Goal: Task Accomplishment & Management: Manage account settings

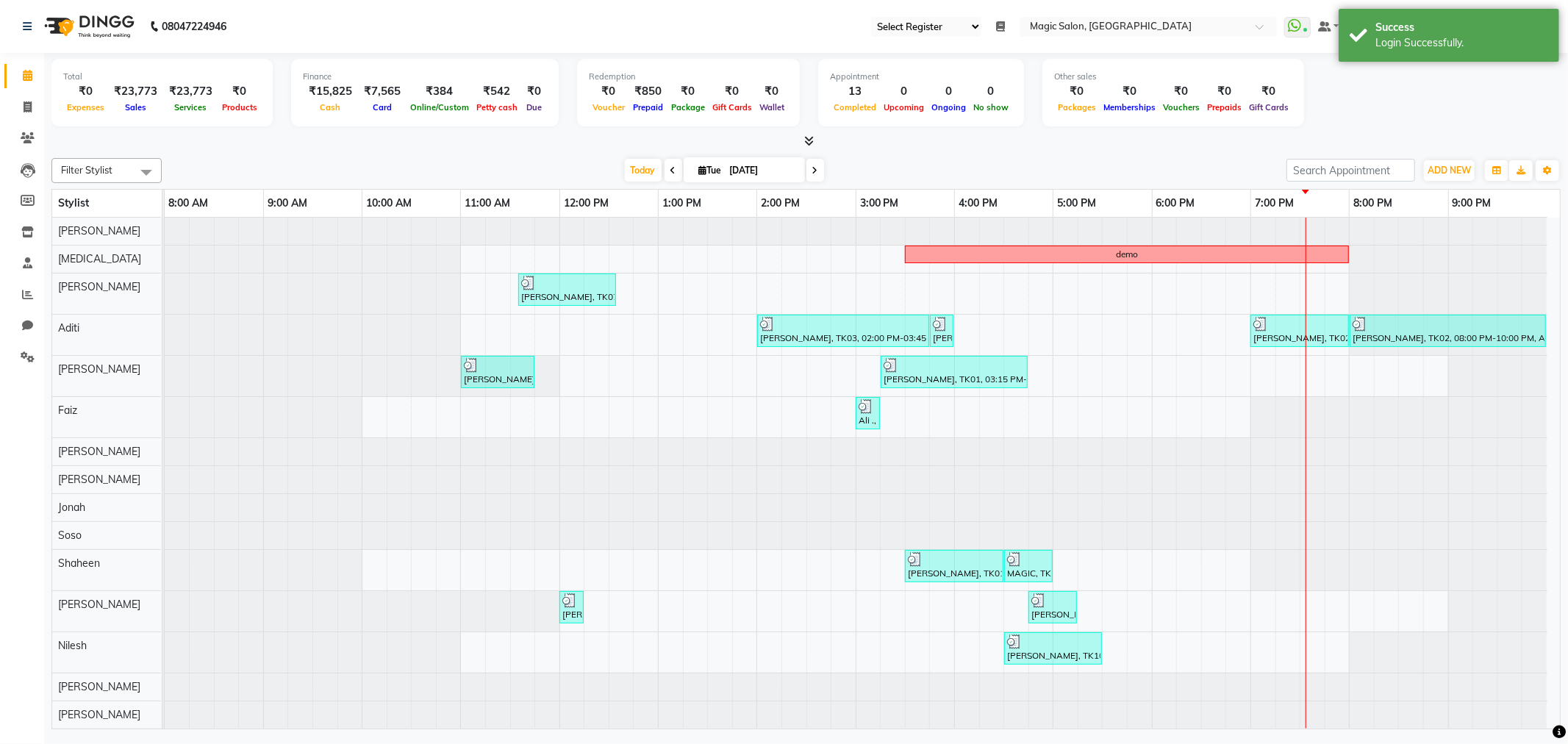
select select "55"
click at [670, 168] on icon at bounding box center [672, 170] width 6 height 9
type input "01-09-2025"
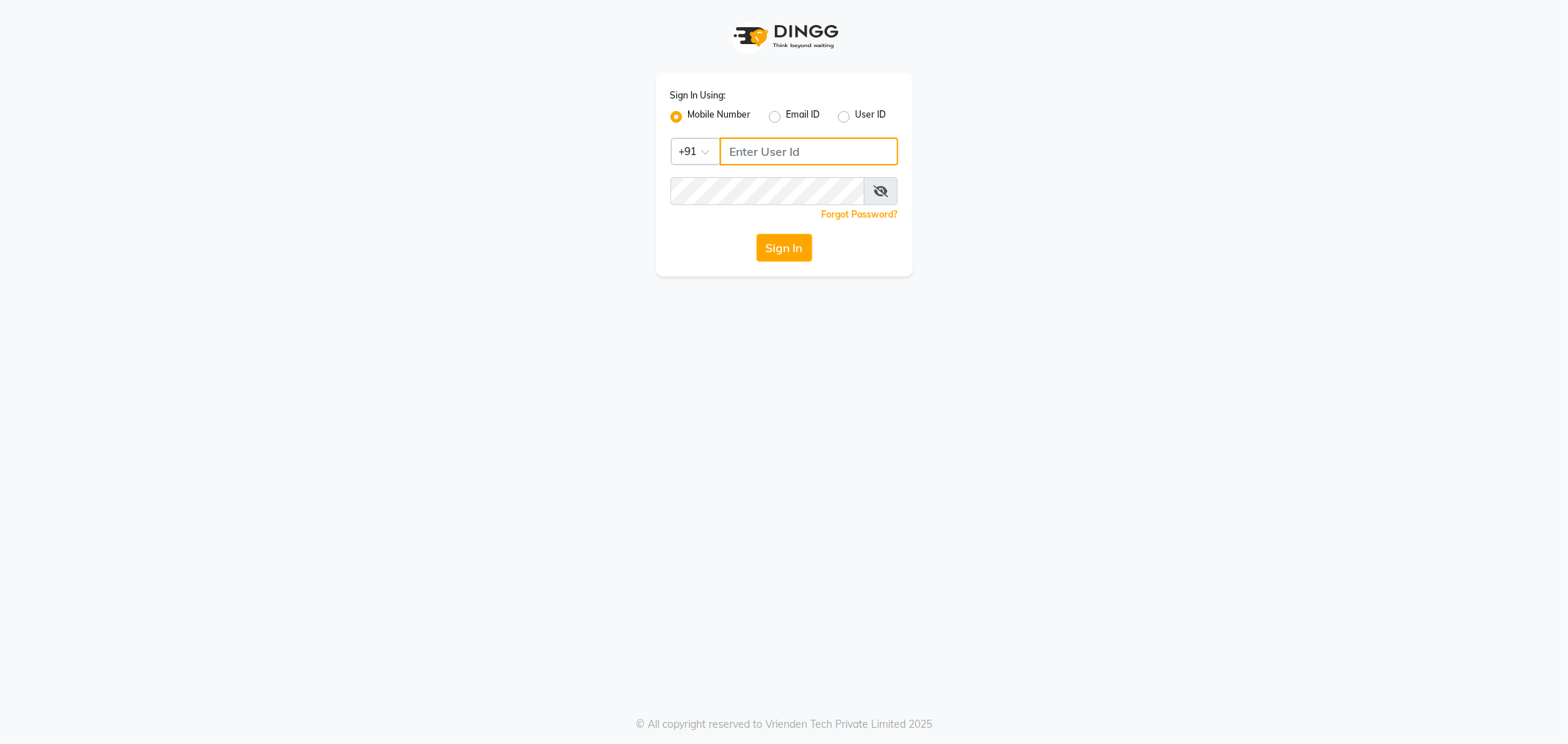
click at [767, 142] on input "Username" at bounding box center [809, 151] width 179 height 28
drag, startPoint x: 789, startPoint y: 144, endPoint x: 782, endPoint y: 171, distance: 27.9
click at [665, 151] on div "Sign In Using: Mobile Number Email ID User ID Country Code × +91 9967947168 Rem…" at bounding box center [784, 174] width 257 height 203
click at [843, 161] on input "9967947168" at bounding box center [809, 151] width 179 height 28
drag, startPoint x: 813, startPoint y: 159, endPoint x: 696, endPoint y: 168, distance: 117.3
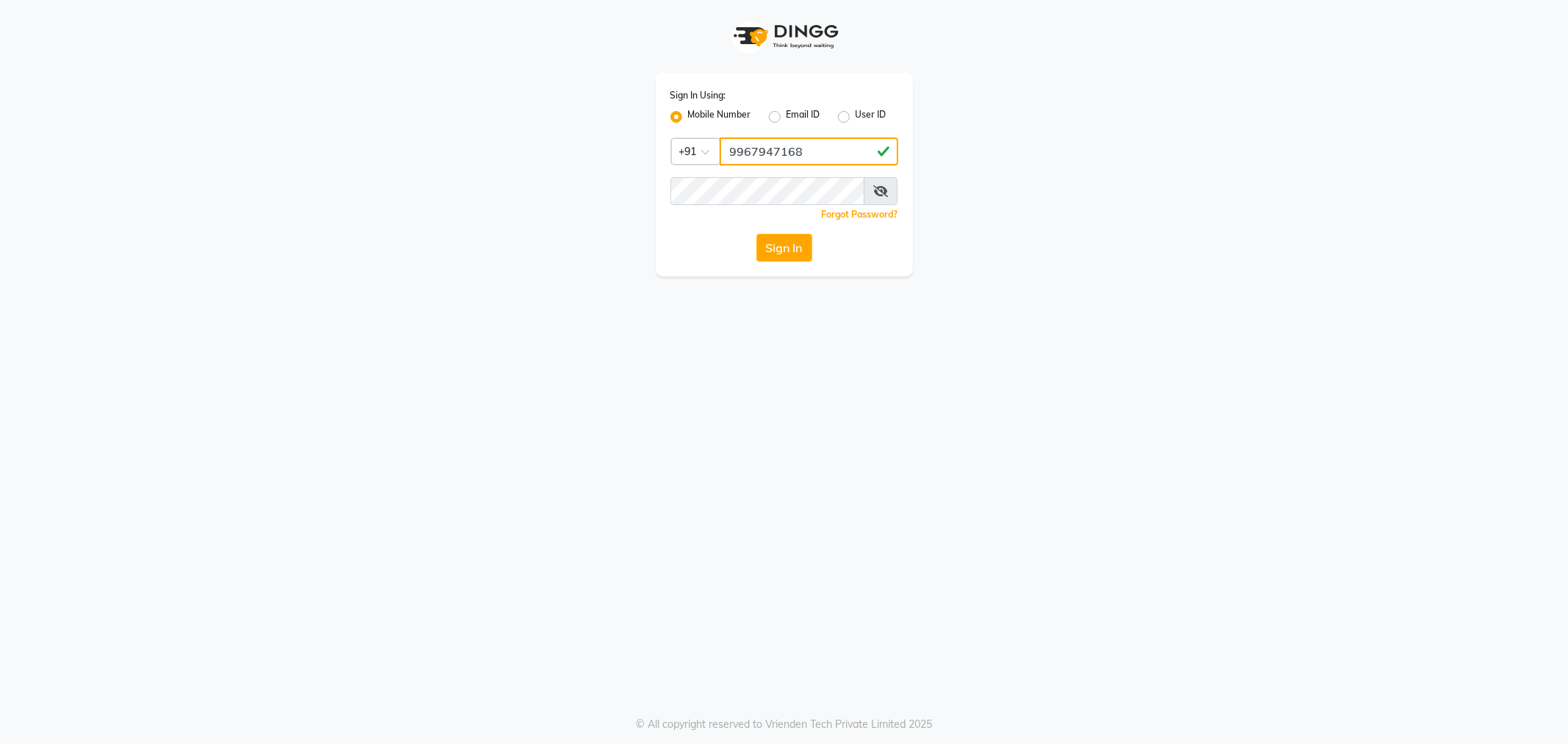
click at [697, 168] on div "Sign In Using: Mobile Number Email ID User ID Country Code × +91 9967947168 Rem…" at bounding box center [784, 174] width 257 height 203
type input "9967947168"
click at [778, 233] on div "Sign In Using: Mobile Number Email ID User ID Country Code × +91 9967947168 Rem…" at bounding box center [784, 174] width 257 height 203
click at [783, 251] on button "Sign In" at bounding box center [784, 247] width 56 height 28
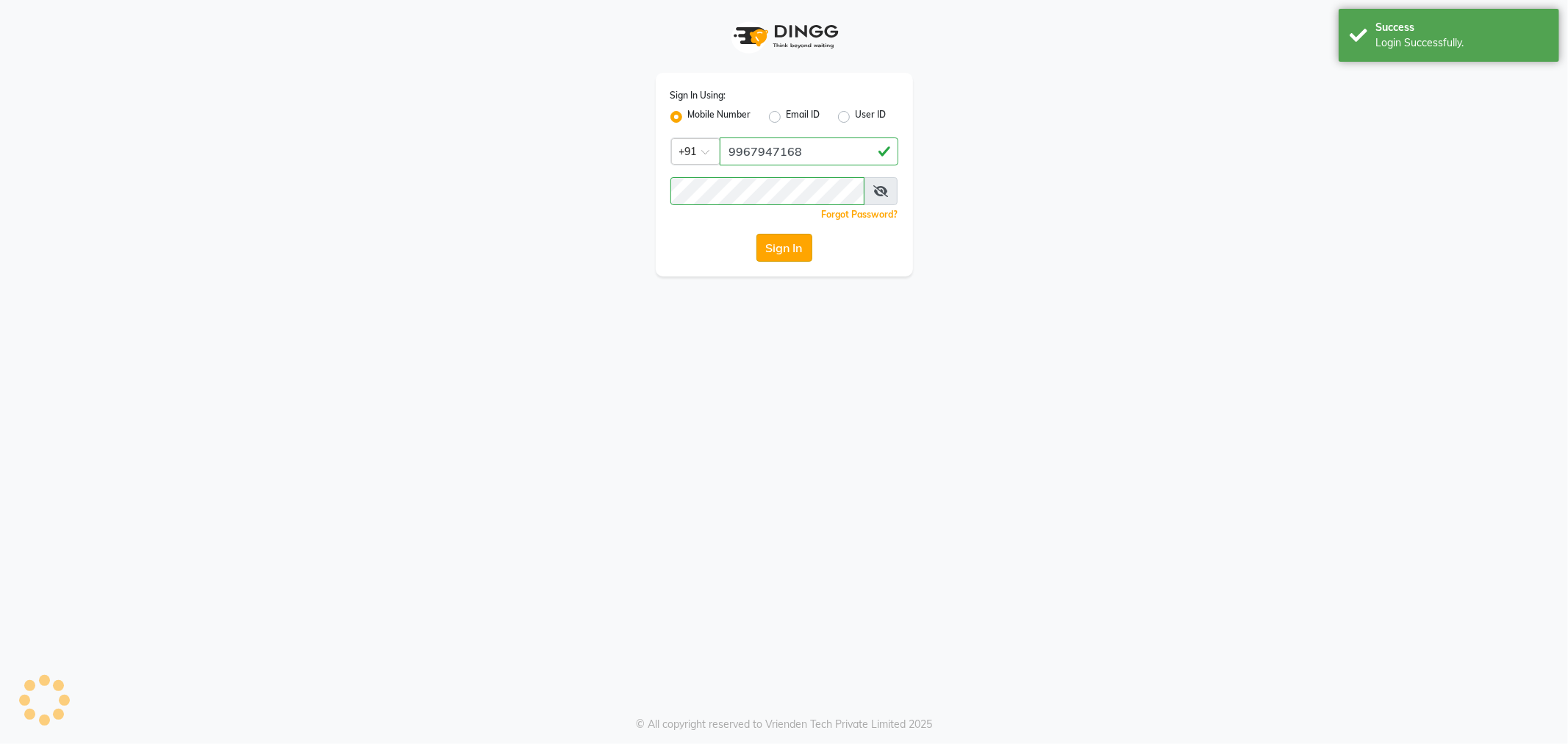
select select "55"
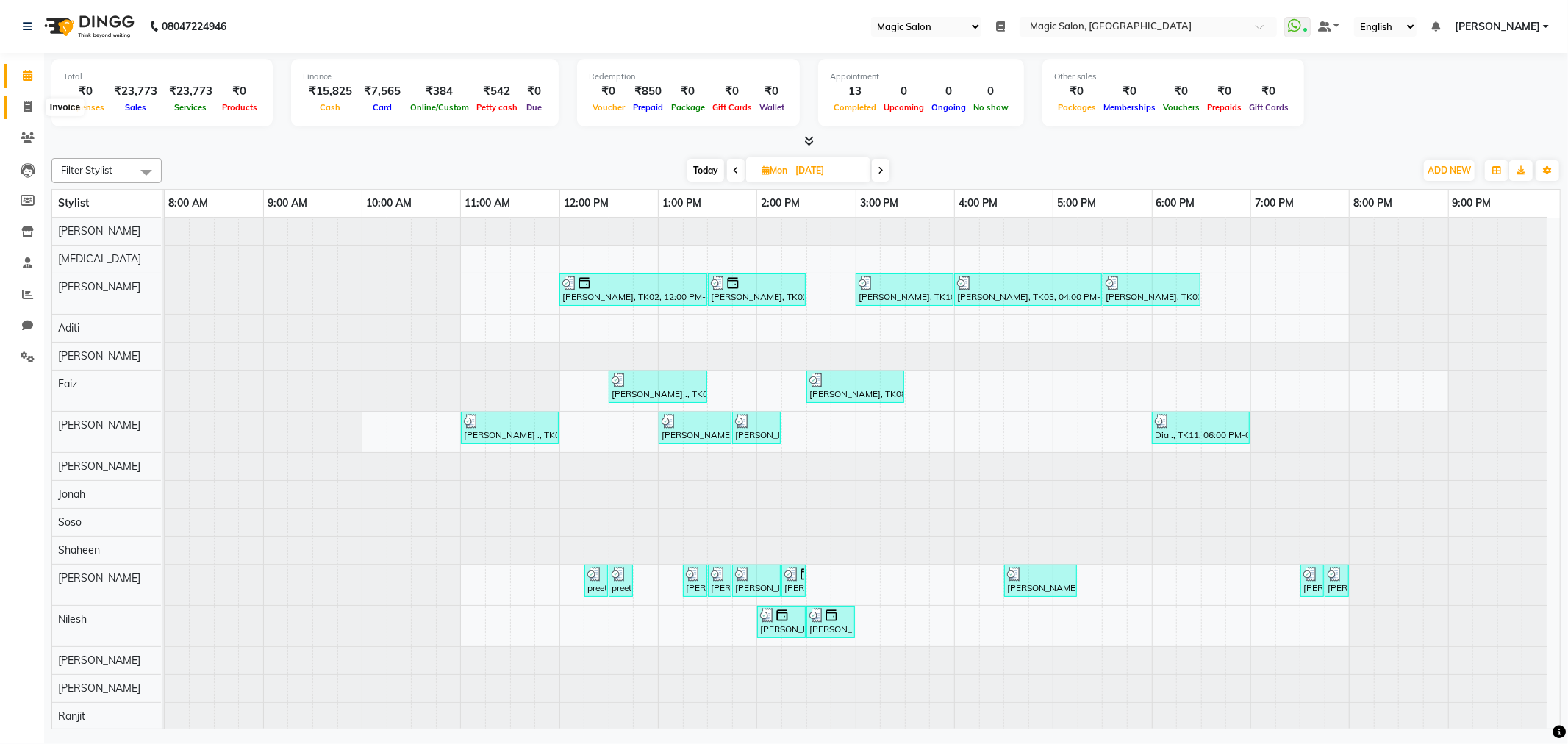
drag, startPoint x: 25, startPoint y: 112, endPoint x: 23, endPoint y: 125, distance: 13.2
click at [25, 112] on icon at bounding box center [28, 107] width 8 height 11
select select "7276"
select select "service"
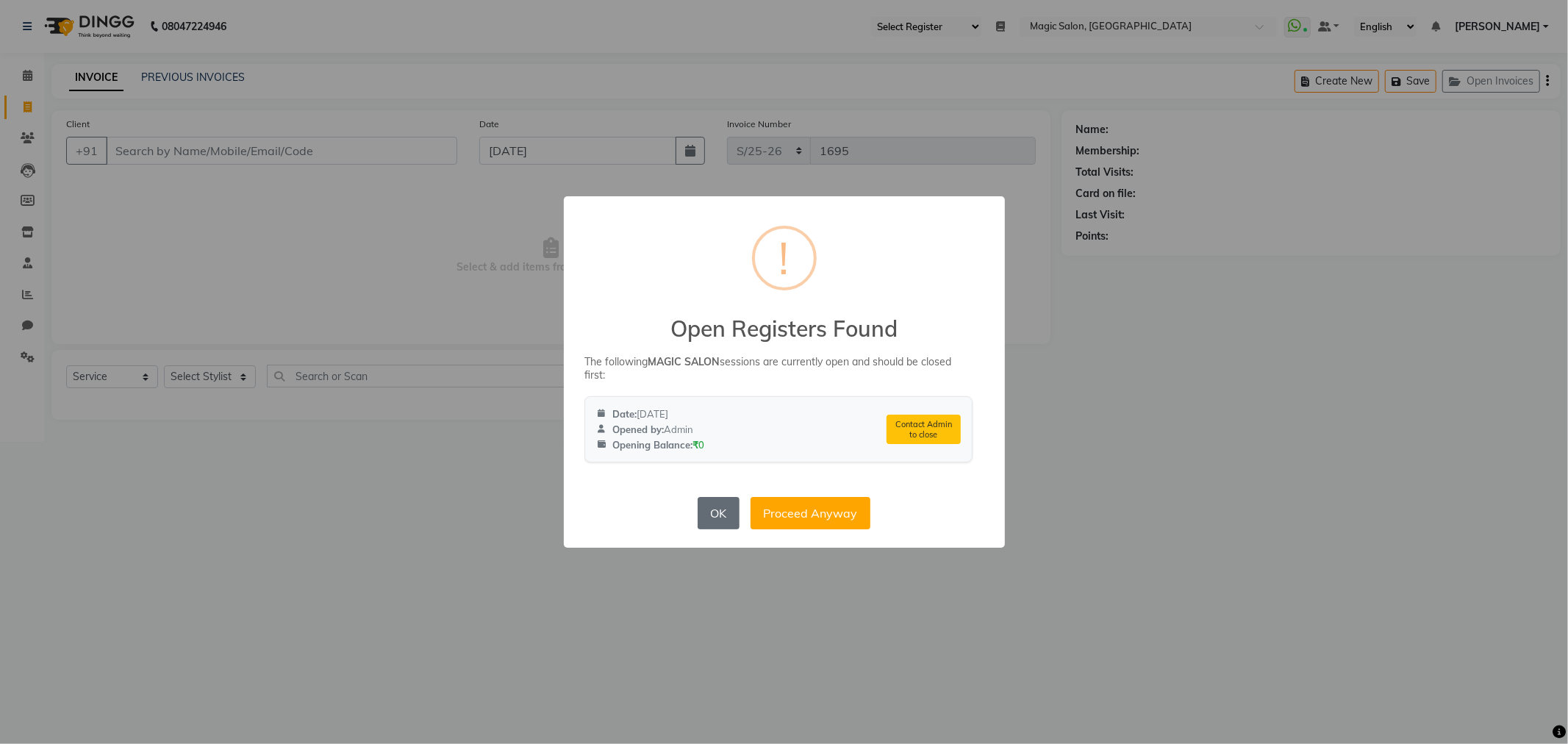
click at [717, 522] on button "OK" at bounding box center [718, 513] width 42 height 32
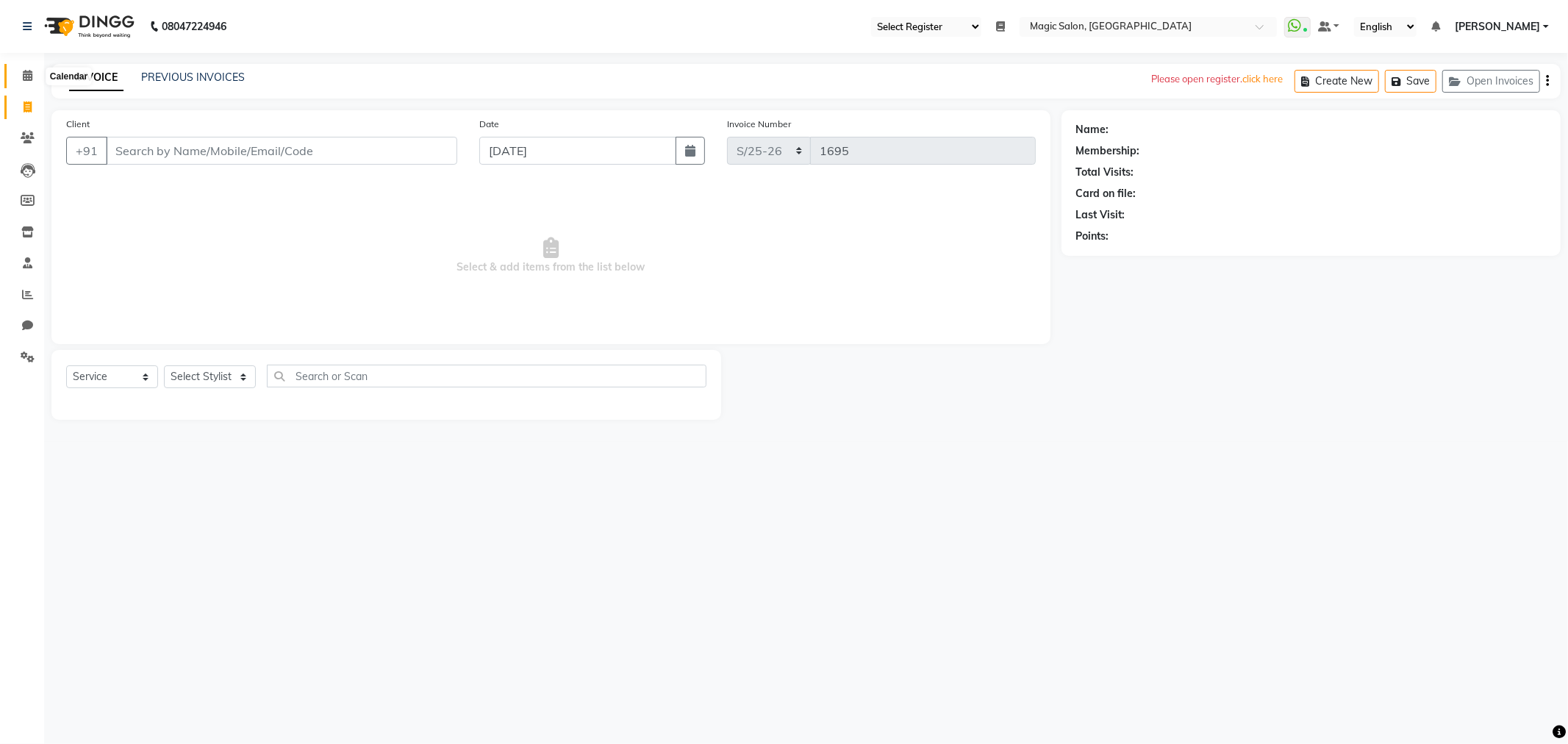
click at [15, 74] on span at bounding box center [28, 75] width 26 height 17
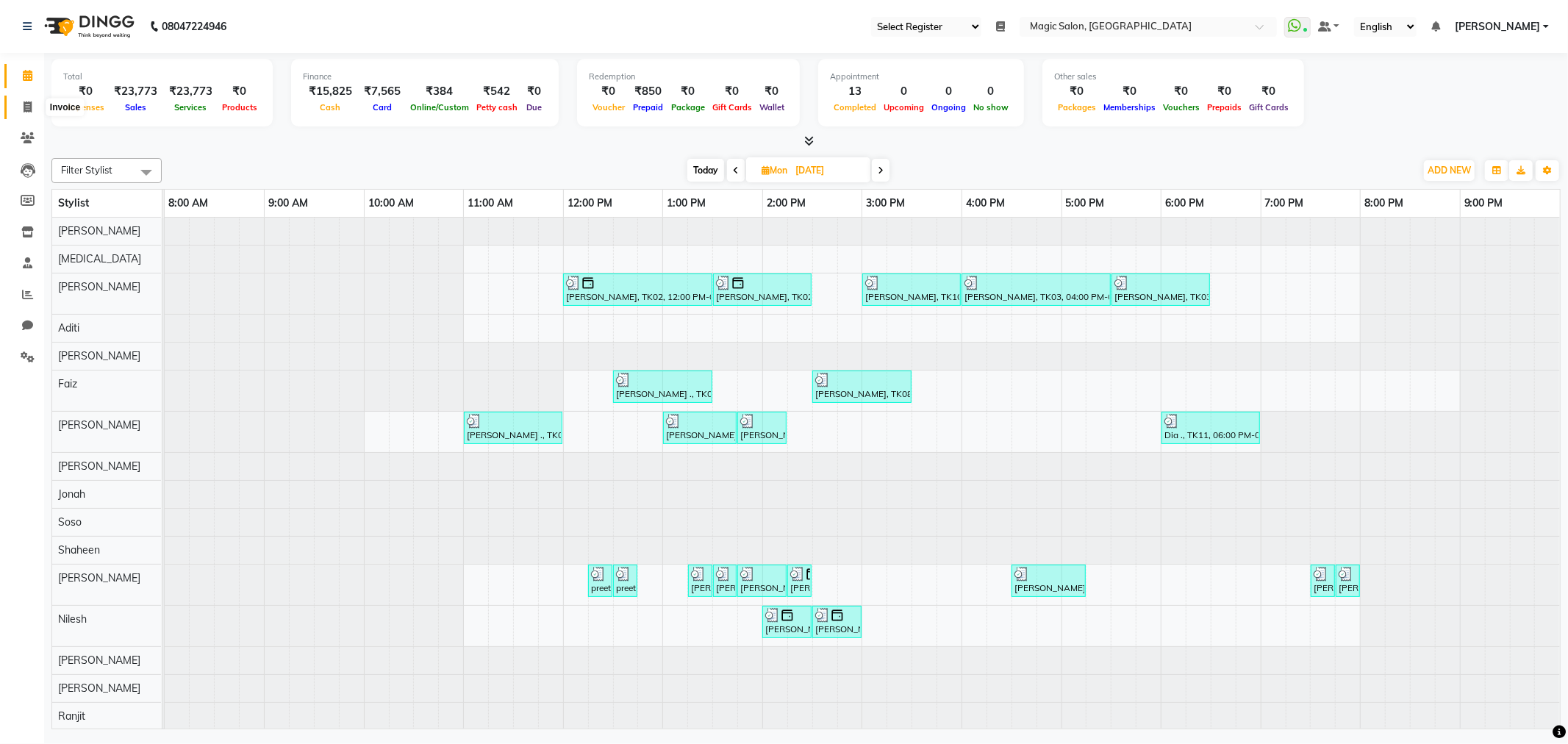
click at [17, 112] on span at bounding box center [28, 107] width 26 height 17
select select "service"
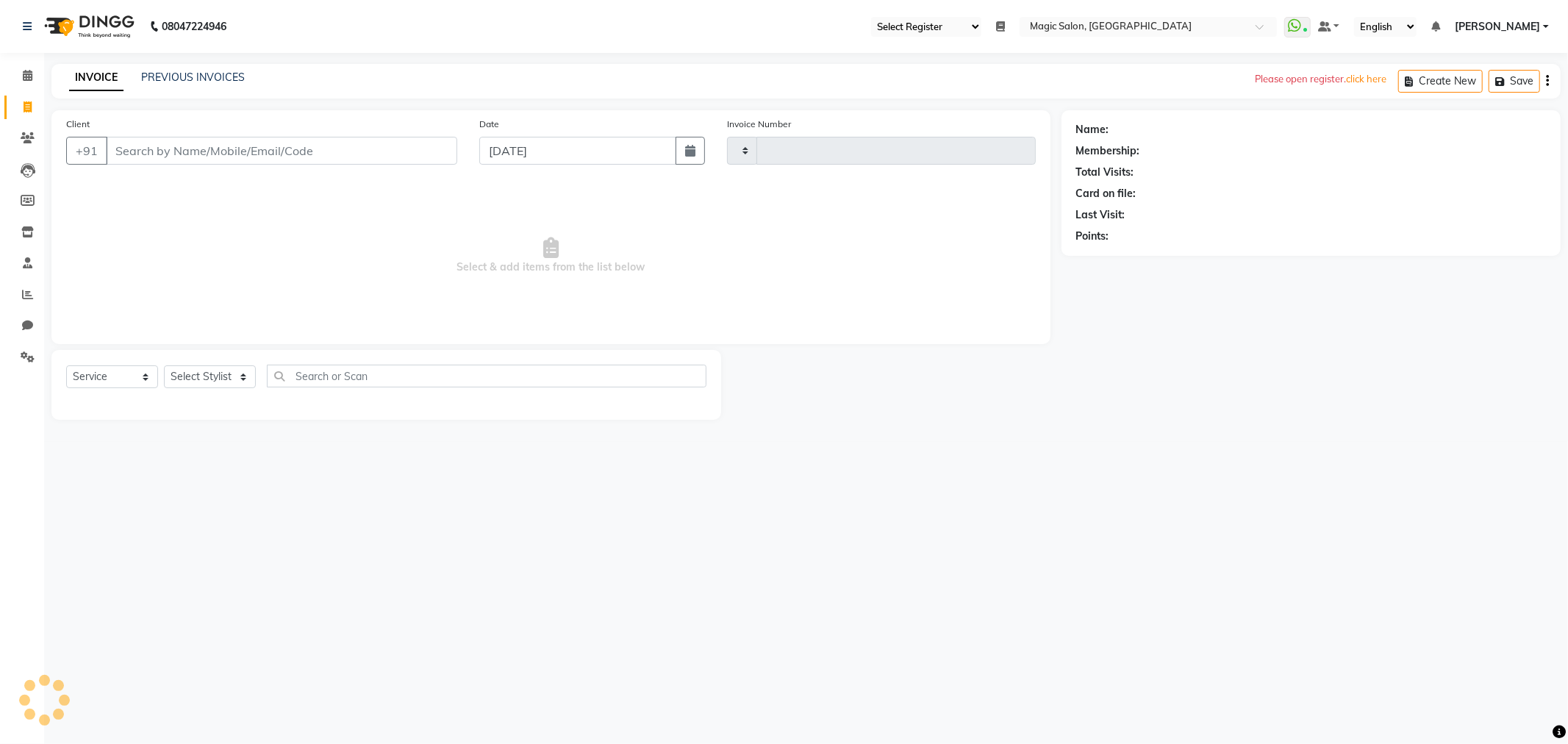
type input "1695"
select select "7276"
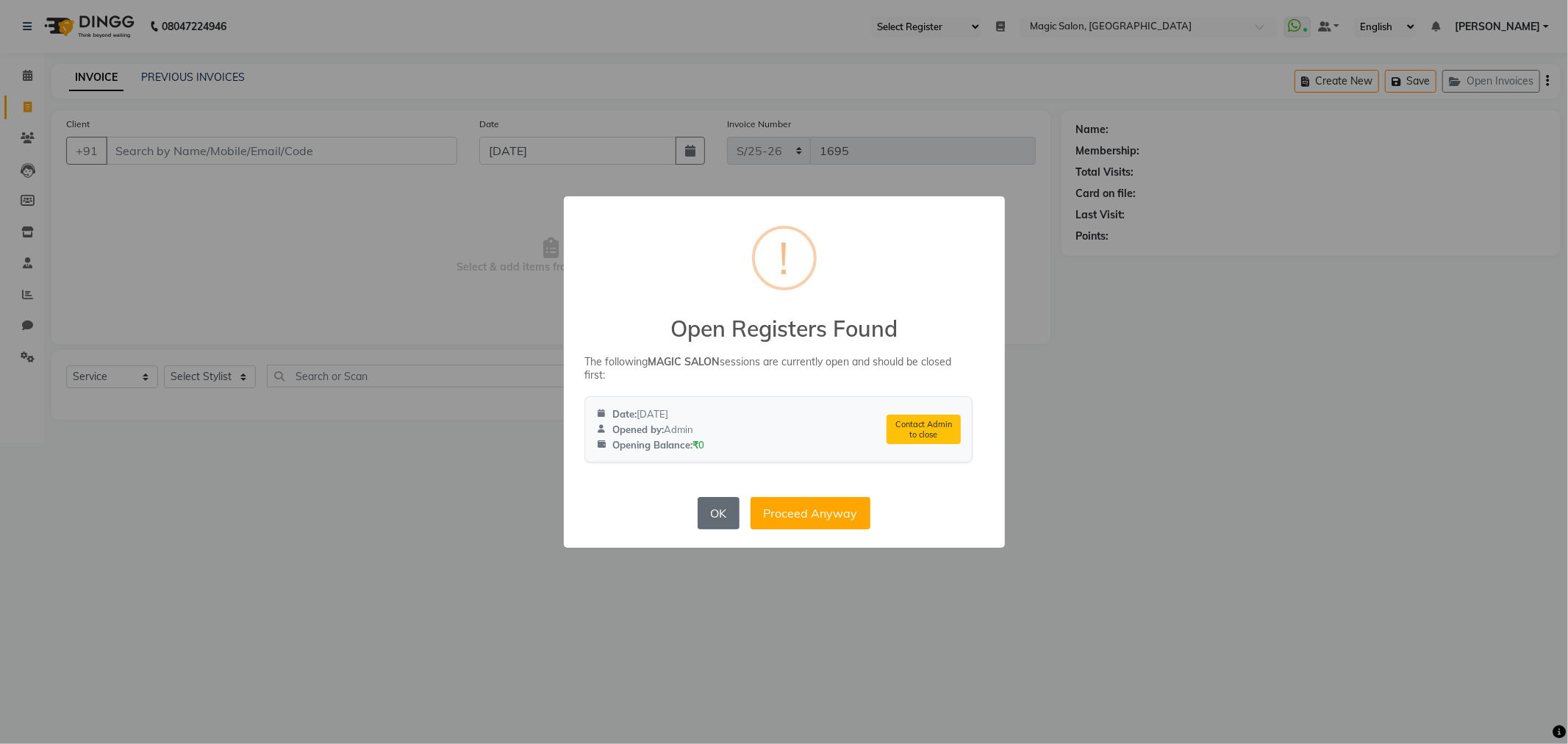
click at [725, 524] on button "OK" at bounding box center [718, 513] width 42 height 32
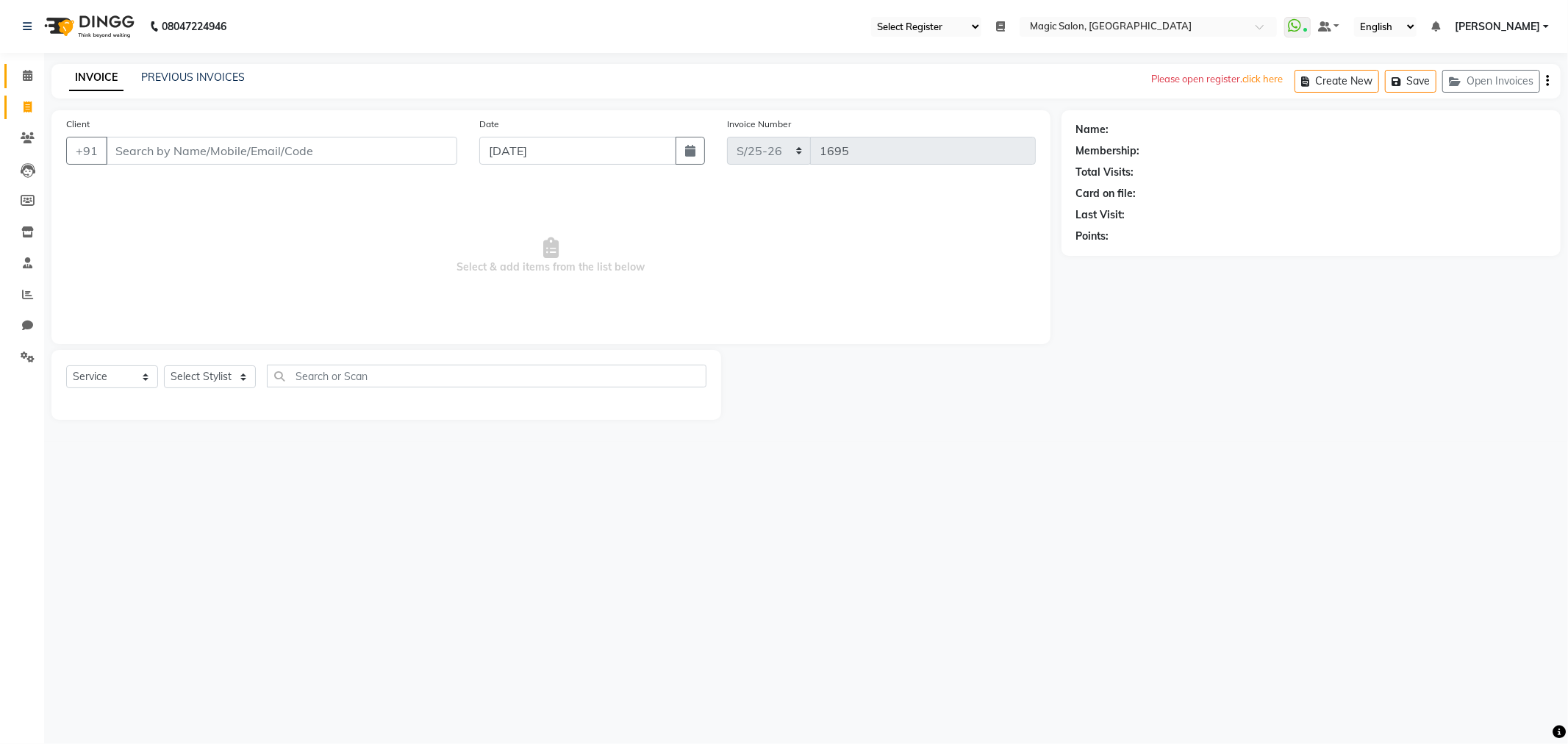
click at [8, 83] on link "Calendar" at bounding box center [22, 76] width 36 height 25
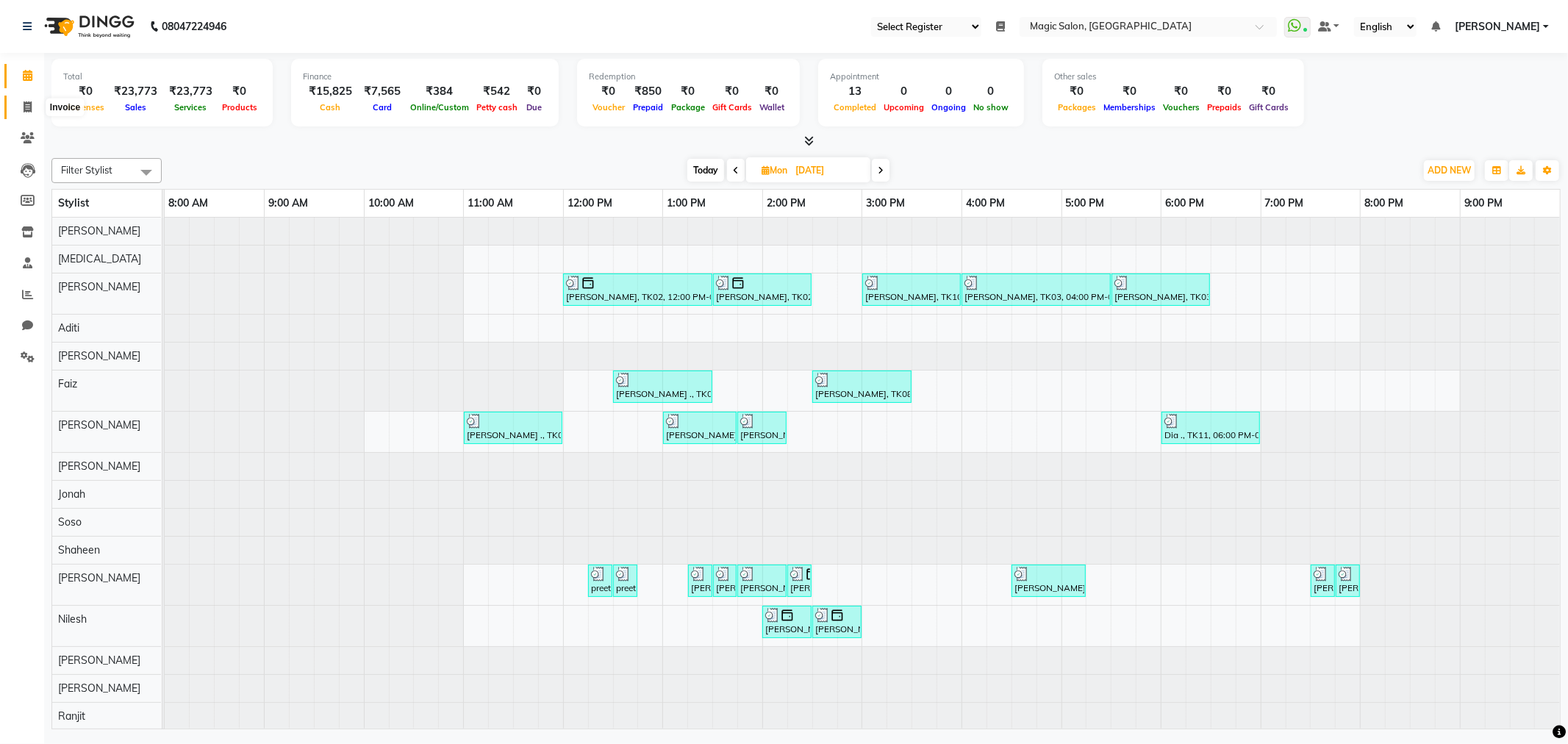
click at [16, 113] on span at bounding box center [28, 107] width 26 height 17
select select "7276"
select select "service"
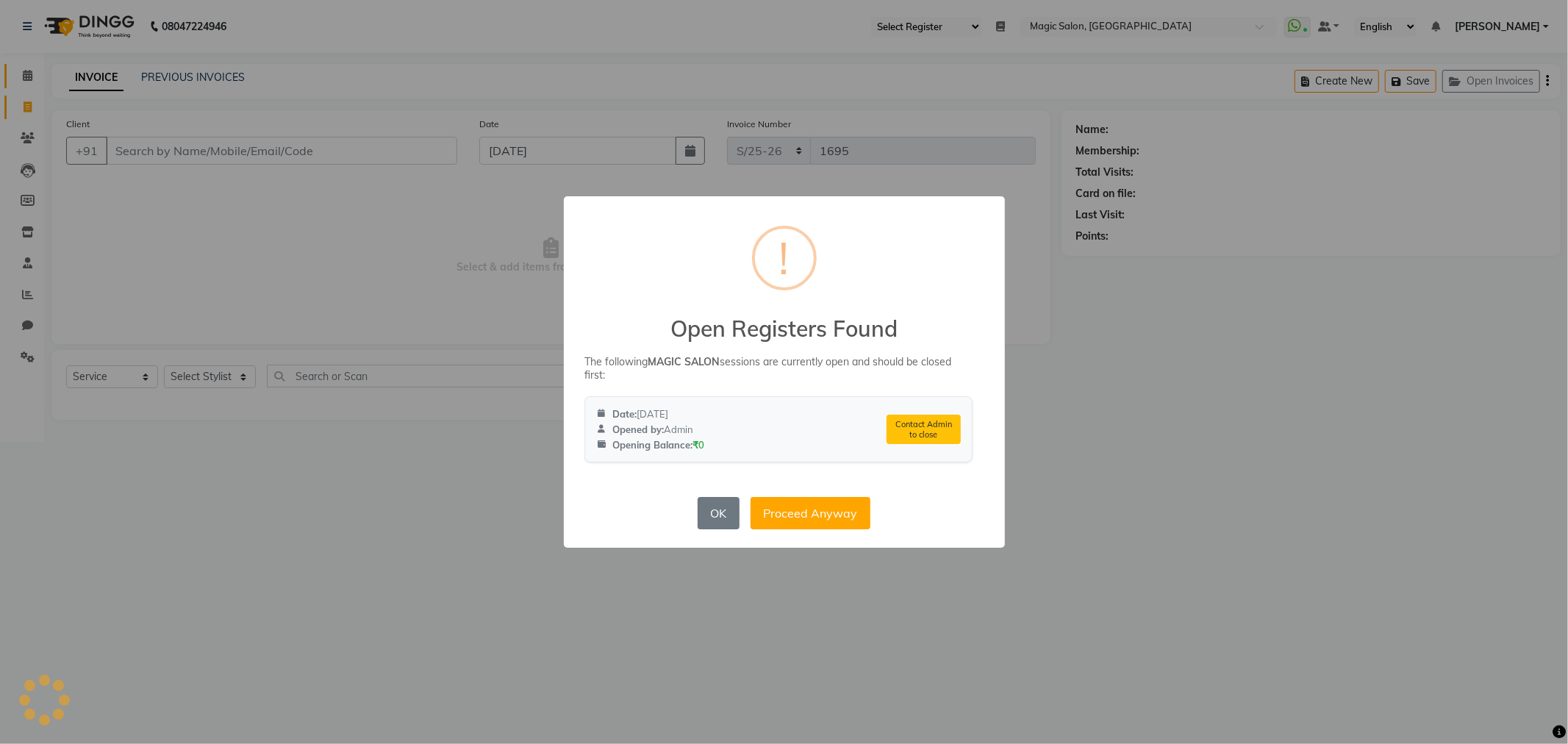
click at [20, 82] on body "08047224946 Select Register Reception Magic Salon Daily Open Registers nothing …" at bounding box center [784, 221] width 1568 height 442
click at [722, 506] on button "OK" at bounding box center [718, 513] width 42 height 32
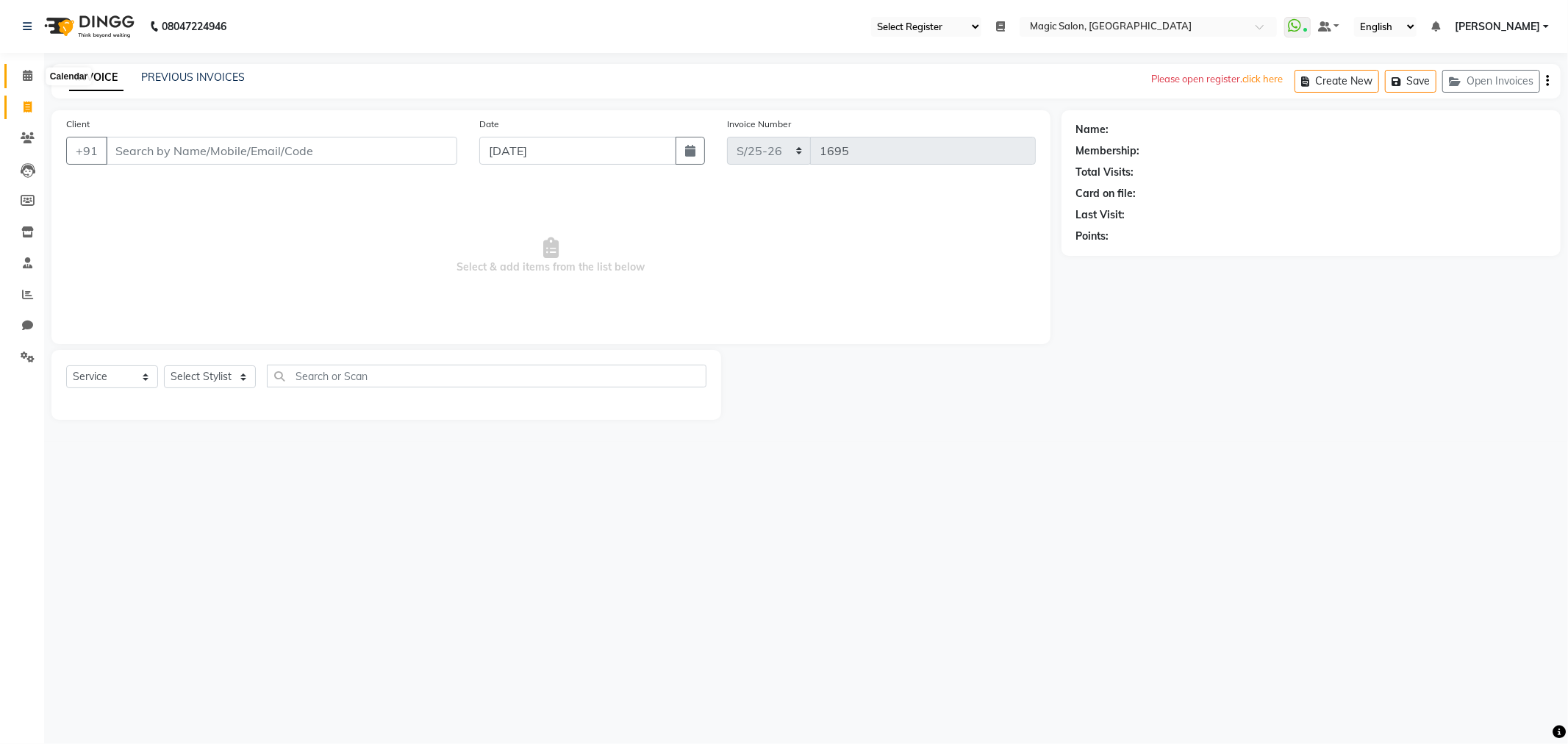
click at [20, 82] on span at bounding box center [28, 75] width 26 height 17
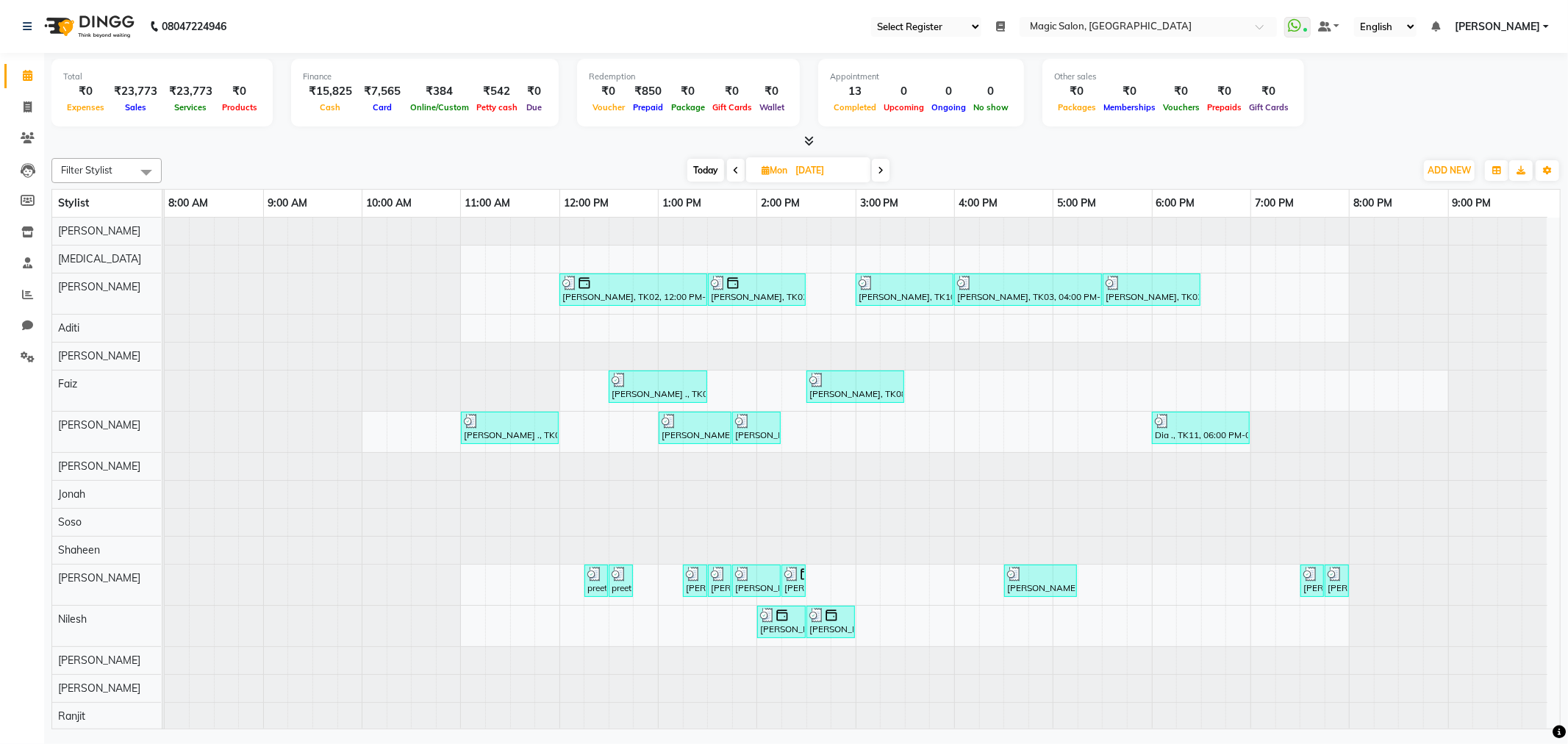
click at [717, 178] on span "Today" at bounding box center [706, 170] width 36 height 23
type input "[DATE]"
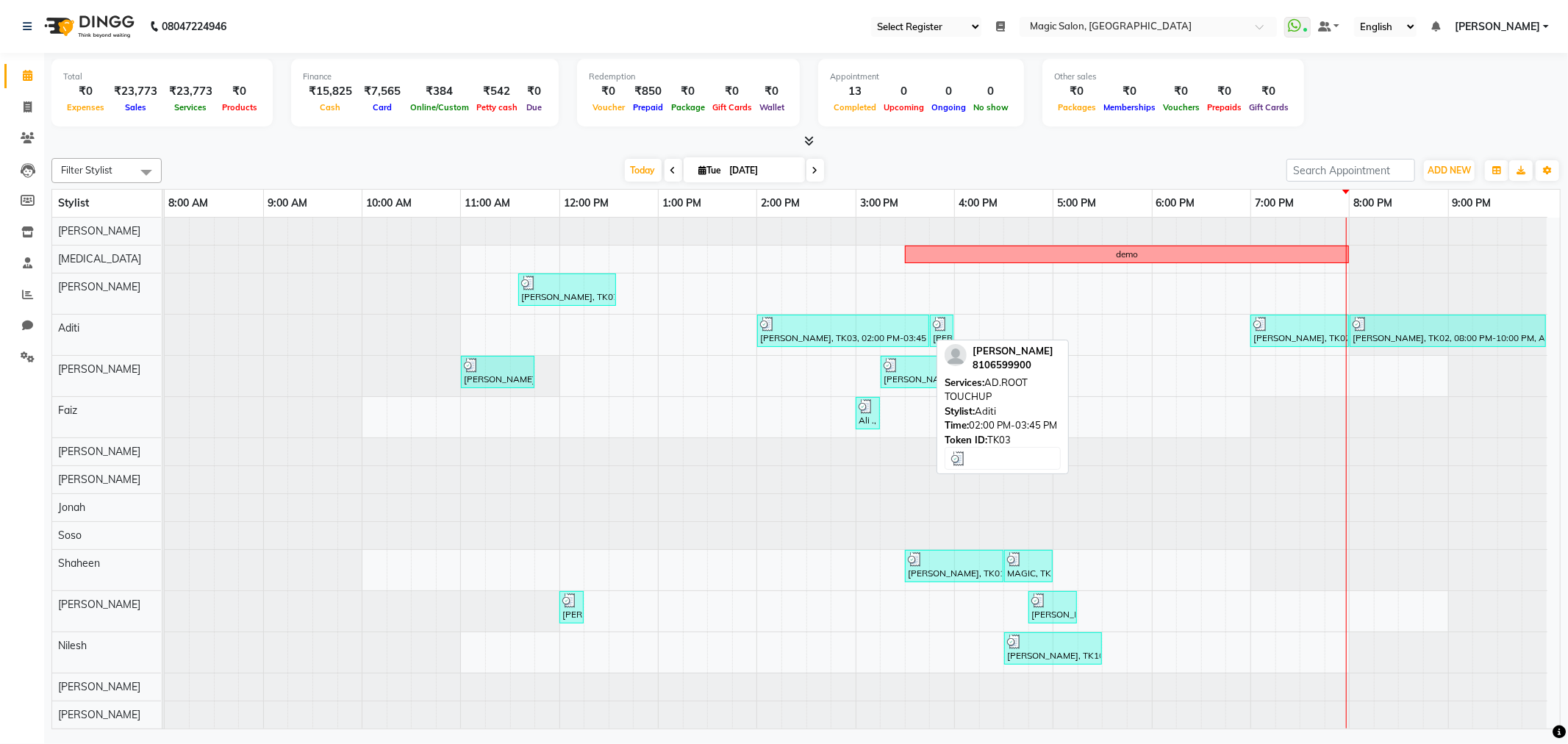
click at [784, 341] on div "[PERSON_NAME], TK03, 02:00 PM-03:45 PM, AD.ROOT TOUCHUP" at bounding box center [843, 330] width 169 height 28
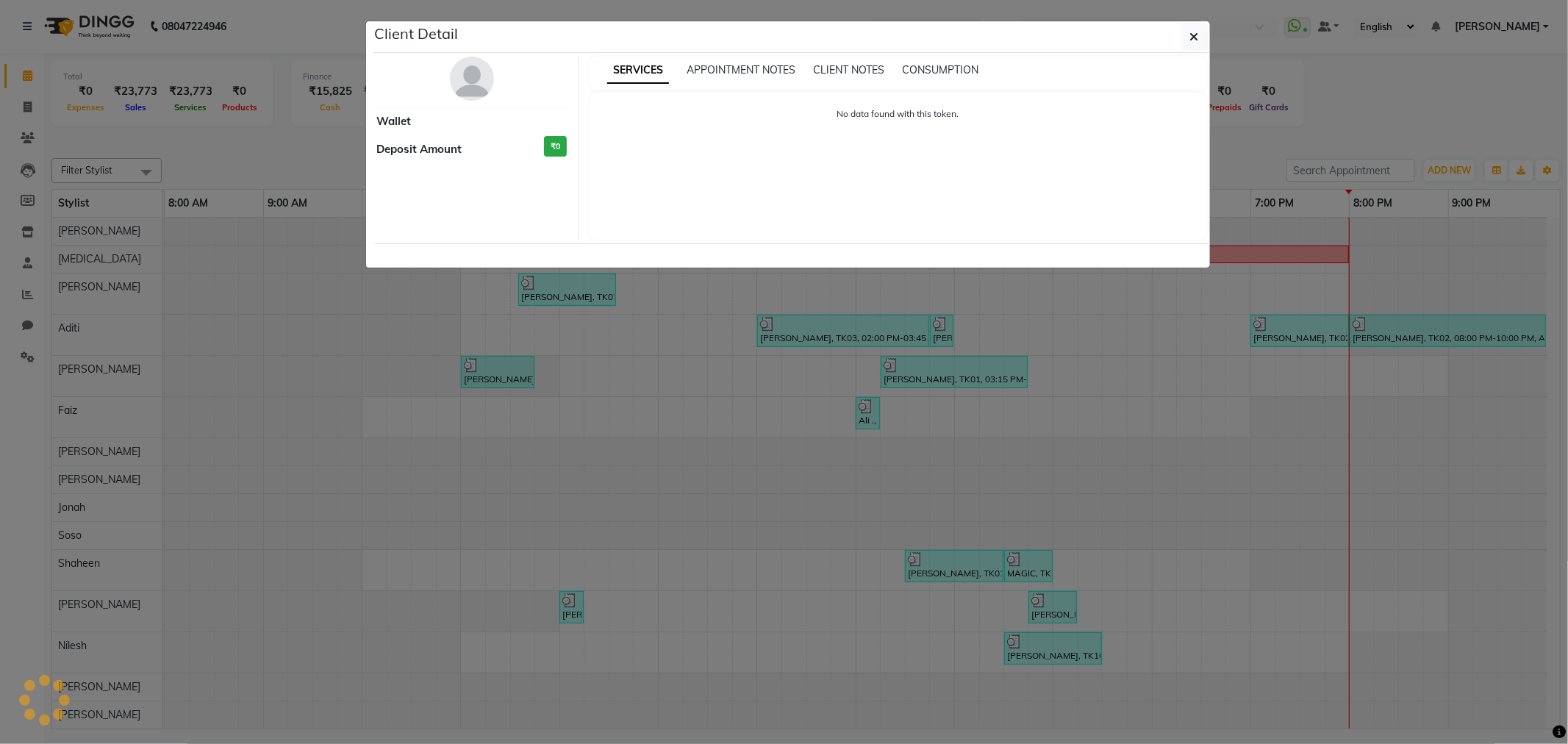
select select "3"
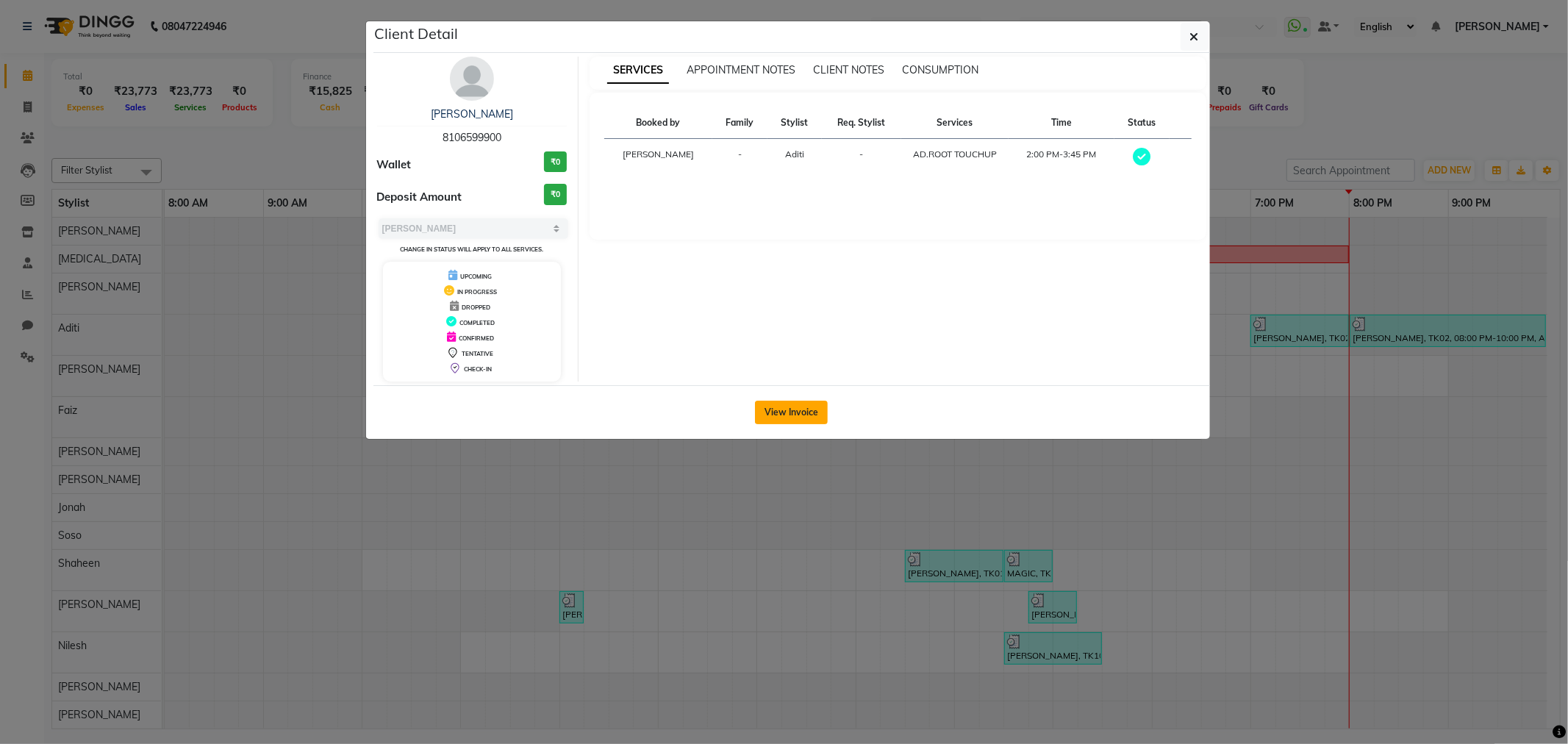
click at [767, 412] on button "View Invoice" at bounding box center [791, 412] width 73 height 24
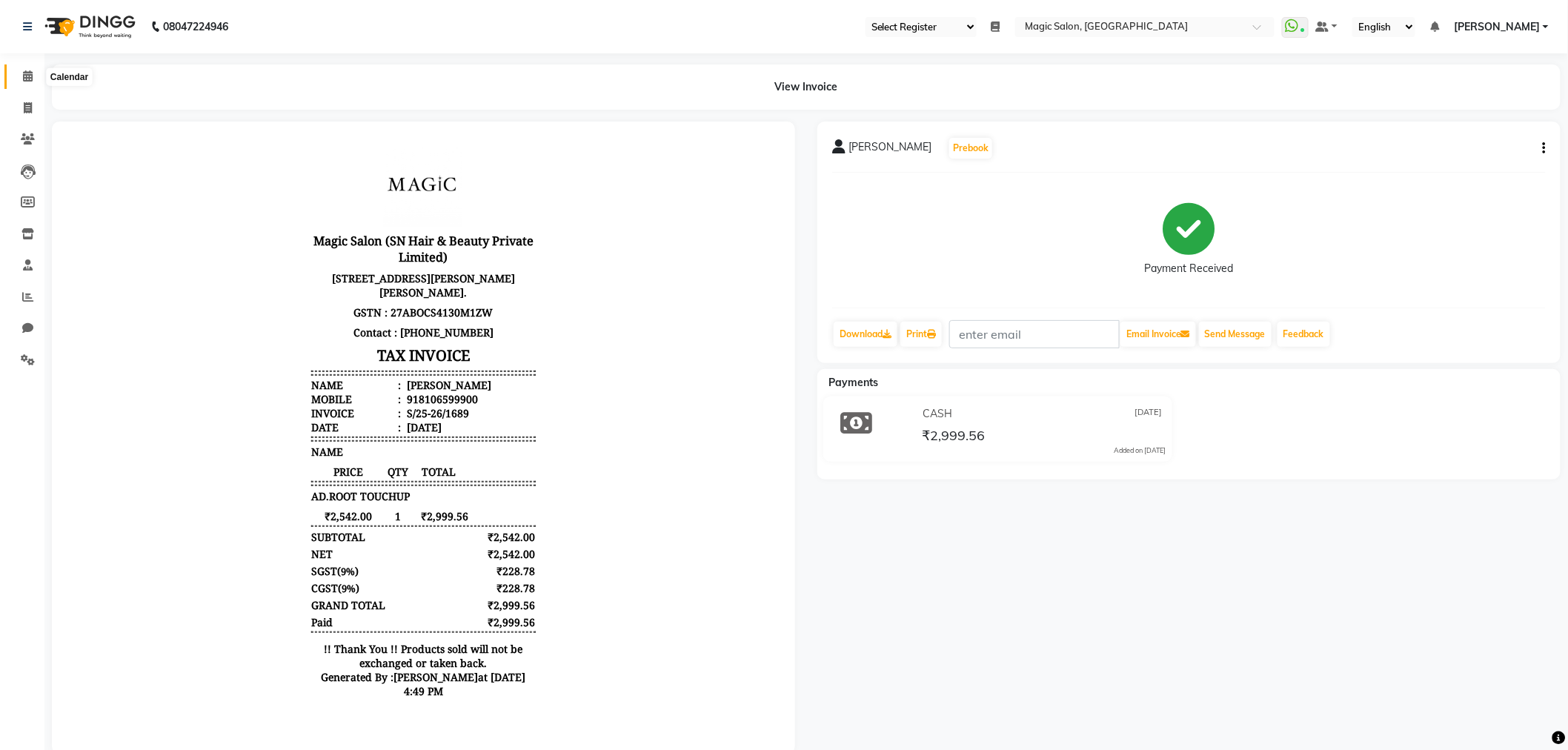
click at [23, 70] on icon at bounding box center [28, 76] width 10 height 11
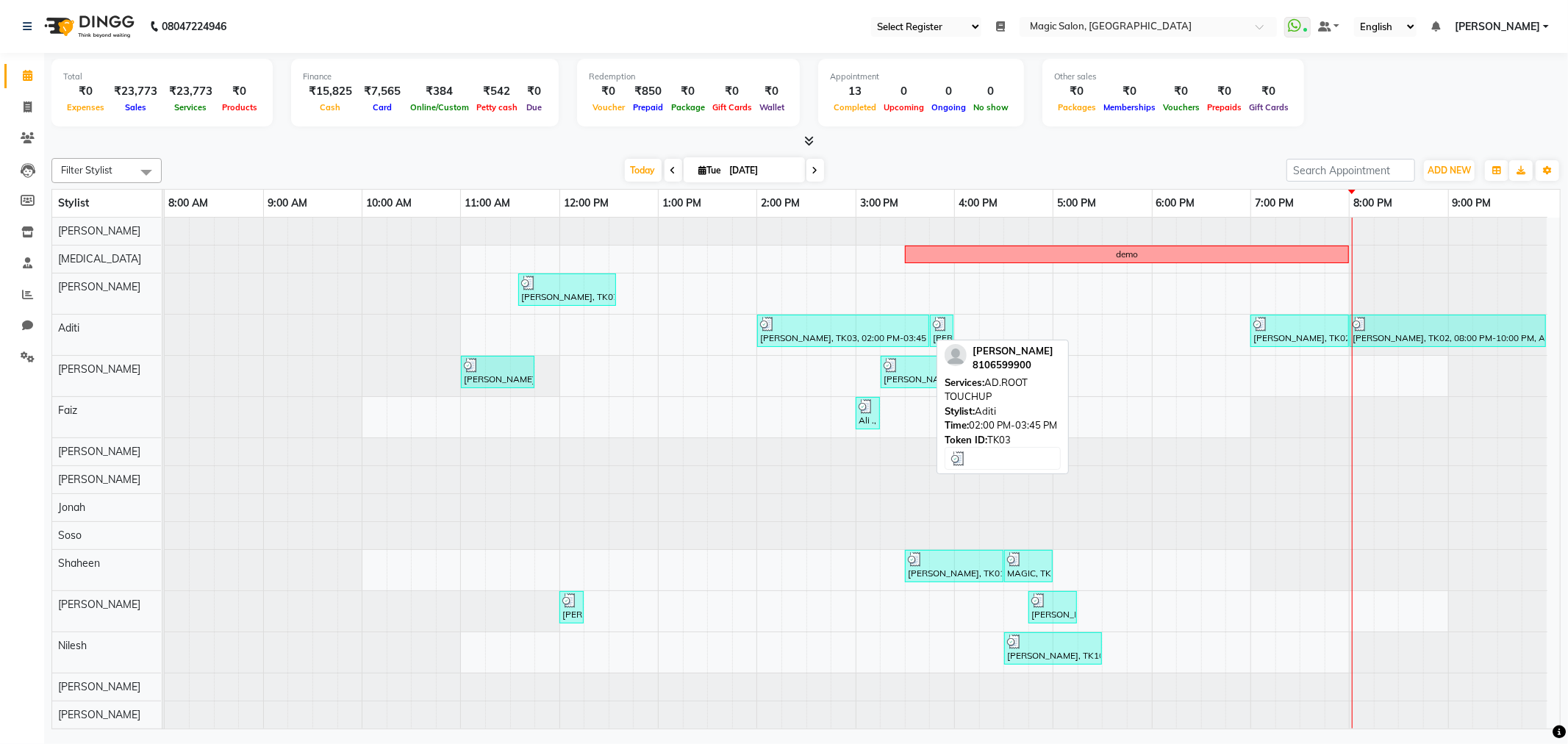
click at [812, 343] on div "[PERSON_NAME], TK03, 02:00 PM-03:45 PM, AD.ROOT TOUCHUP" at bounding box center [843, 330] width 169 height 28
select select "3"
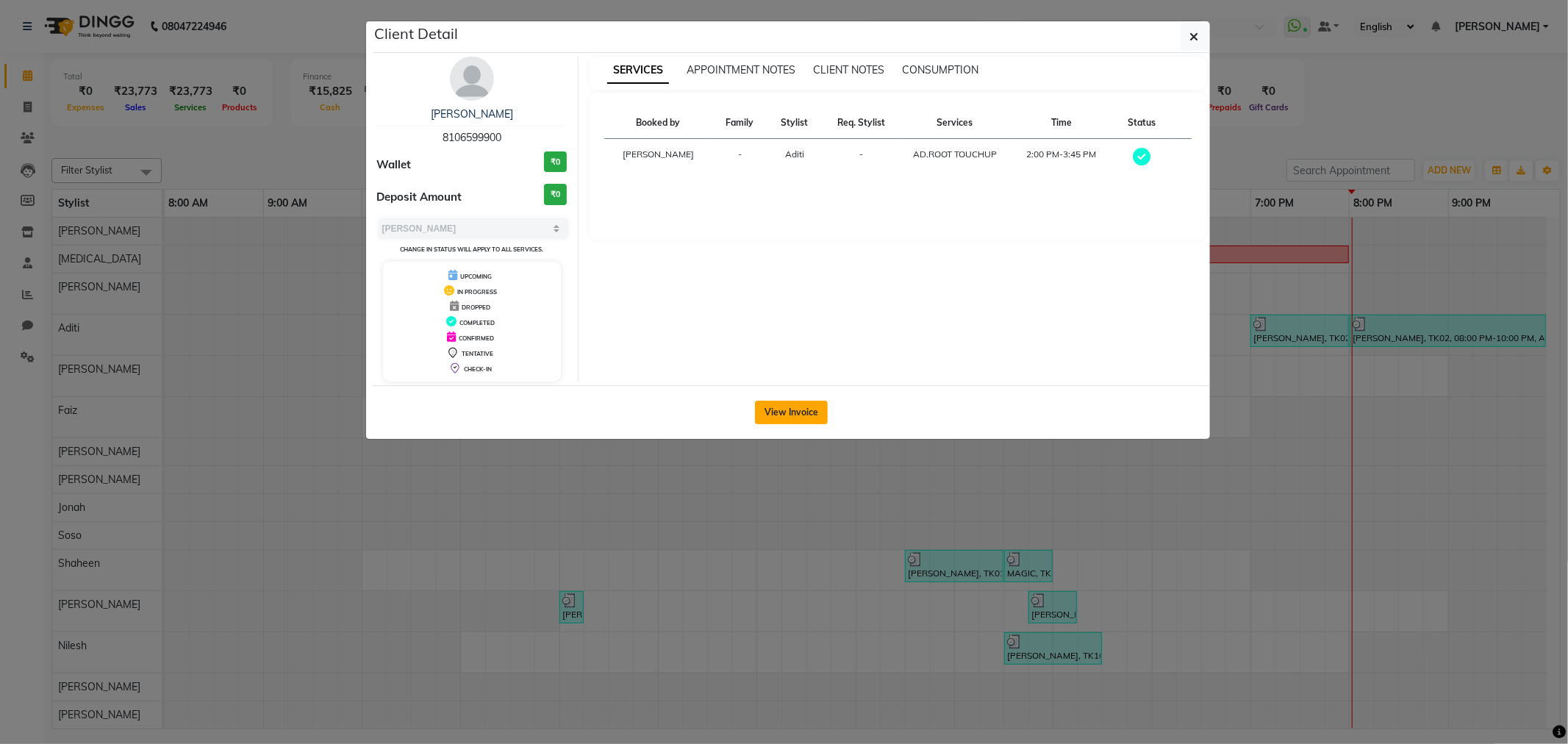
click at [779, 419] on button "View Invoice" at bounding box center [791, 412] width 73 height 24
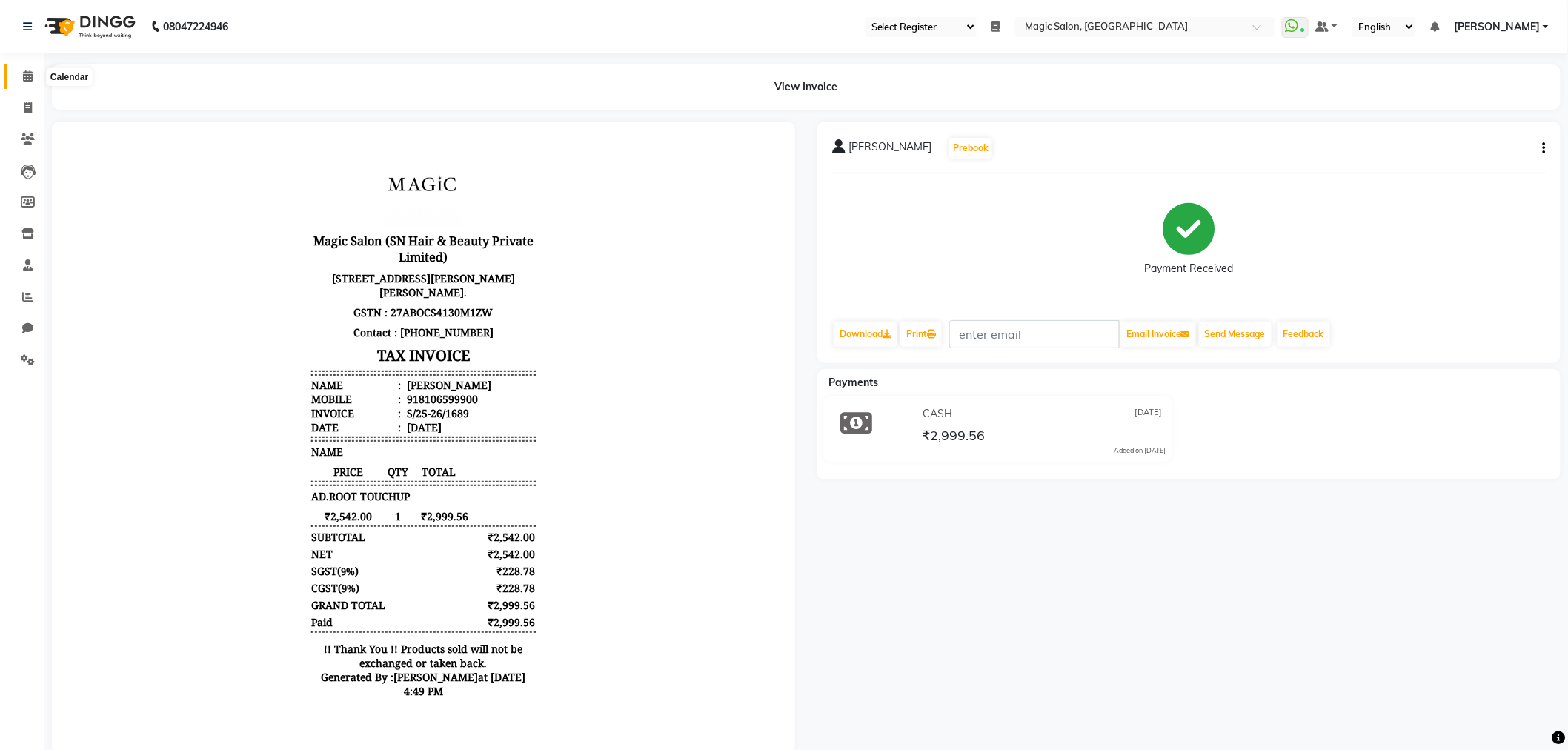
click at [23, 79] on icon at bounding box center [28, 76] width 10 height 11
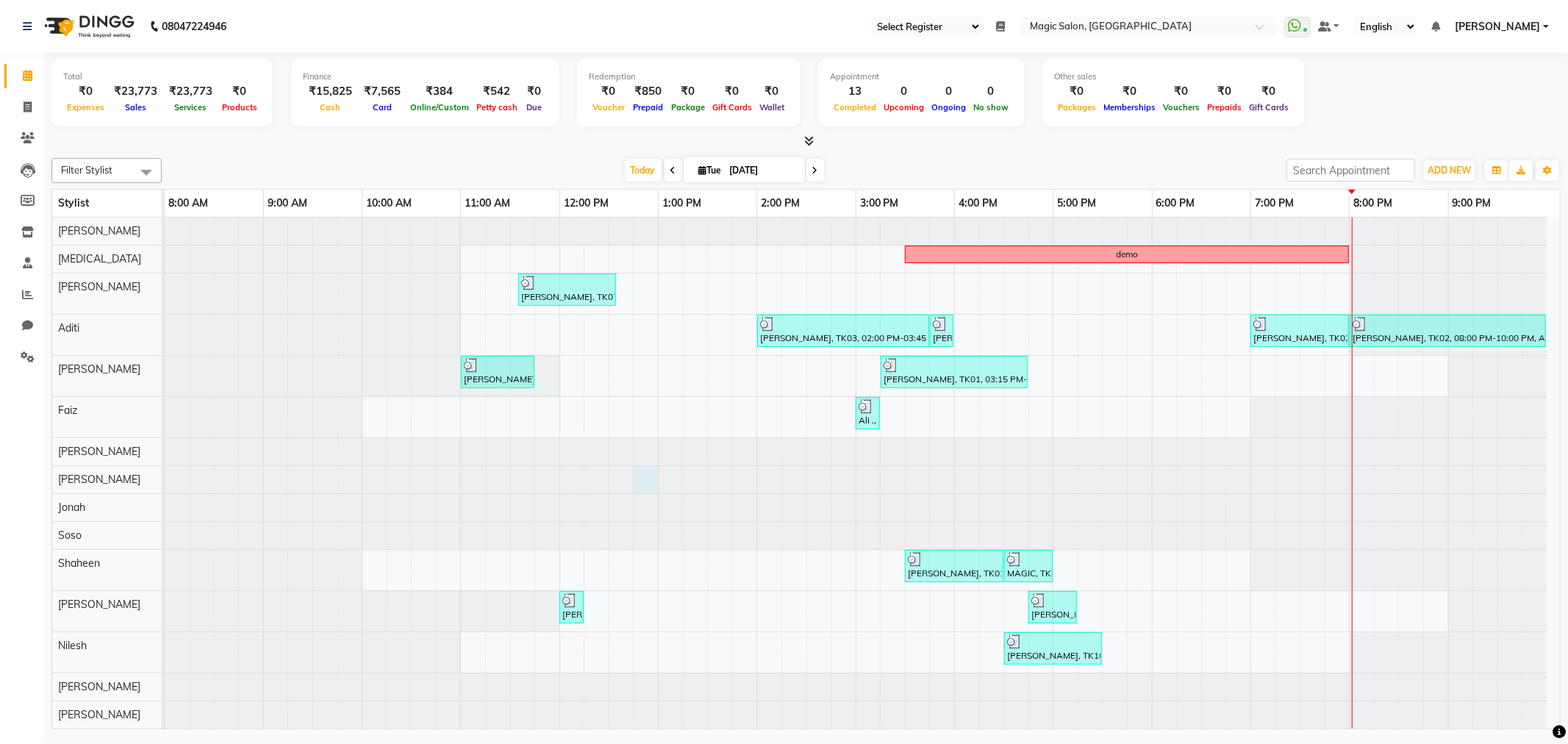
click at [165, 486] on div at bounding box center [165, 480] width 0 height 27
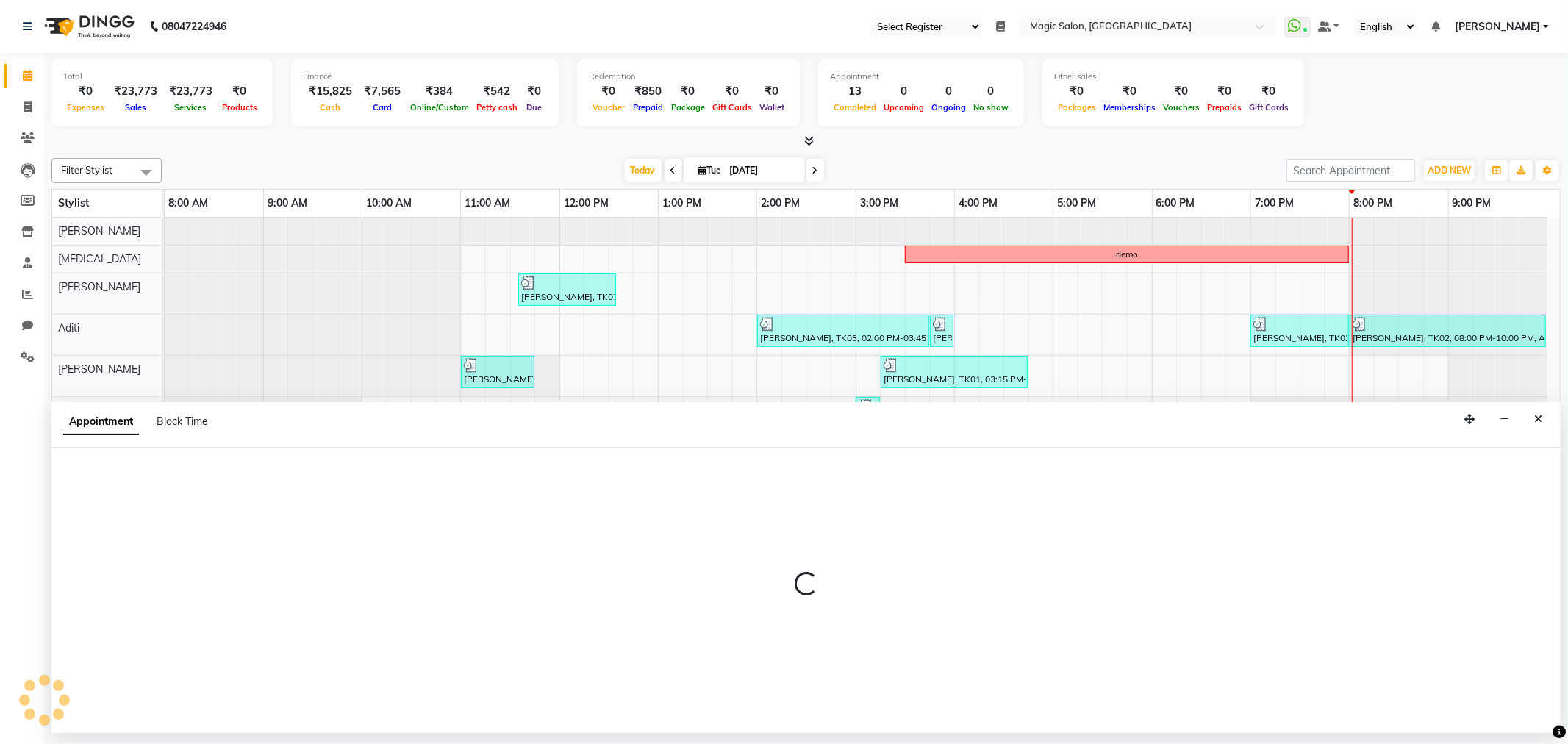
select select "67959"
select select "765"
select select "tentative"
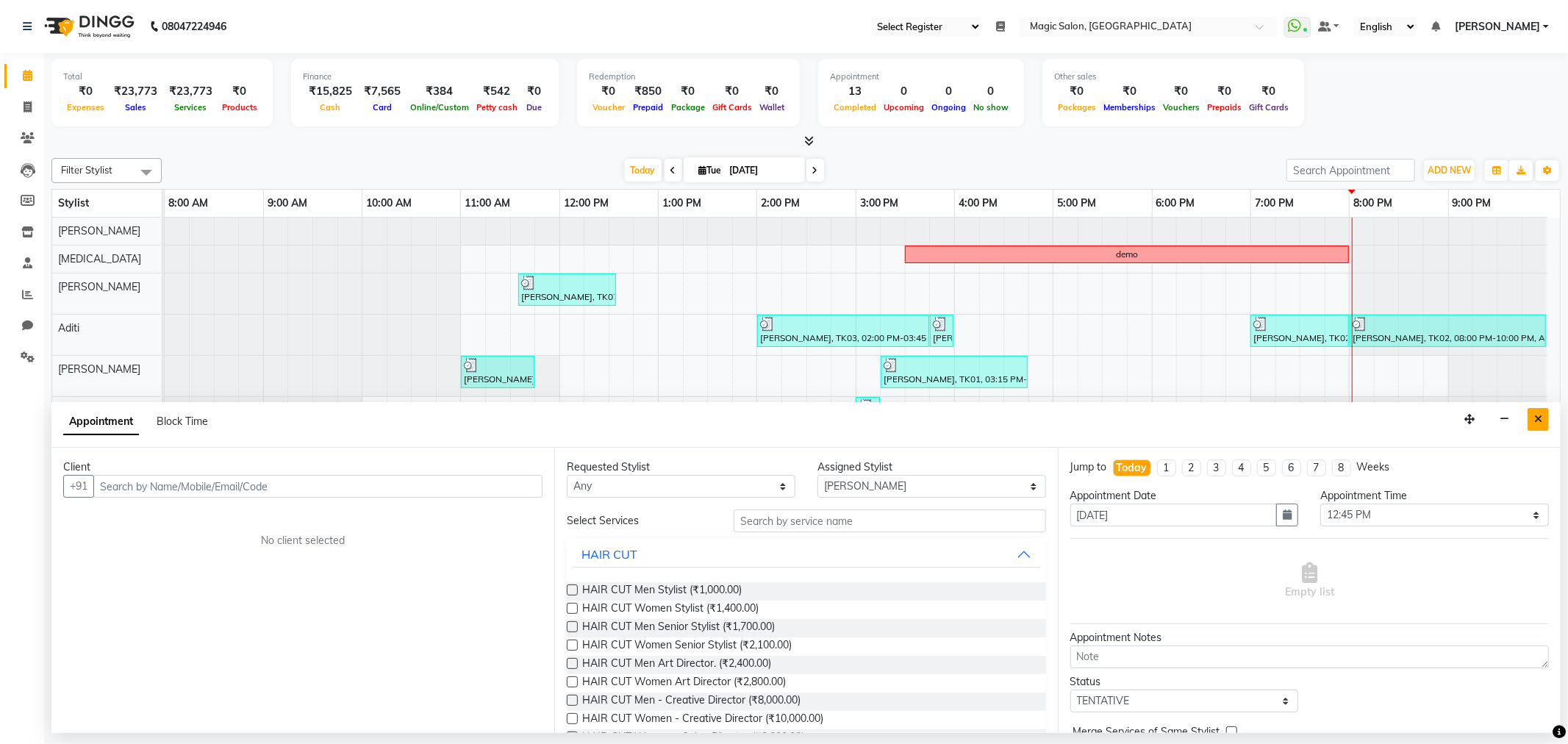
click at [1532, 413] on button "Close" at bounding box center [1537, 419] width 21 height 23
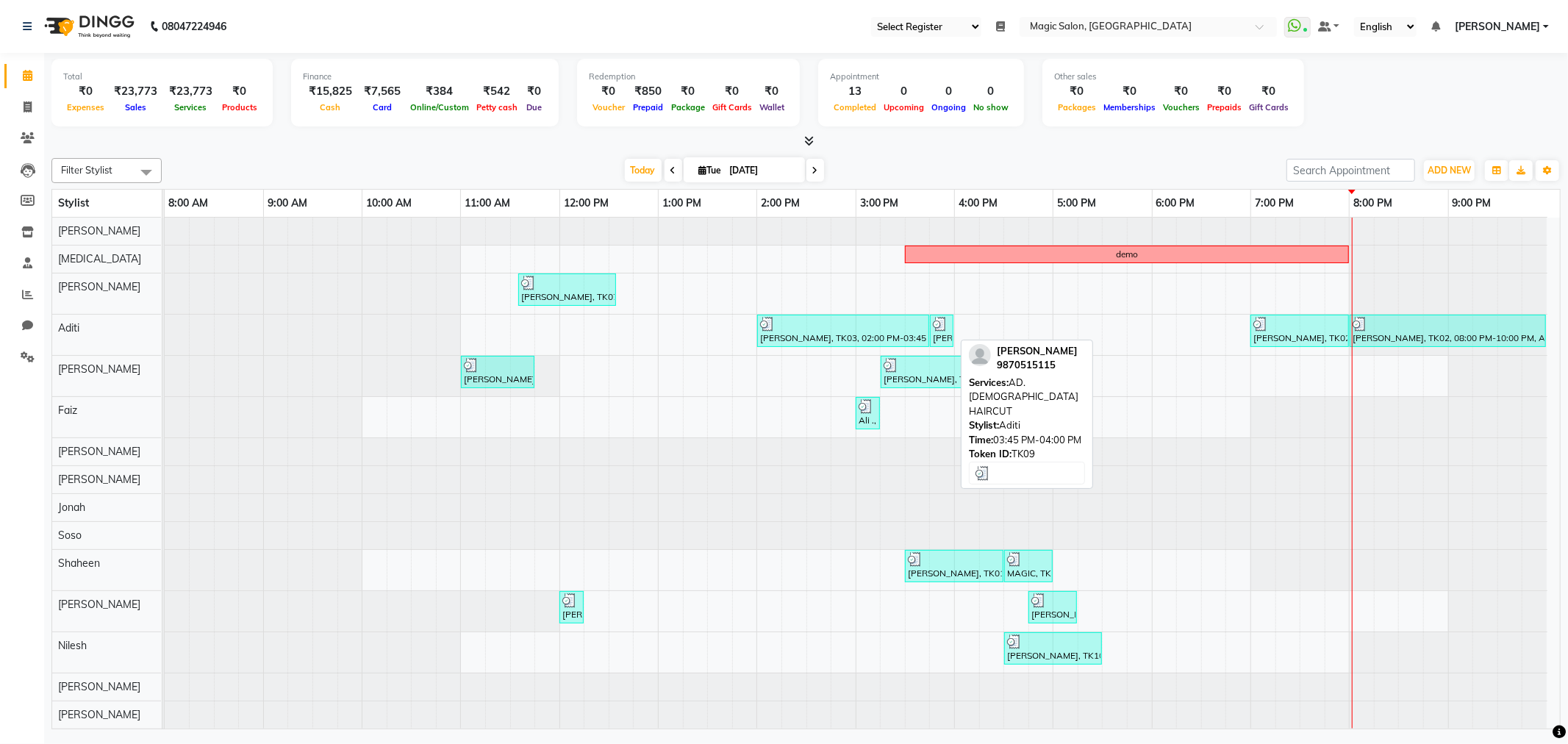
click at [945, 340] on div "[PERSON_NAME], TK09, 03:45 PM-04:00 PM, AD.[DEMOGRAPHIC_DATA] HAIRCUT" at bounding box center [941, 330] width 21 height 28
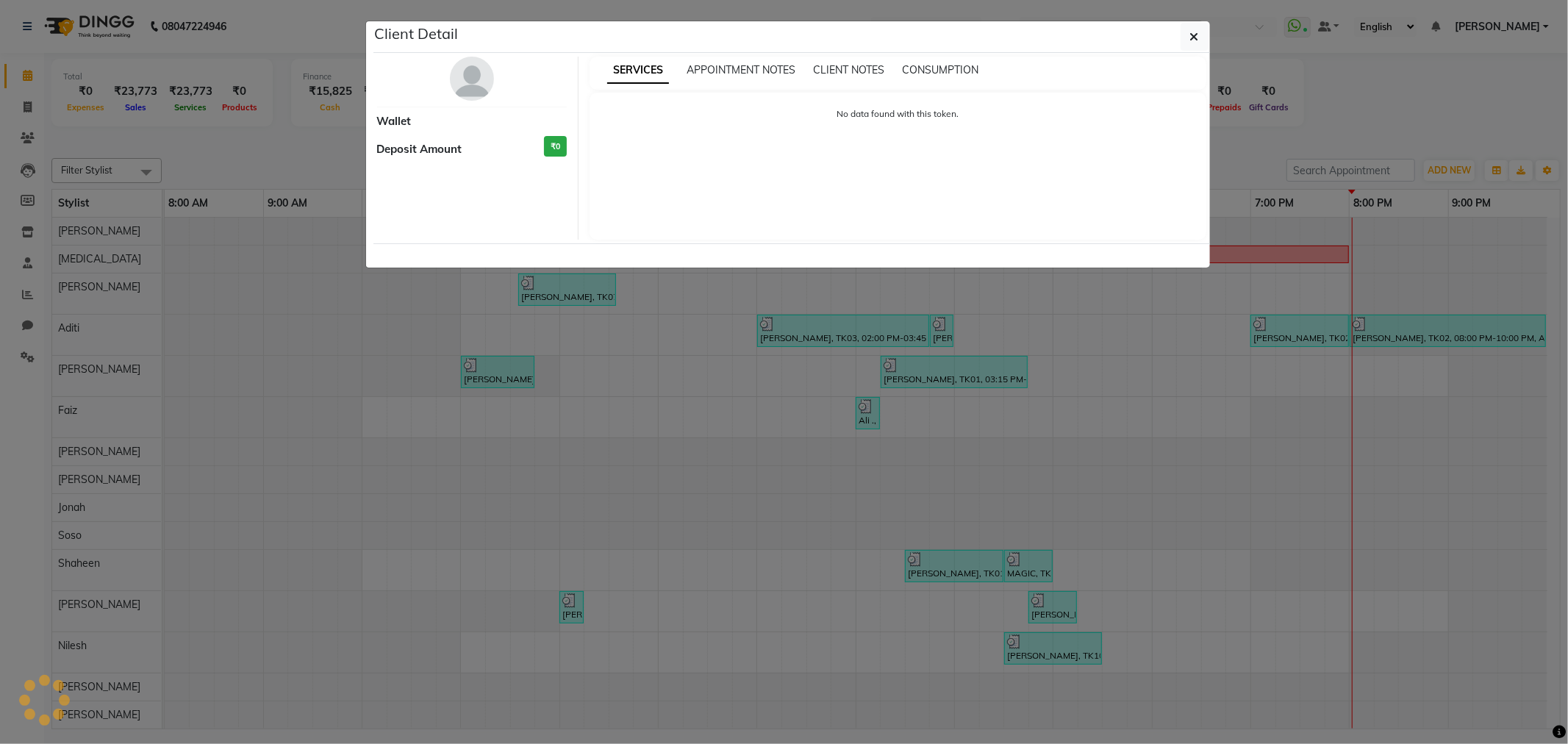
select select "3"
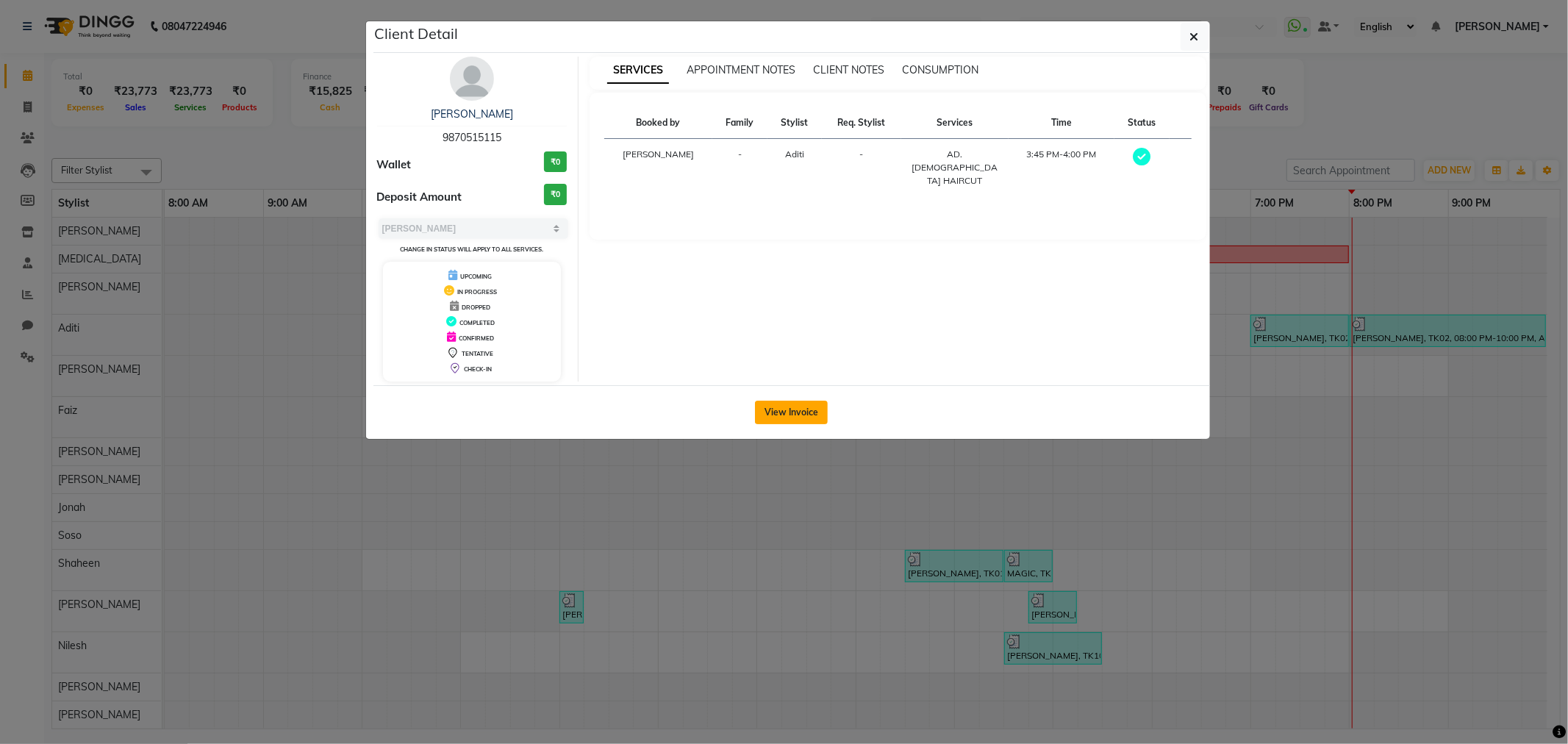
click at [771, 412] on button "View Invoice" at bounding box center [791, 412] width 73 height 24
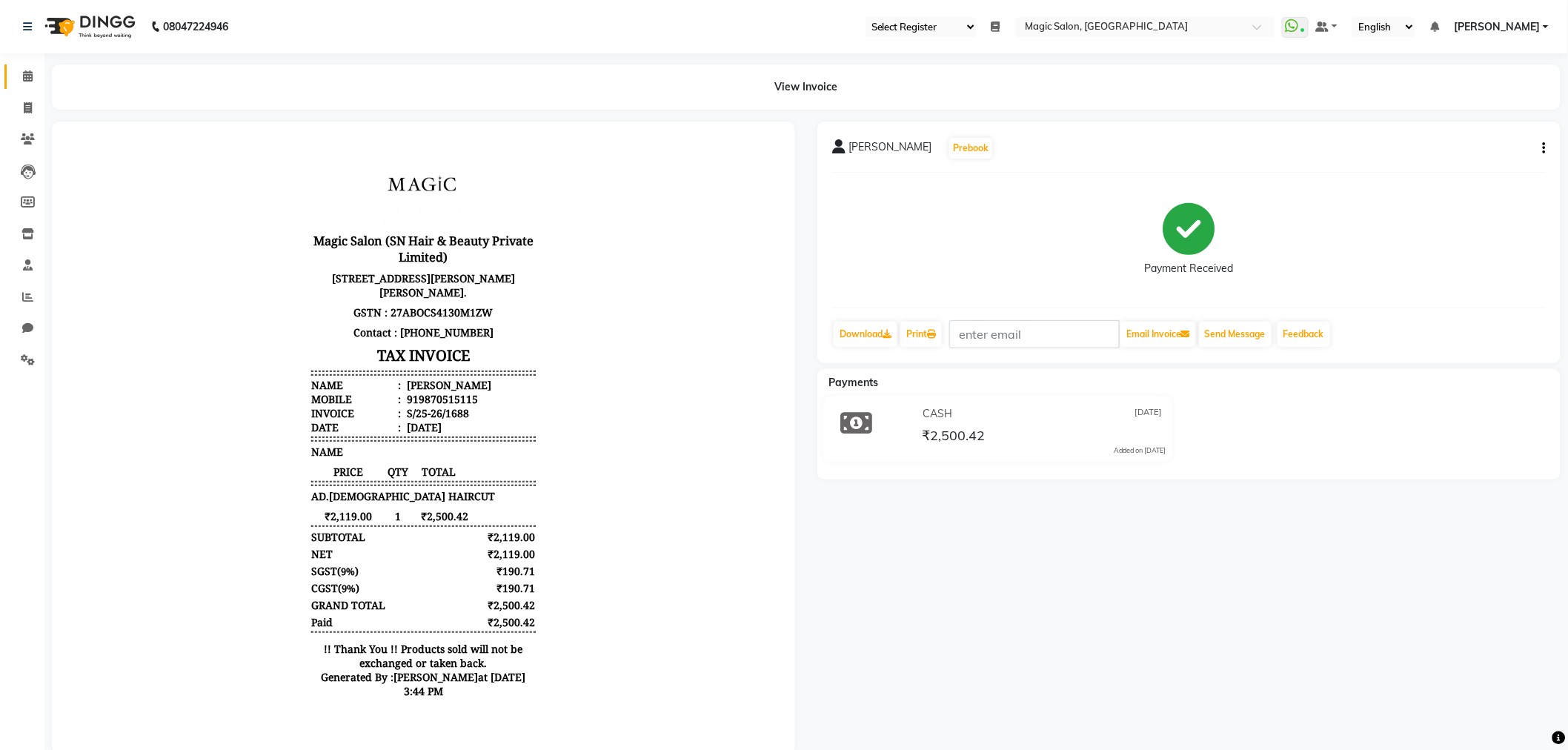
click at [12, 76] on link "Calendar" at bounding box center [22, 77] width 36 height 25
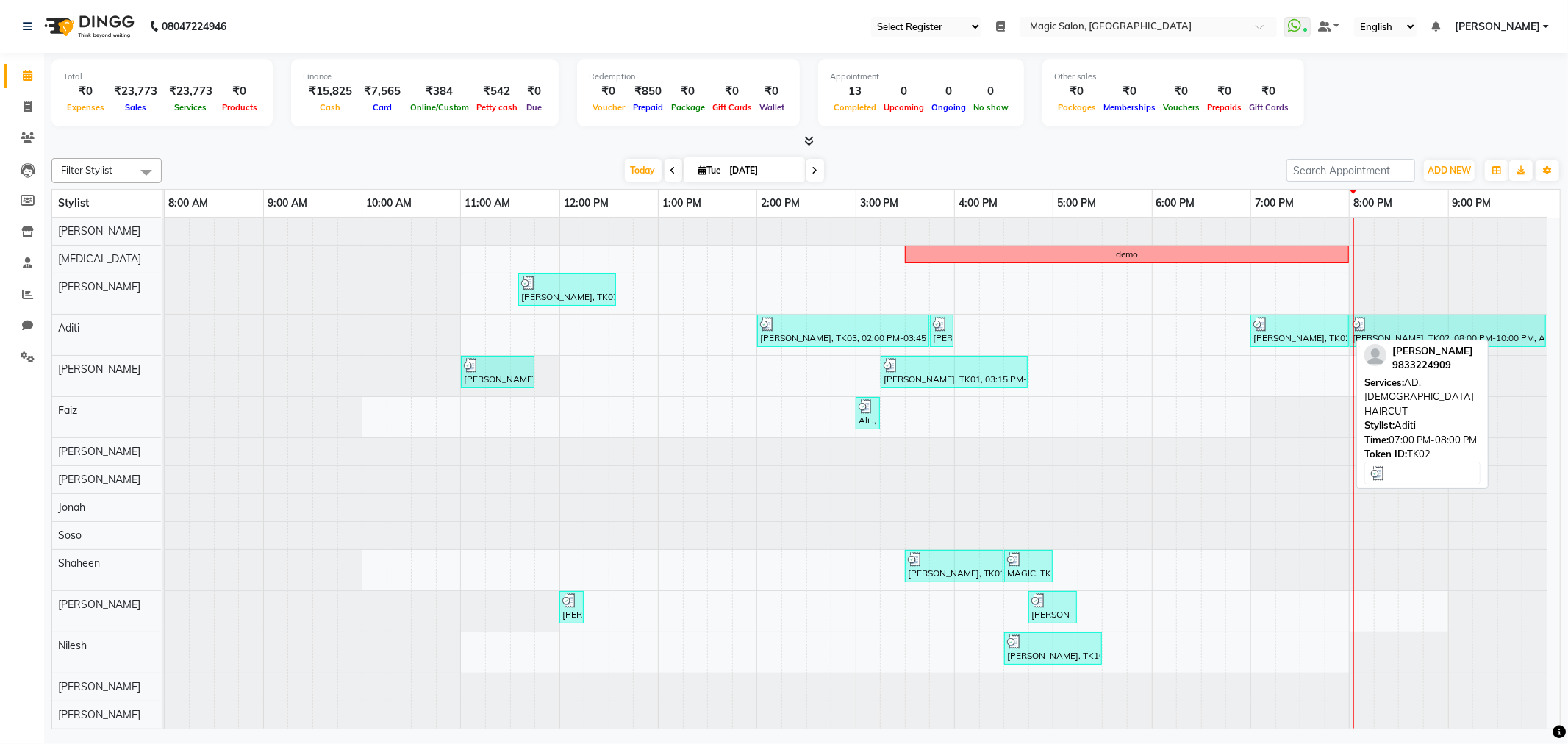
click at [1267, 341] on div "[PERSON_NAME], TK02, 07:00 PM-08:00 PM, AD.[DEMOGRAPHIC_DATA] HAIRCUT" at bounding box center [1299, 330] width 96 height 28
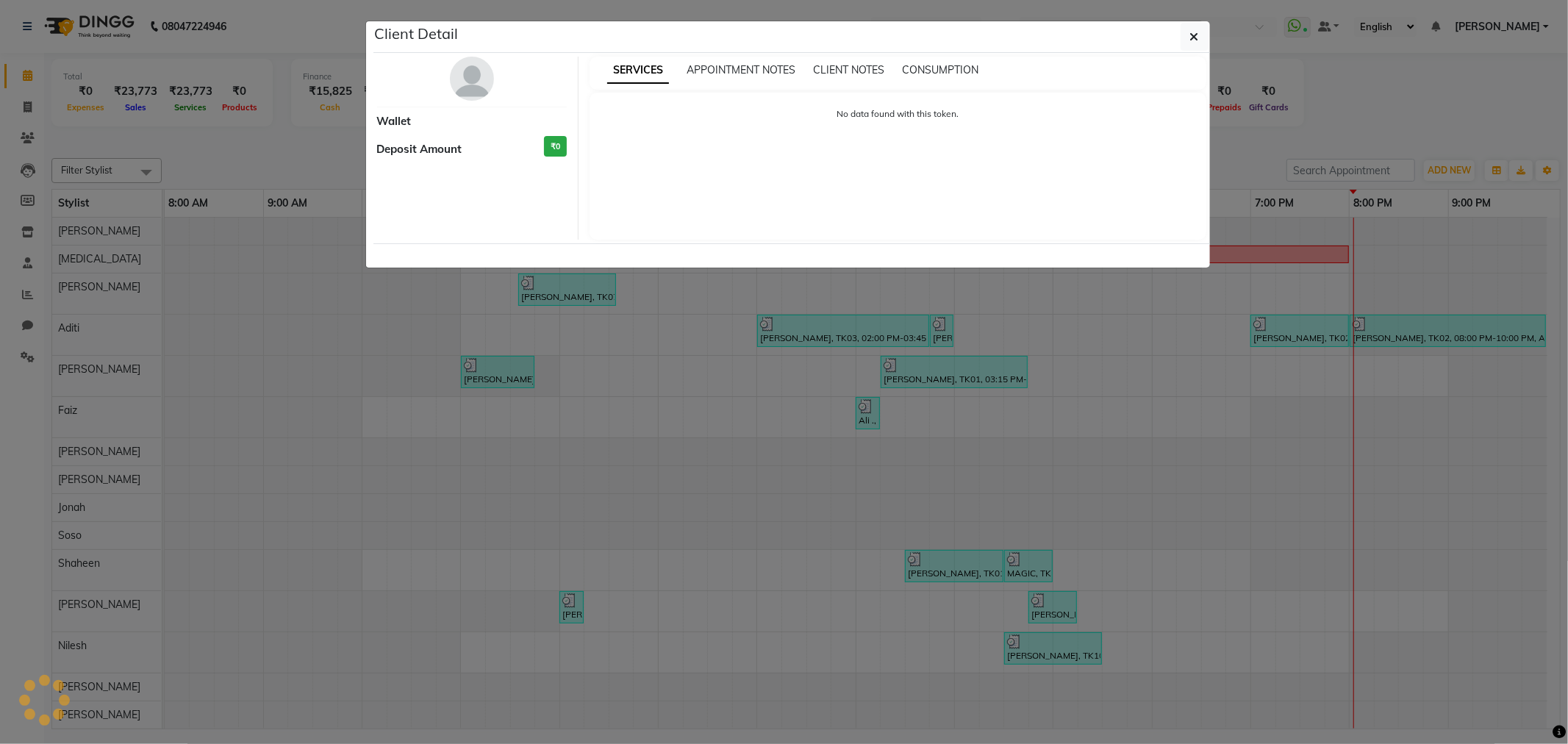
select select "3"
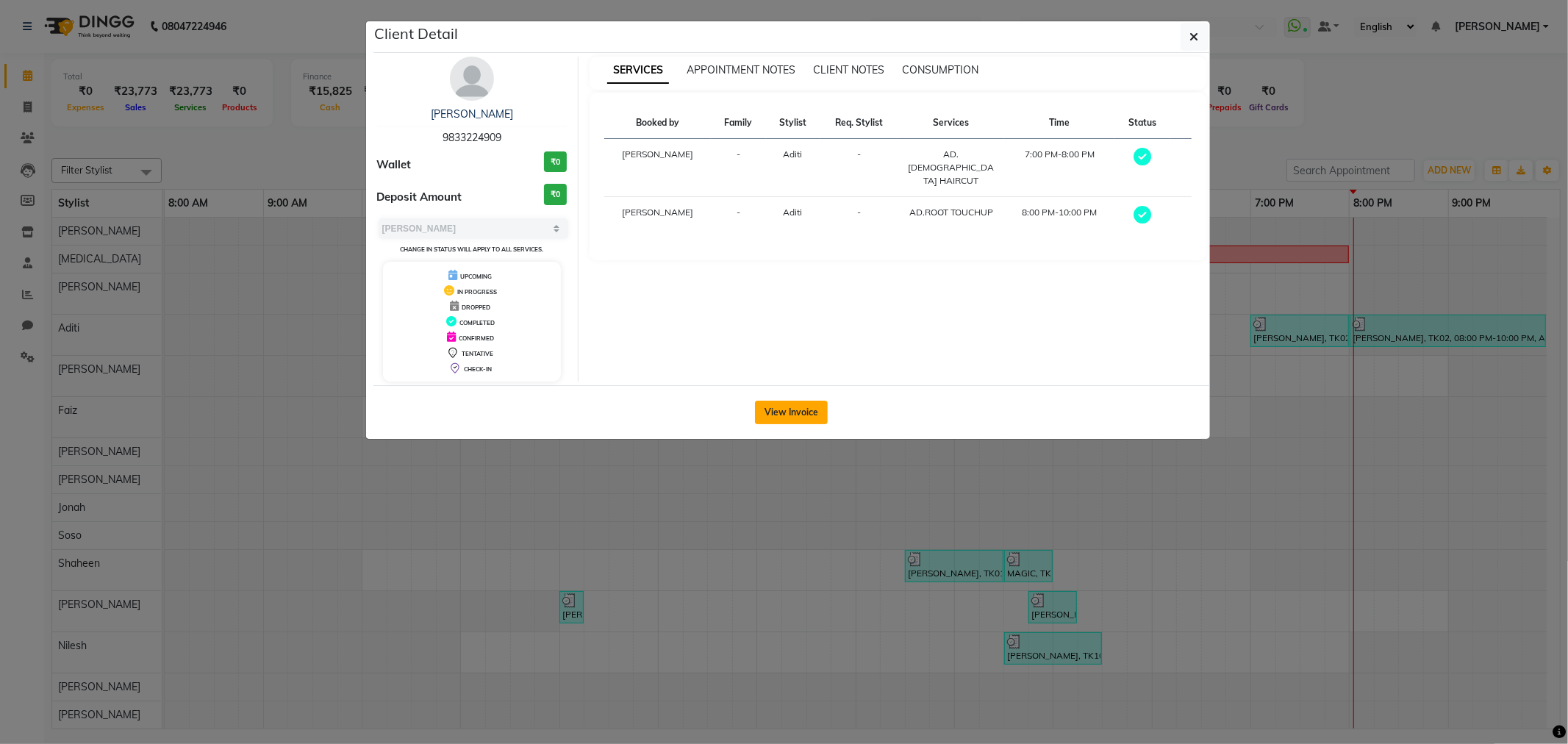
click at [816, 414] on button "View Invoice" at bounding box center [791, 412] width 73 height 24
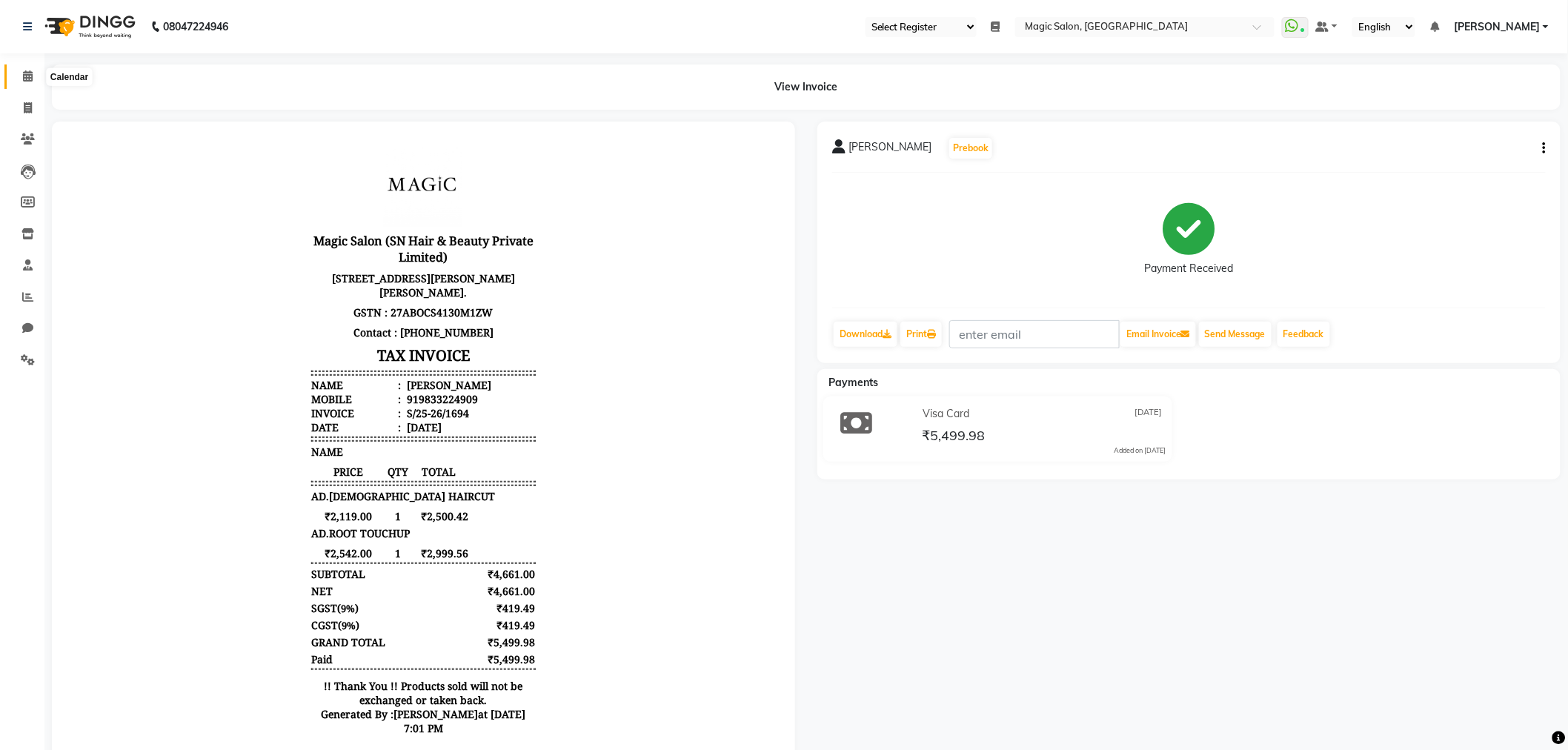
click at [16, 83] on span at bounding box center [28, 76] width 26 height 17
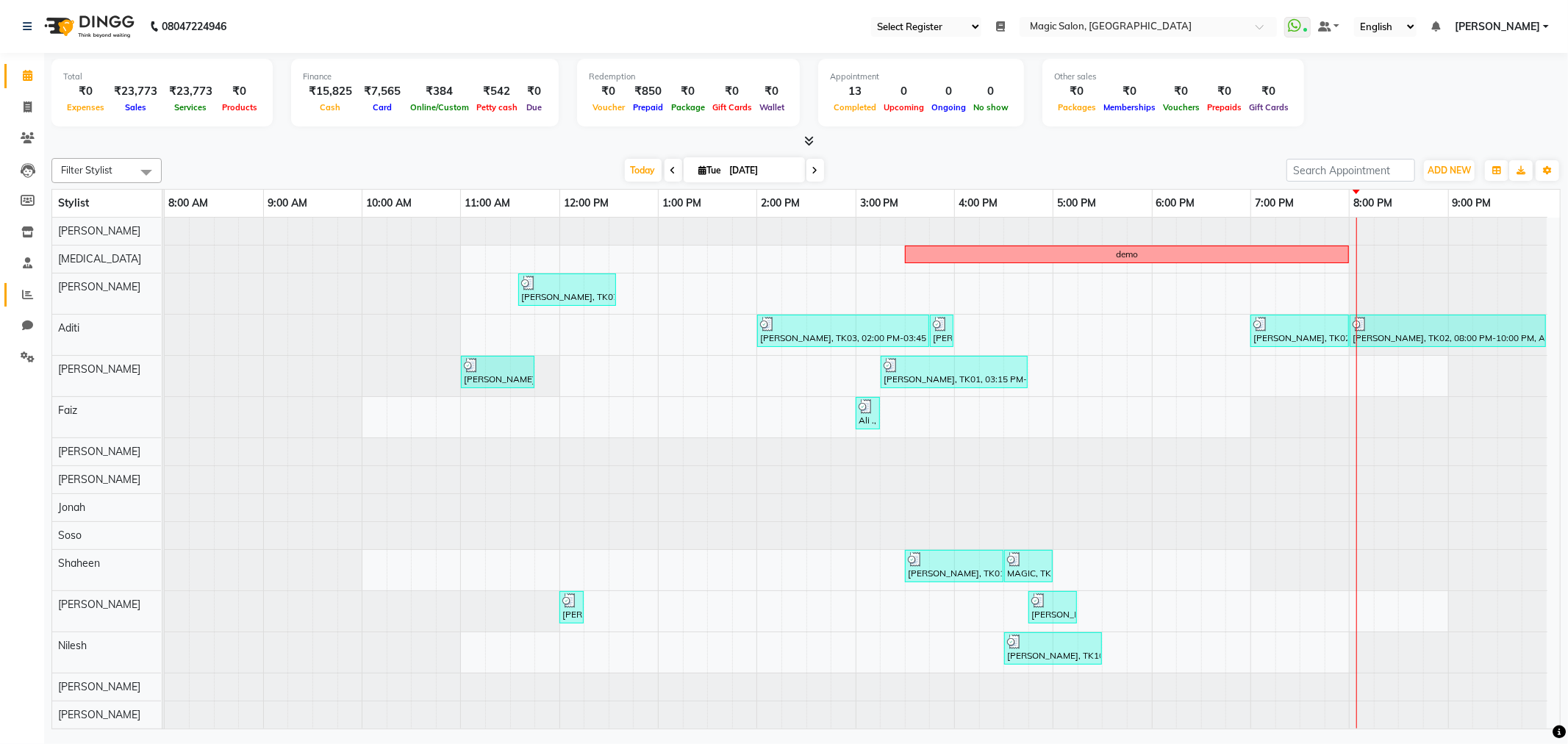
click at [32, 305] on link "Reports" at bounding box center [22, 295] width 36 height 25
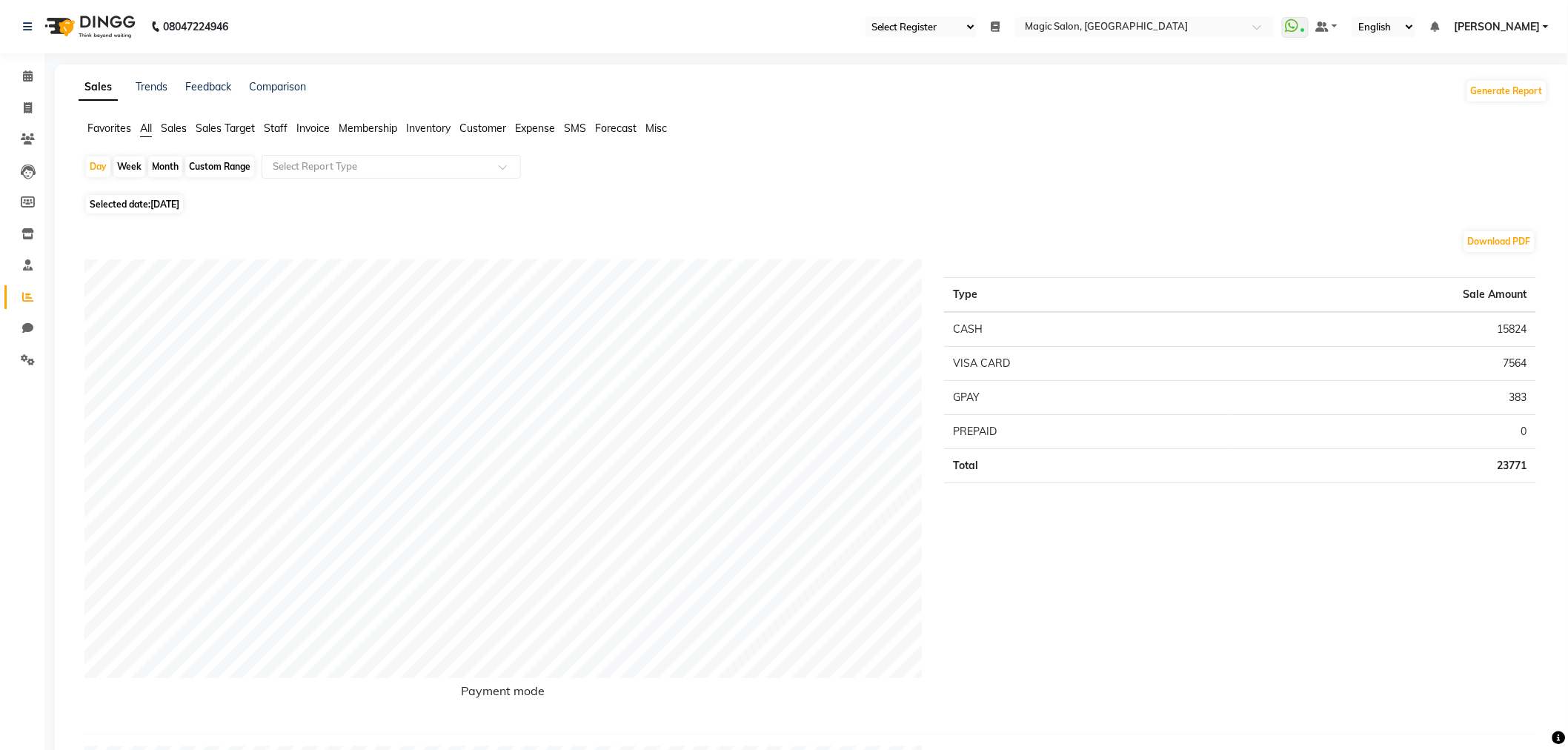
click at [181, 128] on span "Sales" at bounding box center [174, 128] width 26 height 14
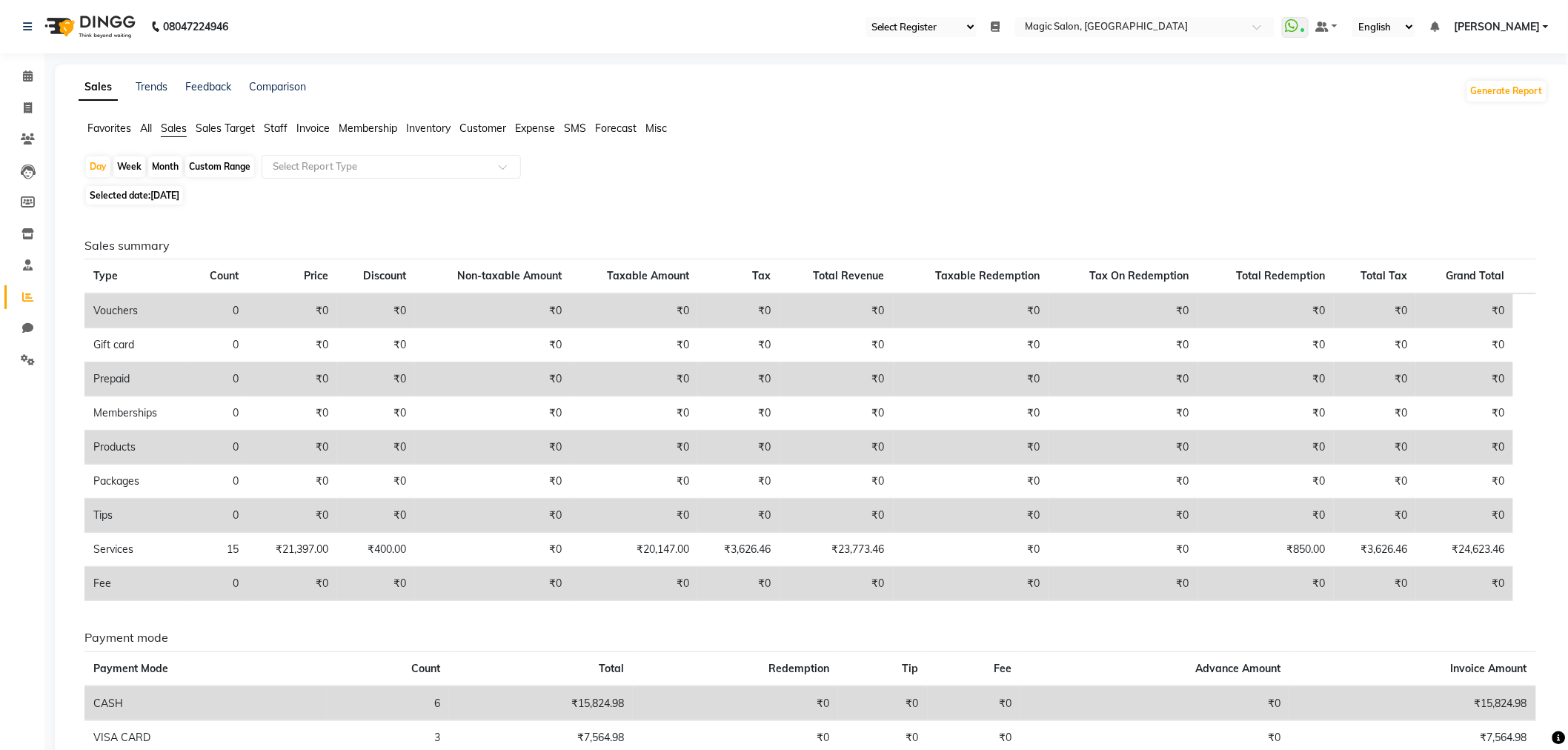
click at [271, 128] on span "Staff" at bounding box center [276, 128] width 24 height 14
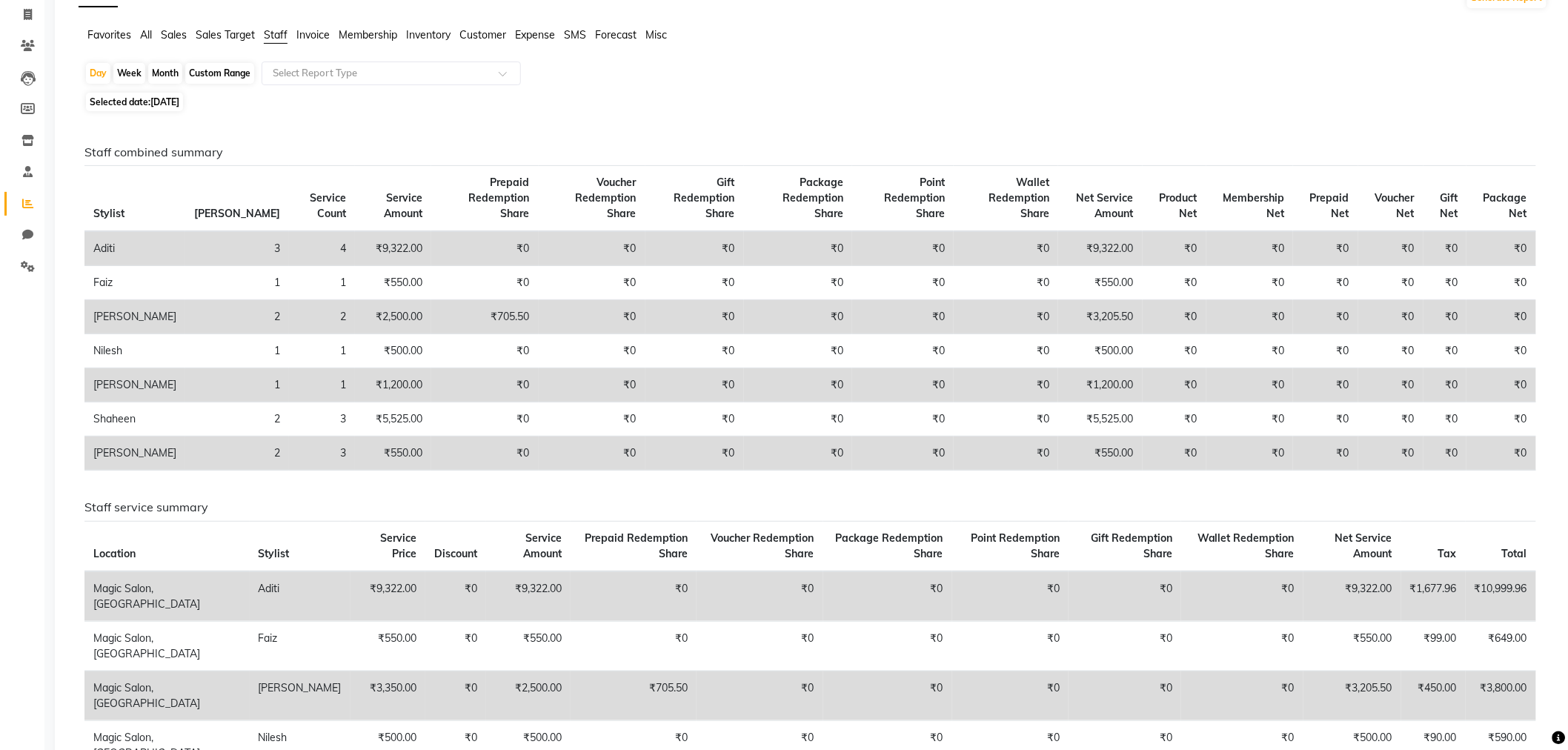
scroll to position [82, 0]
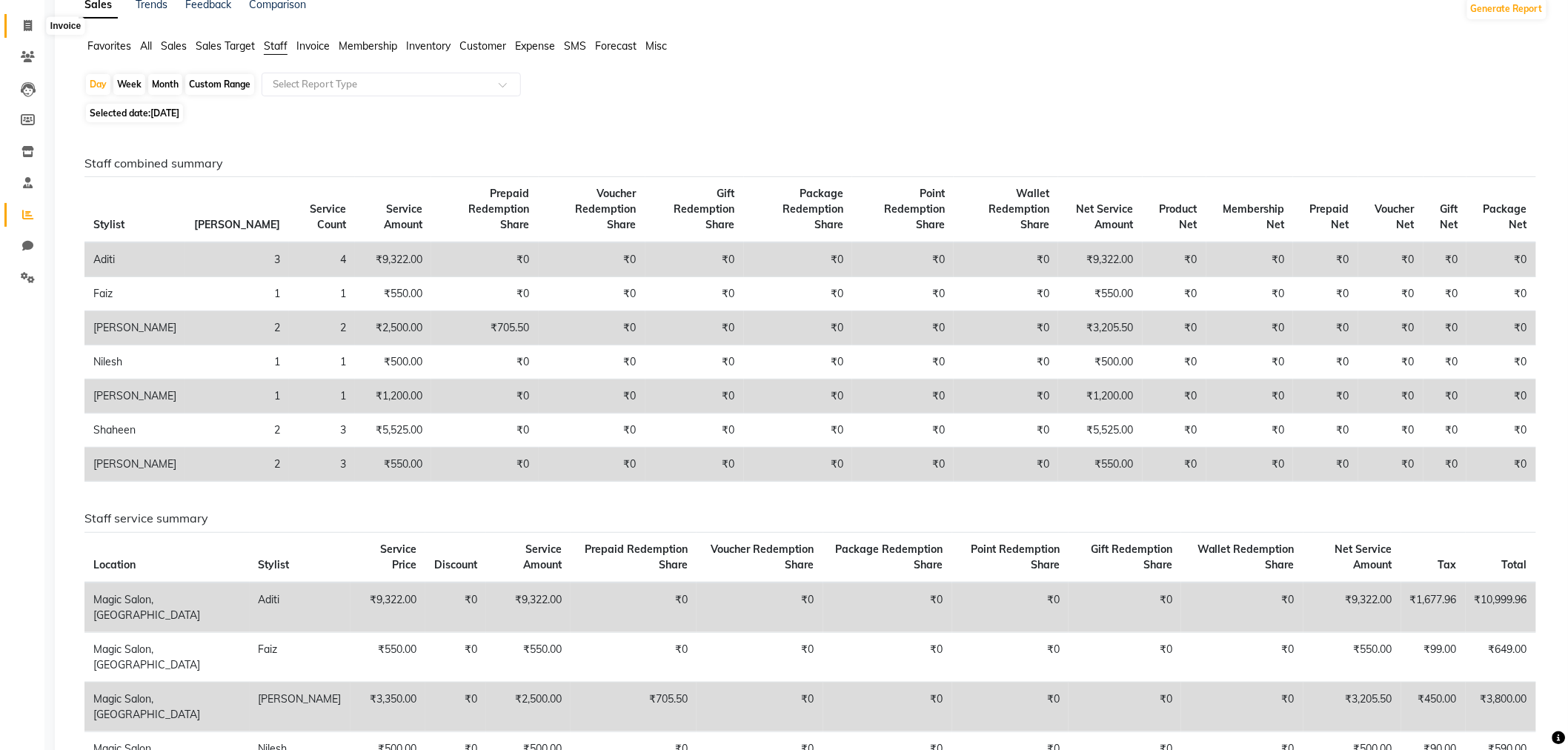
click at [18, 31] on span at bounding box center [28, 26] width 26 height 17
select select "7276"
select select "service"
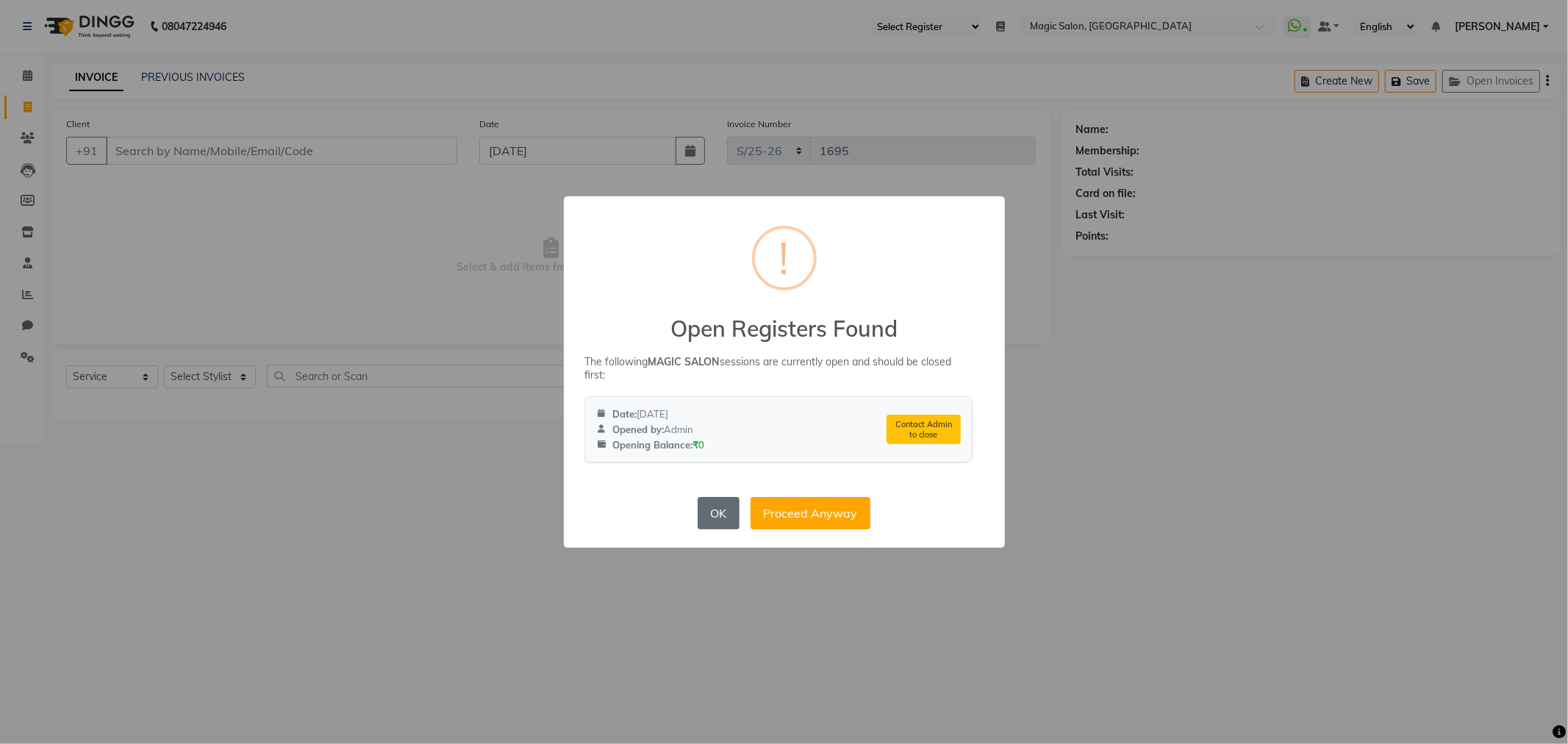
click at [703, 500] on button "OK" at bounding box center [718, 513] width 42 height 32
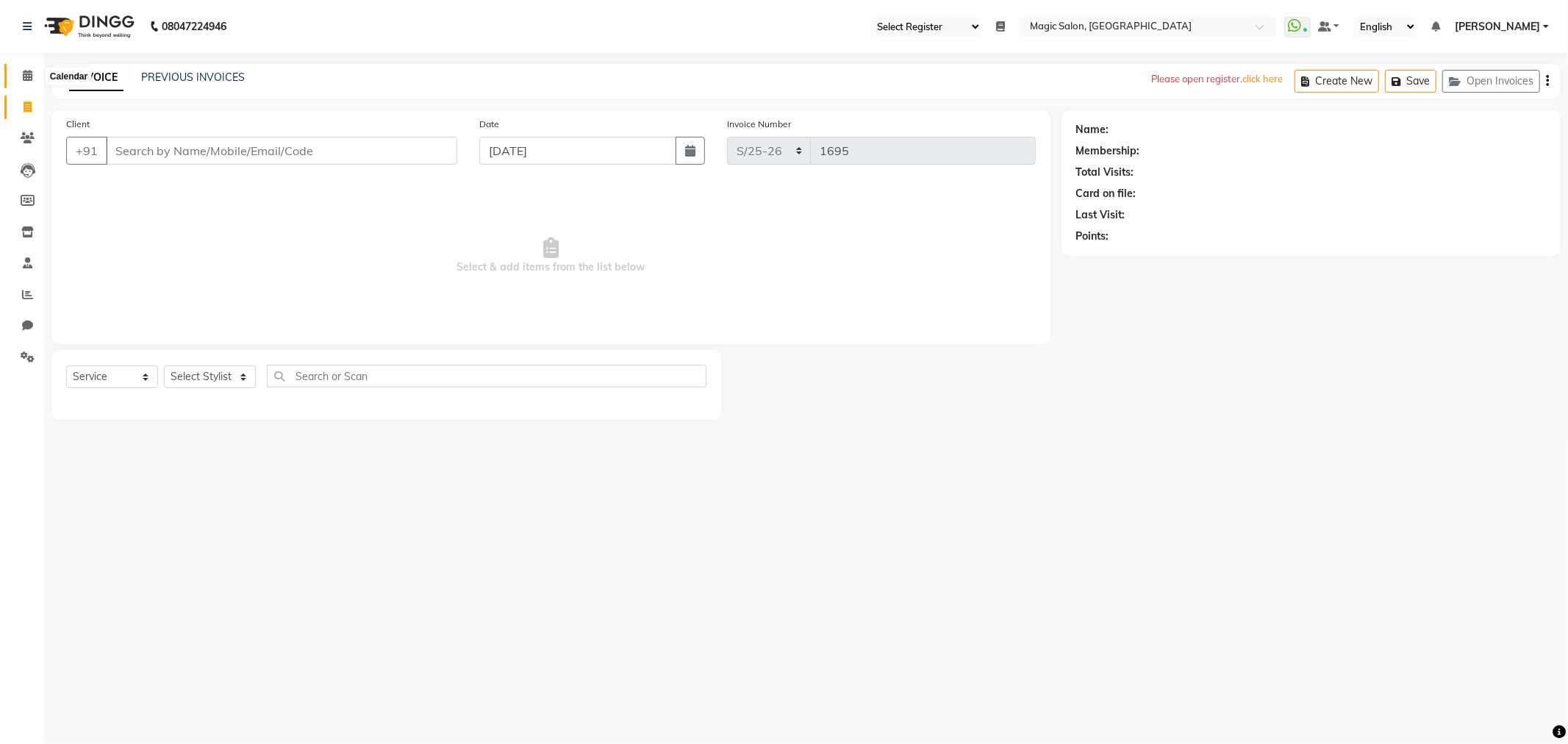
click at [23, 75] on icon at bounding box center [28, 75] width 9 height 11
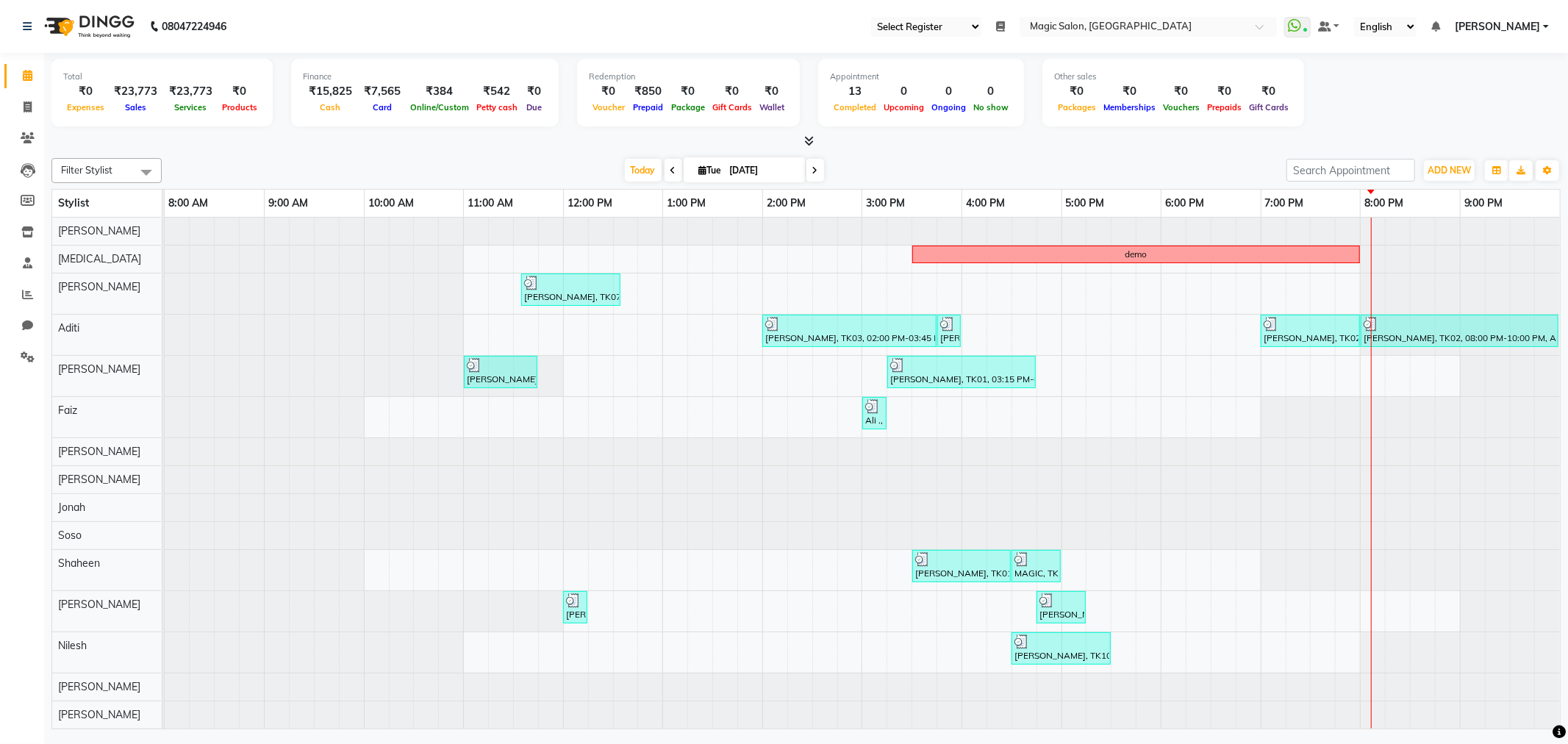
drag, startPoint x: 1040, startPoint y: 31, endPoint x: 1041, endPoint y: 38, distance: 7.1
click at [1041, 38] on nav "08047224946 Select Register Reception Magic Salon Daily Open Registers nothing …" at bounding box center [784, 26] width 1568 height 53
click at [1042, 35] on ul "Select Register Reception Magic Salon Daily Open Registers nothing to show Sele…" at bounding box center [1074, 26] width 420 height 20
click at [1005, 30] on icon at bounding box center [1000, 26] width 9 height 10
click at [1005, 23] on icon at bounding box center [1000, 26] width 9 height 10
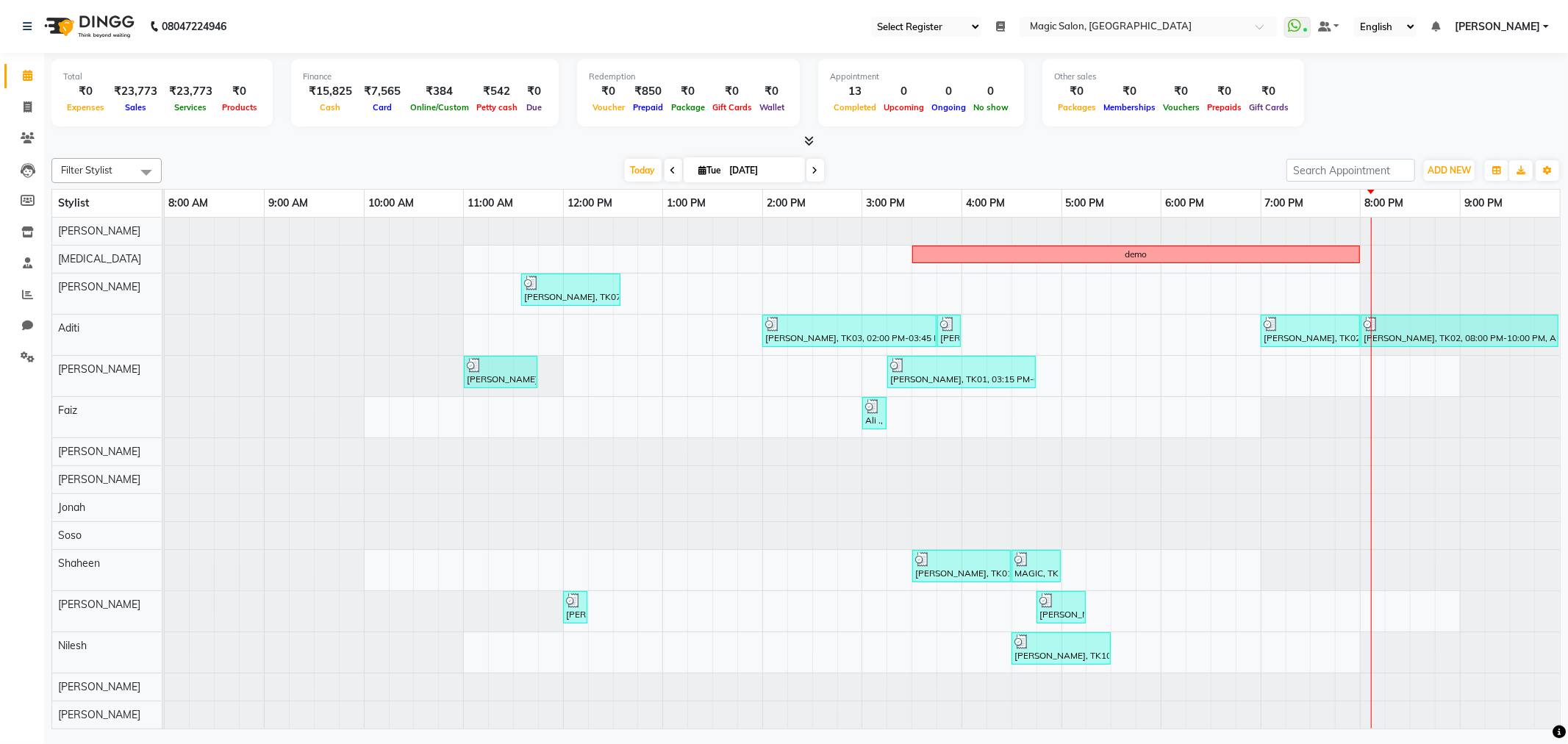
click at [1005, 23] on icon at bounding box center [1000, 26] width 9 height 10
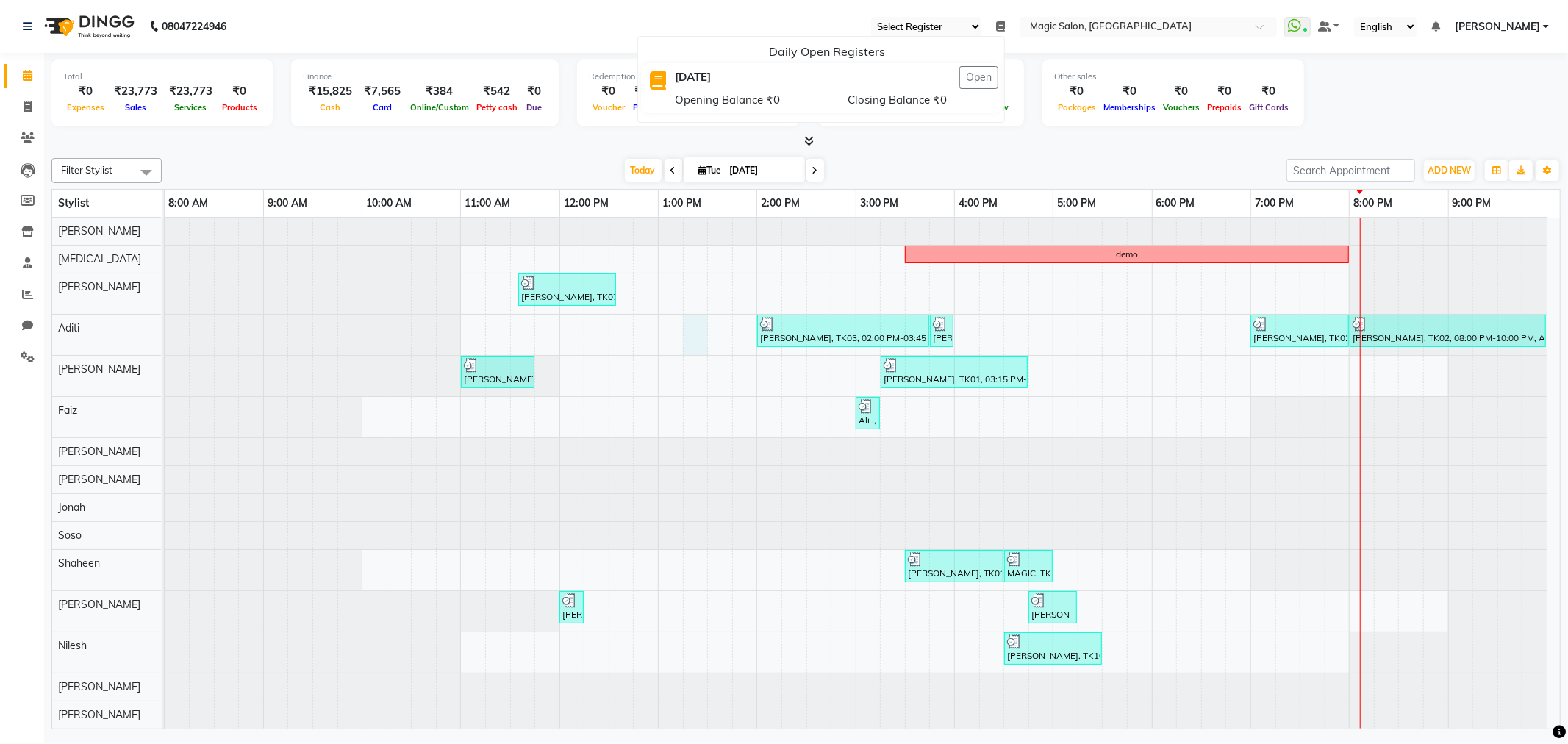
click at [689, 328] on div "demo shailen sohoni, TK07, 11:35 AM-12:35 PM, SL.HAIRCUT MEN (₹1500) Neha Kesar…" at bounding box center [862, 515] width 1395 height 595
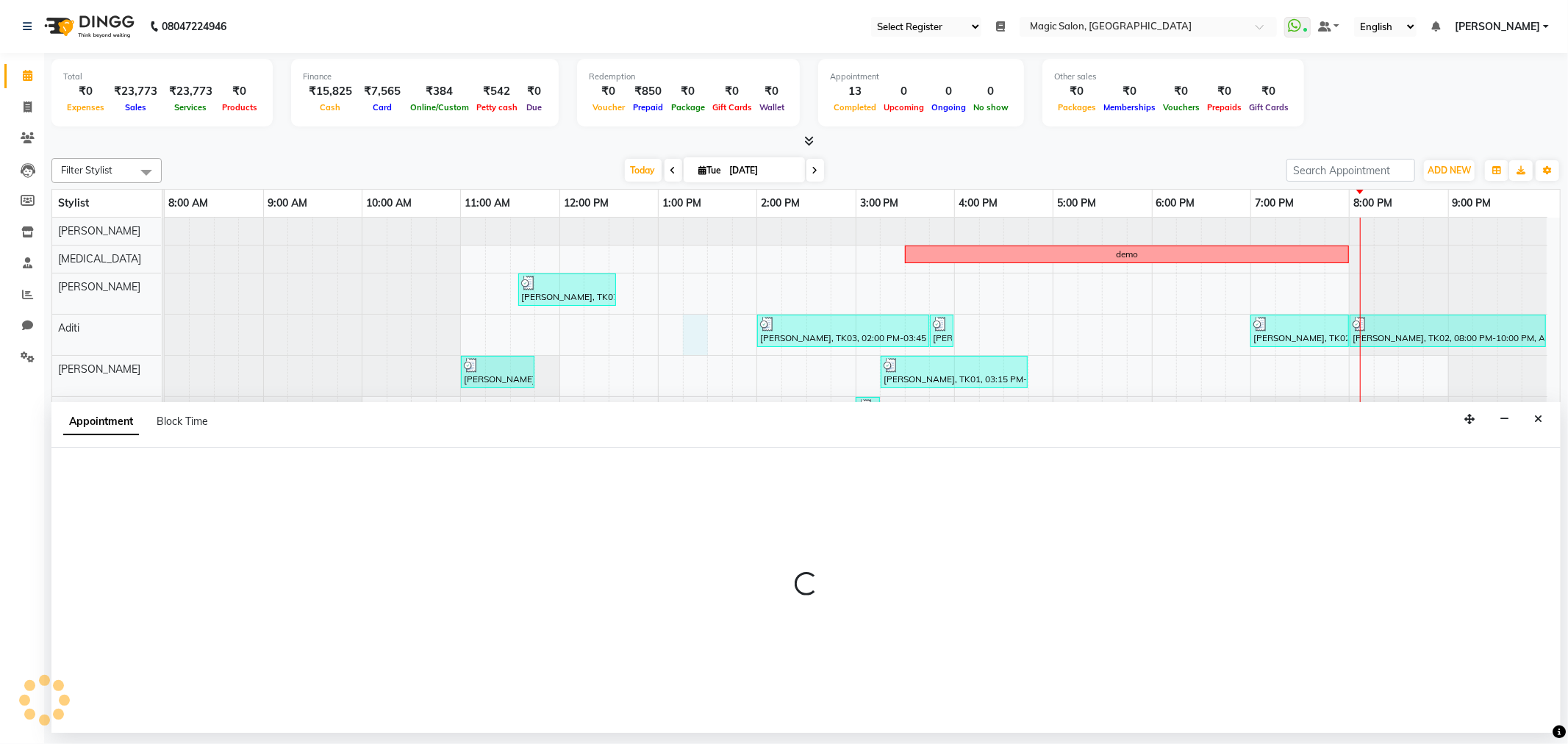
select select "77865"
select select "795"
select select "tentative"
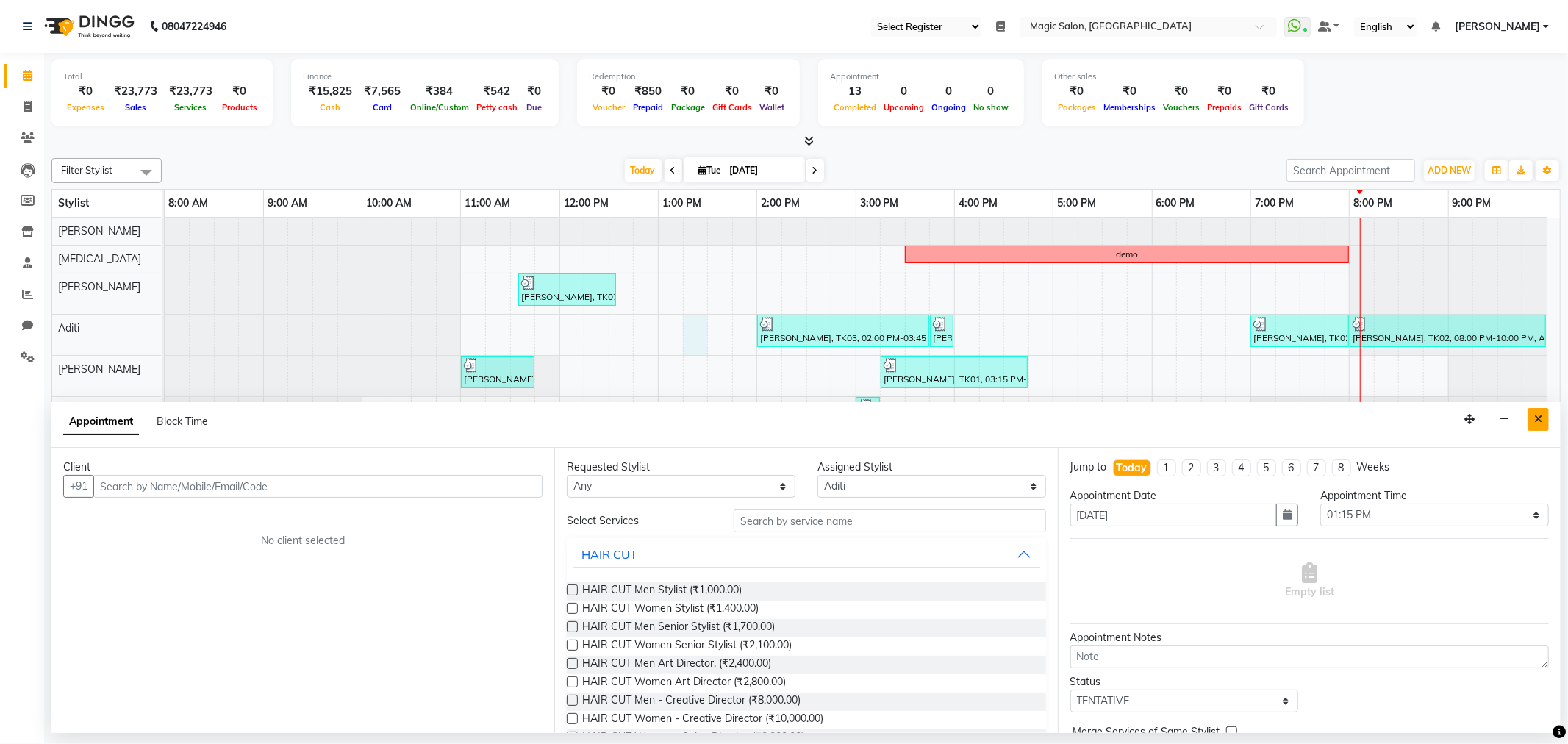
click at [1529, 416] on button "Close" at bounding box center [1537, 419] width 21 height 23
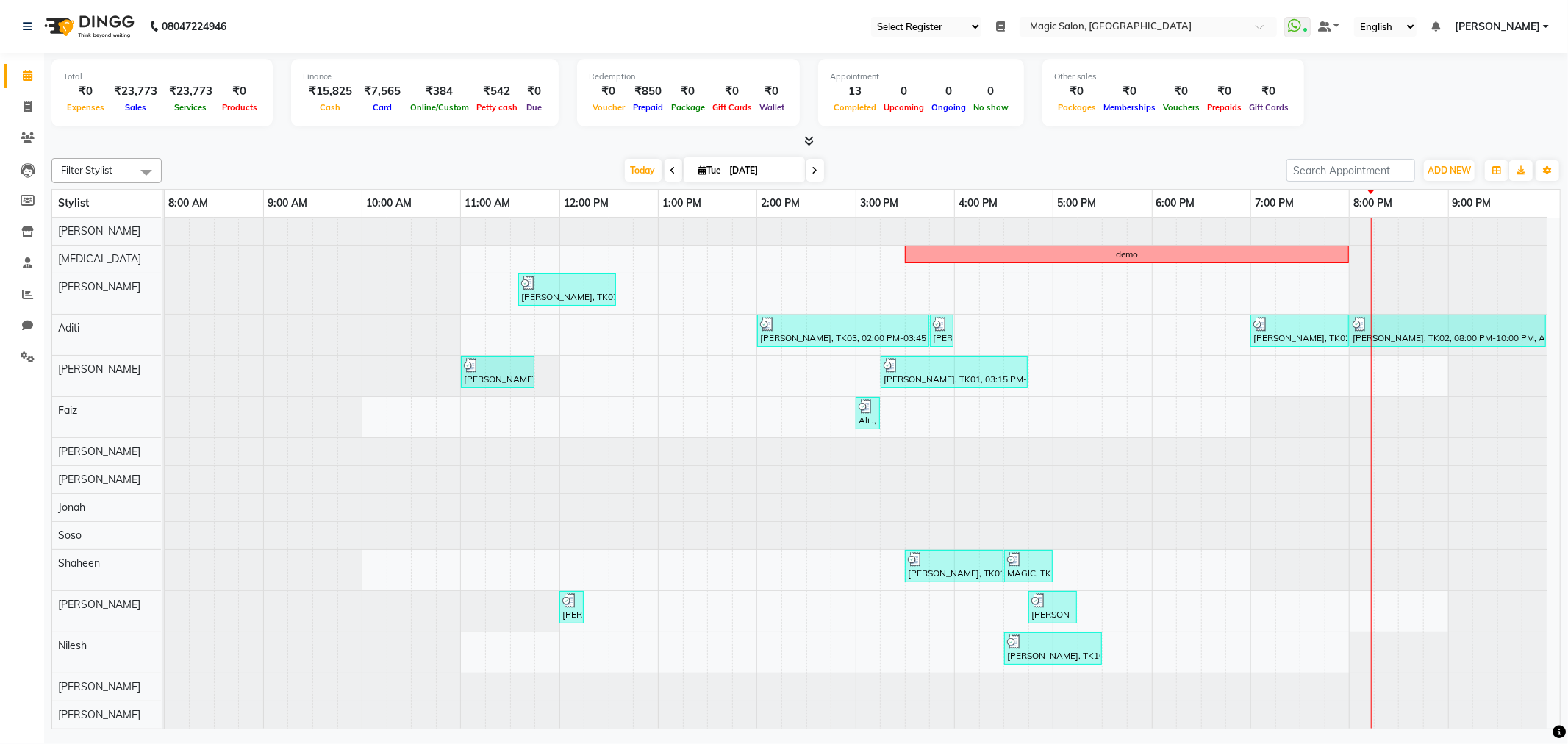
click at [36, 306] on li "Reports" at bounding box center [22, 295] width 44 height 32
click at [31, 302] on span at bounding box center [28, 294] width 26 height 17
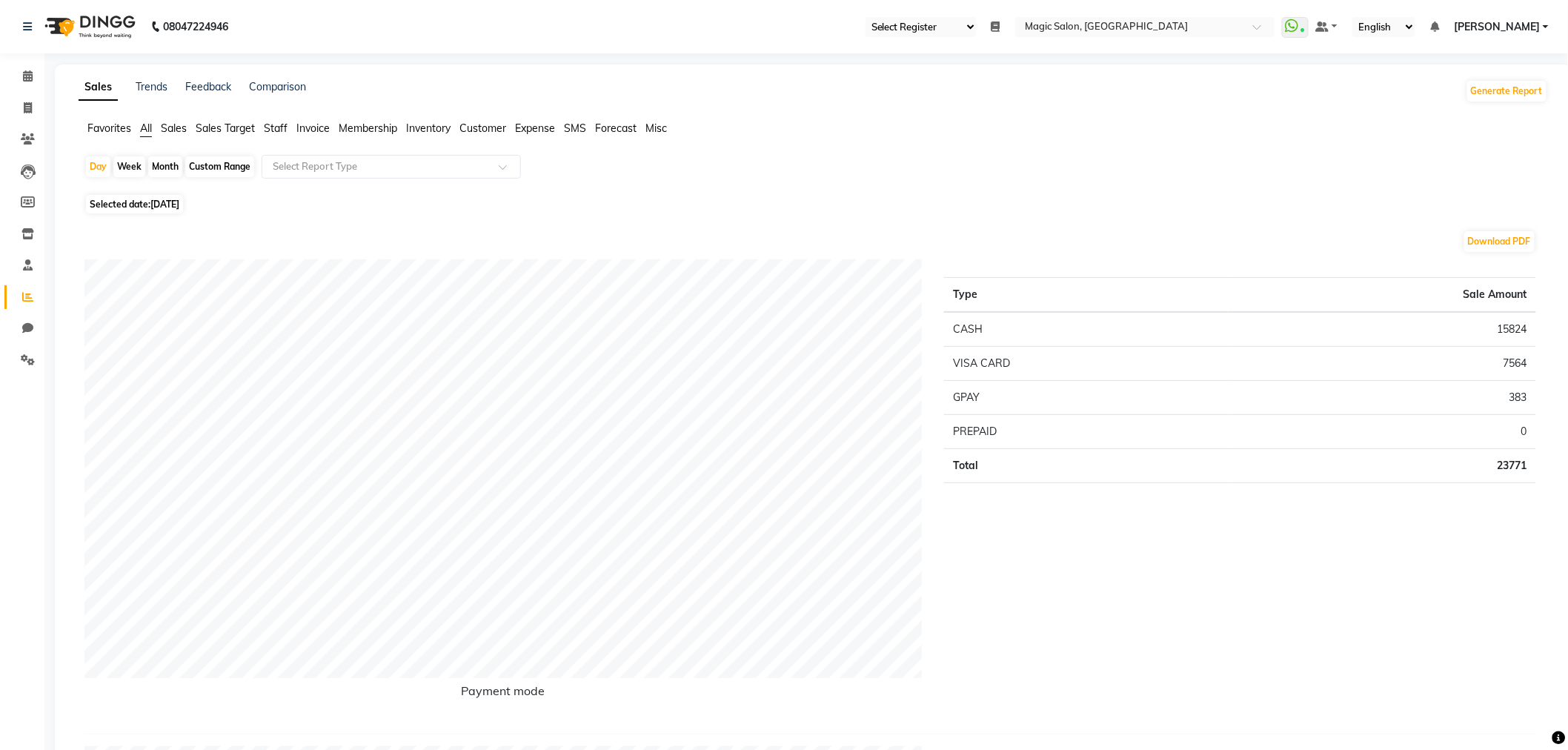
click at [279, 135] on li "Staff" at bounding box center [276, 128] width 24 height 16
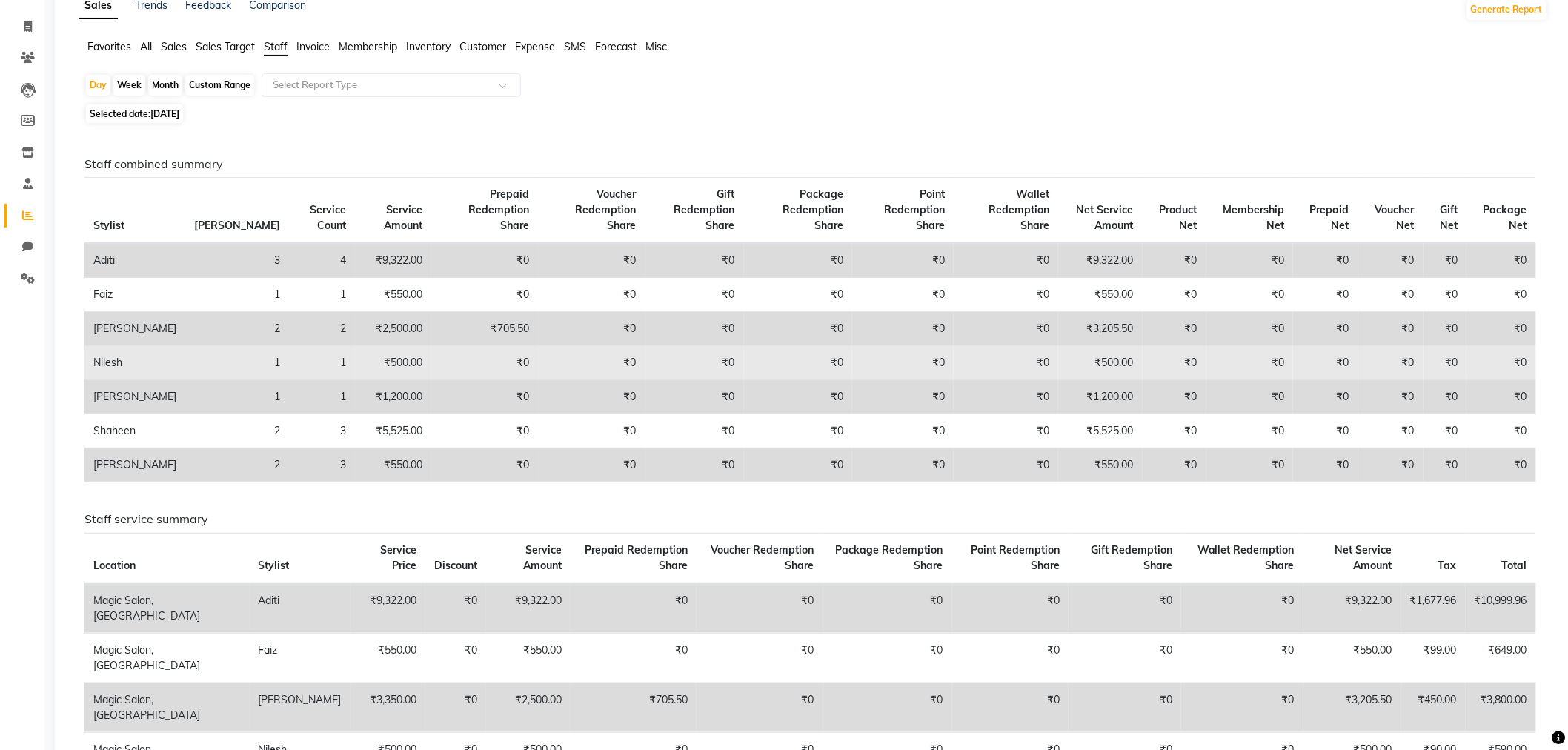
scroll to position [82, 0]
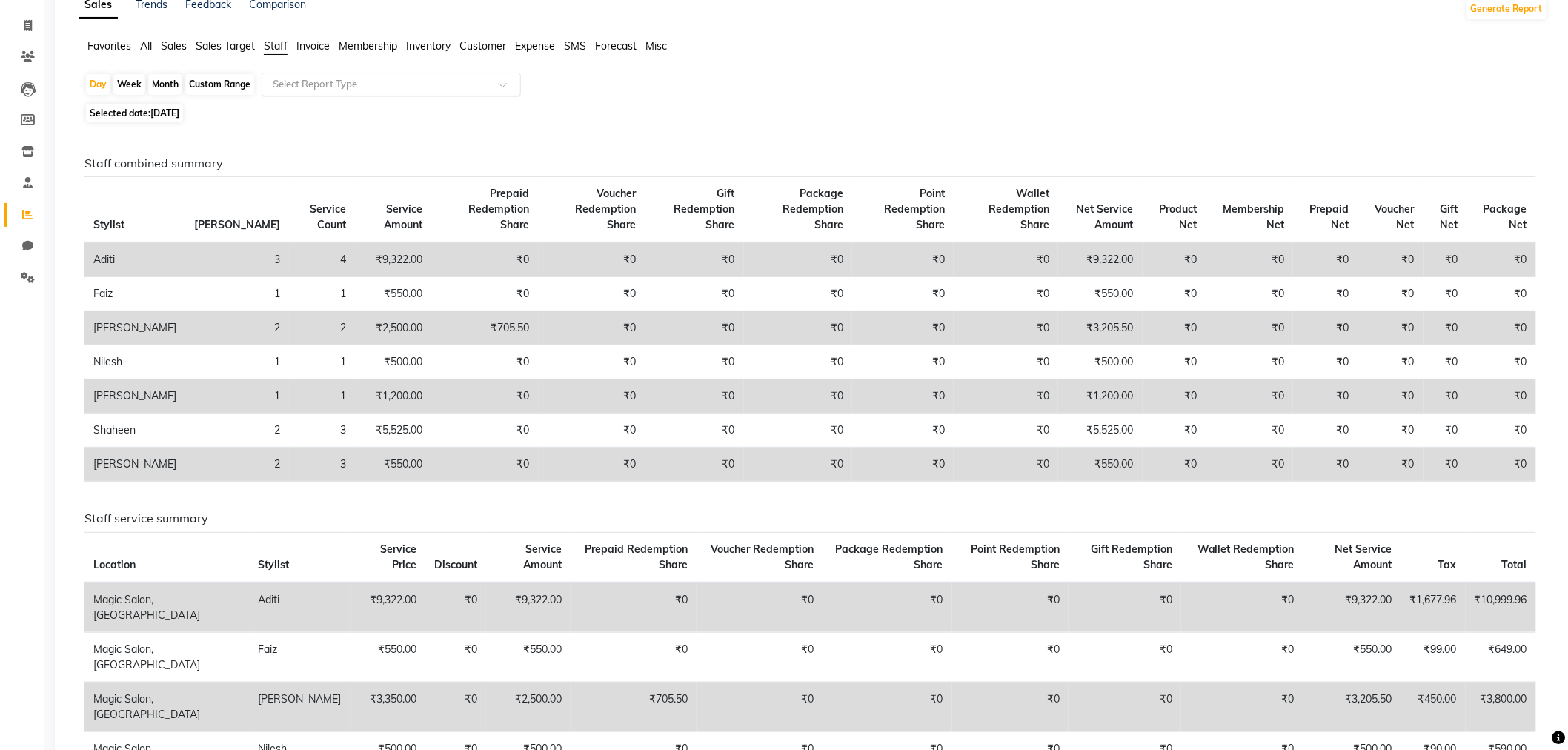
click at [316, 89] on input "text" at bounding box center [376, 85] width 214 height 15
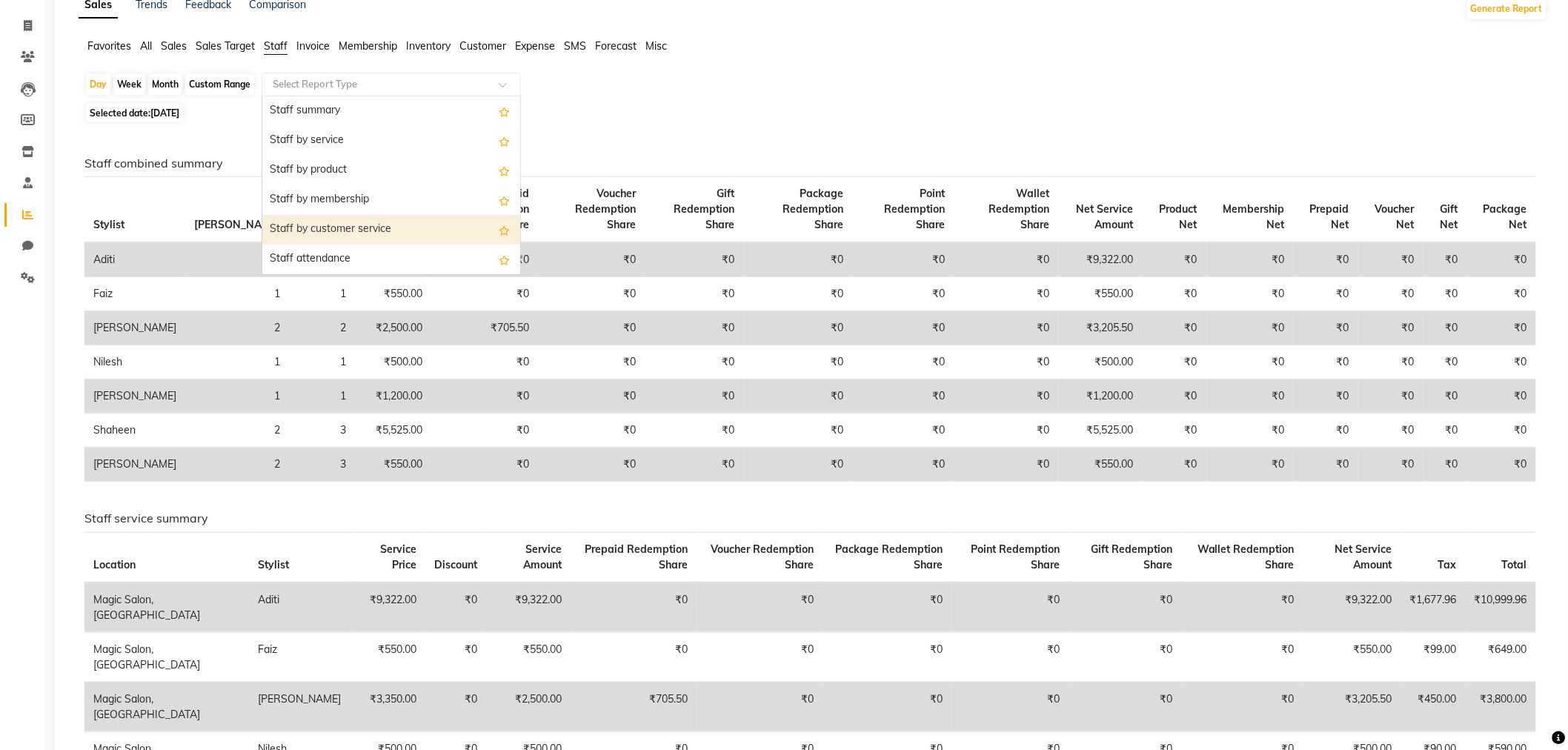
click at [349, 239] on div "Staff by customer service" at bounding box center [391, 229] width 258 height 30
select select "full_report"
select select "csv"
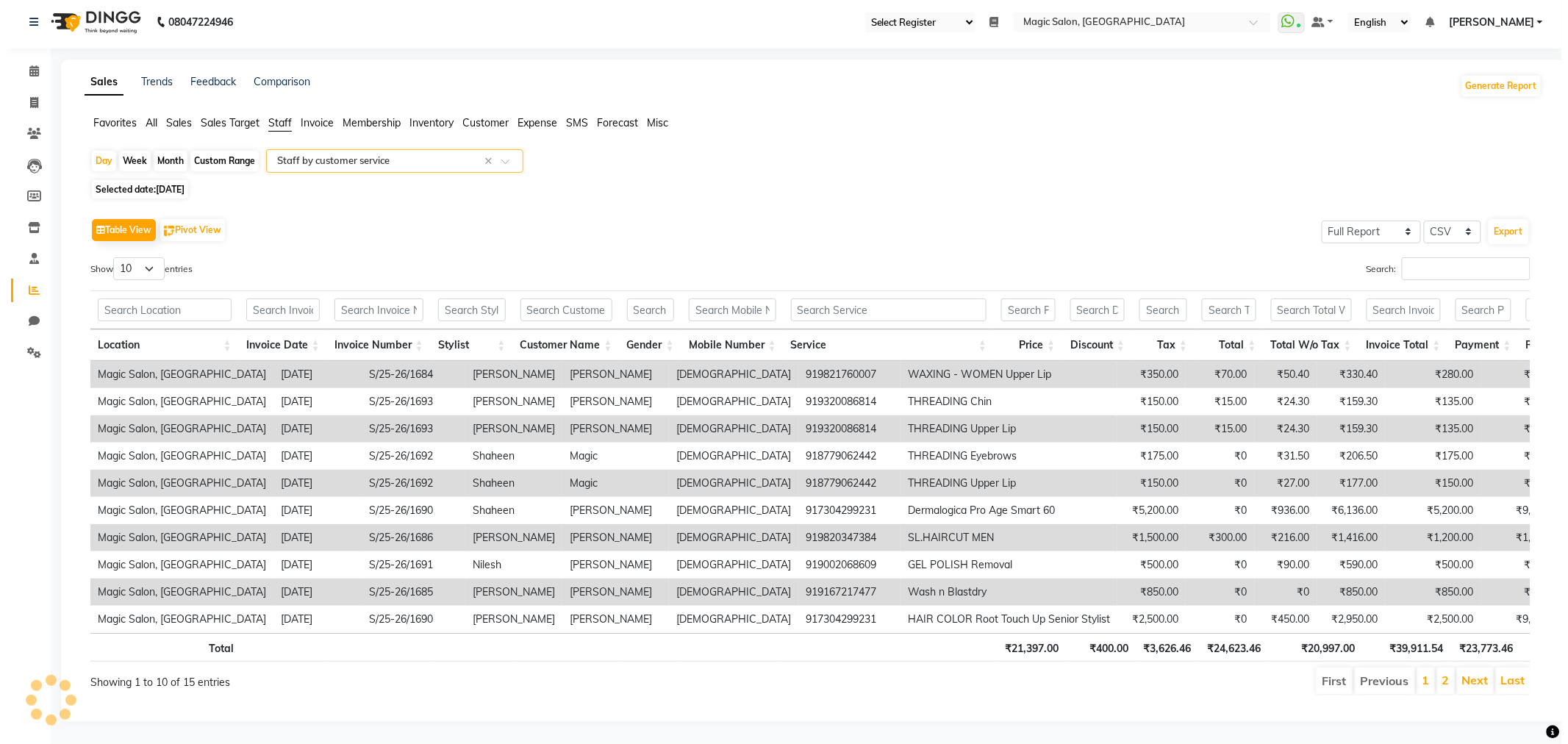
scroll to position [0, 0]
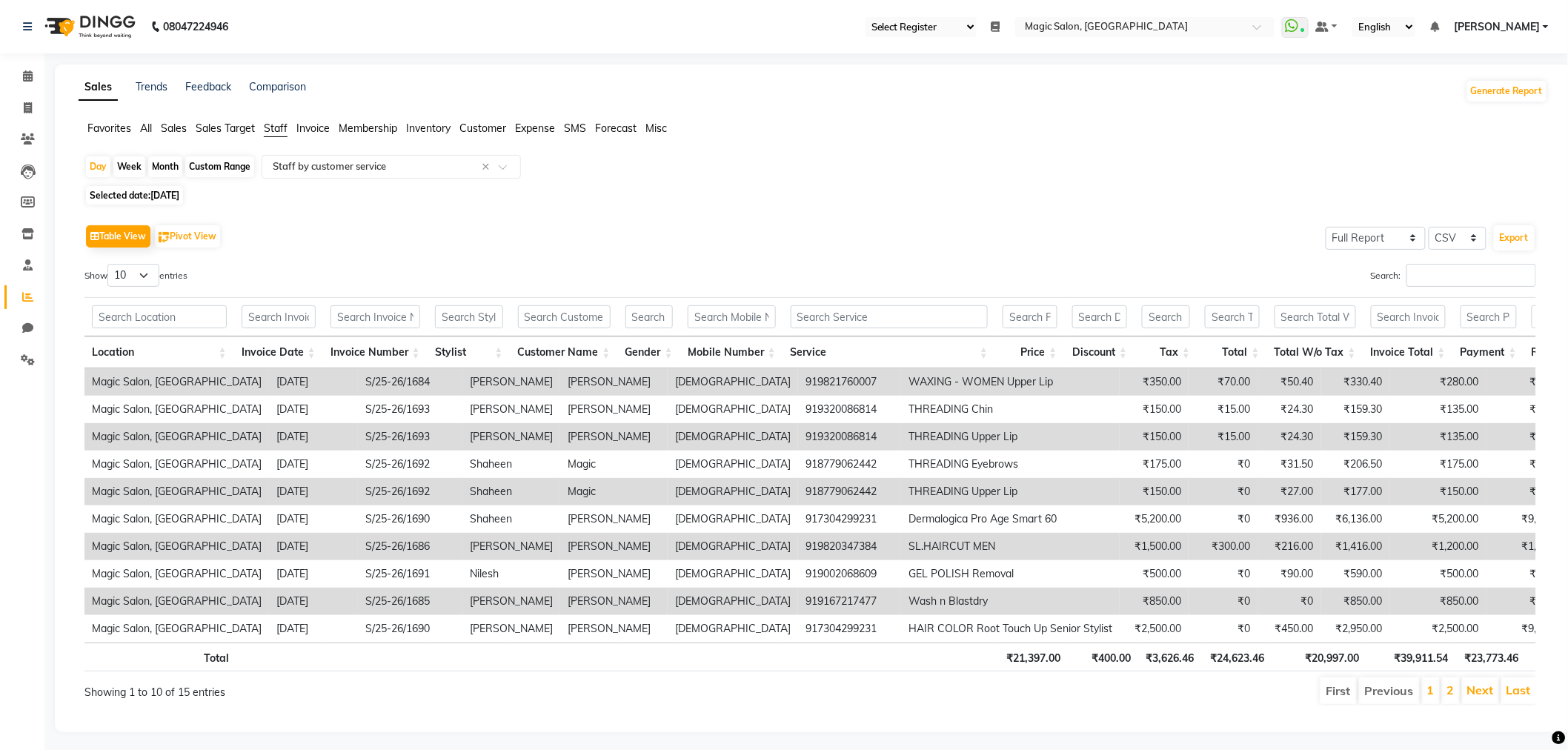
click at [1460, 705] on ul "First Previous 1 2 Next Last" at bounding box center [1117, 690] width 837 height 26
click at [1453, 697] on link "2" at bounding box center [1450, 690] width 7 height 15
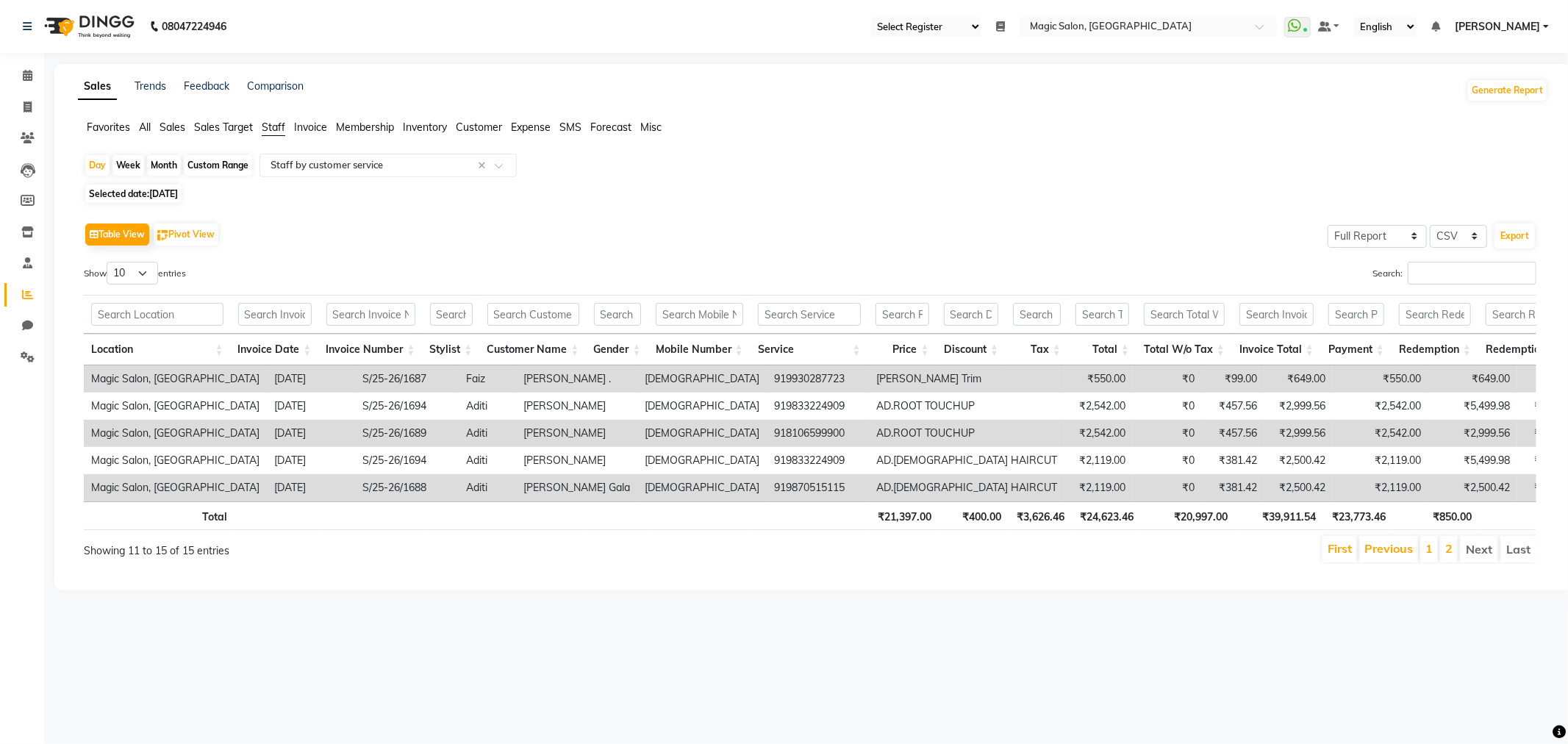
click at [1468, 563] on li "Next" at bounding box center [1479, 549] width 38 height 26
click at [287, 158] on div "Select Report Type × Staff by customer service ×" at bounding box center [388, 165] width 257 height 24
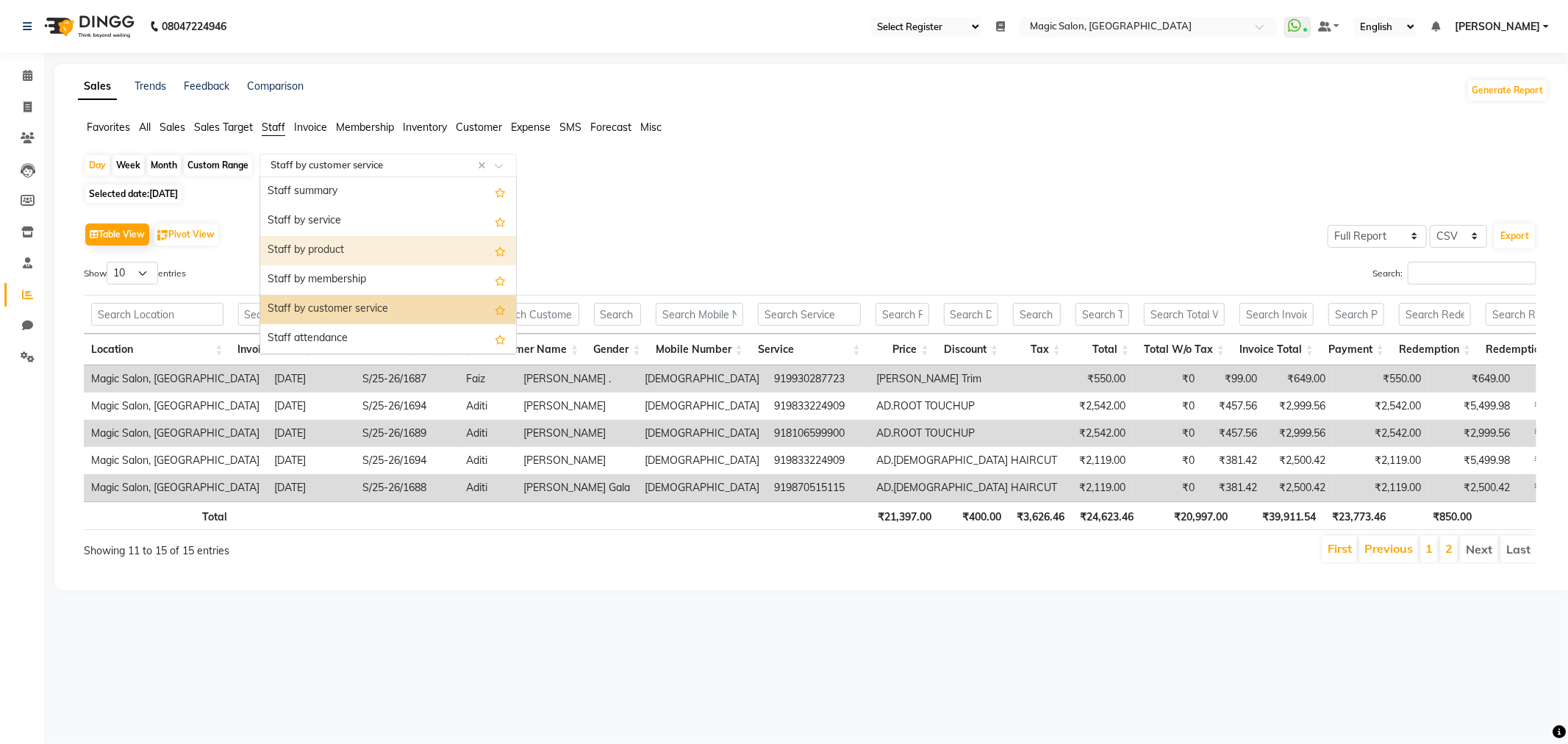
click at [343, 245] on div "Staff by product" at bounding box center [388, 250] width 256 height 29
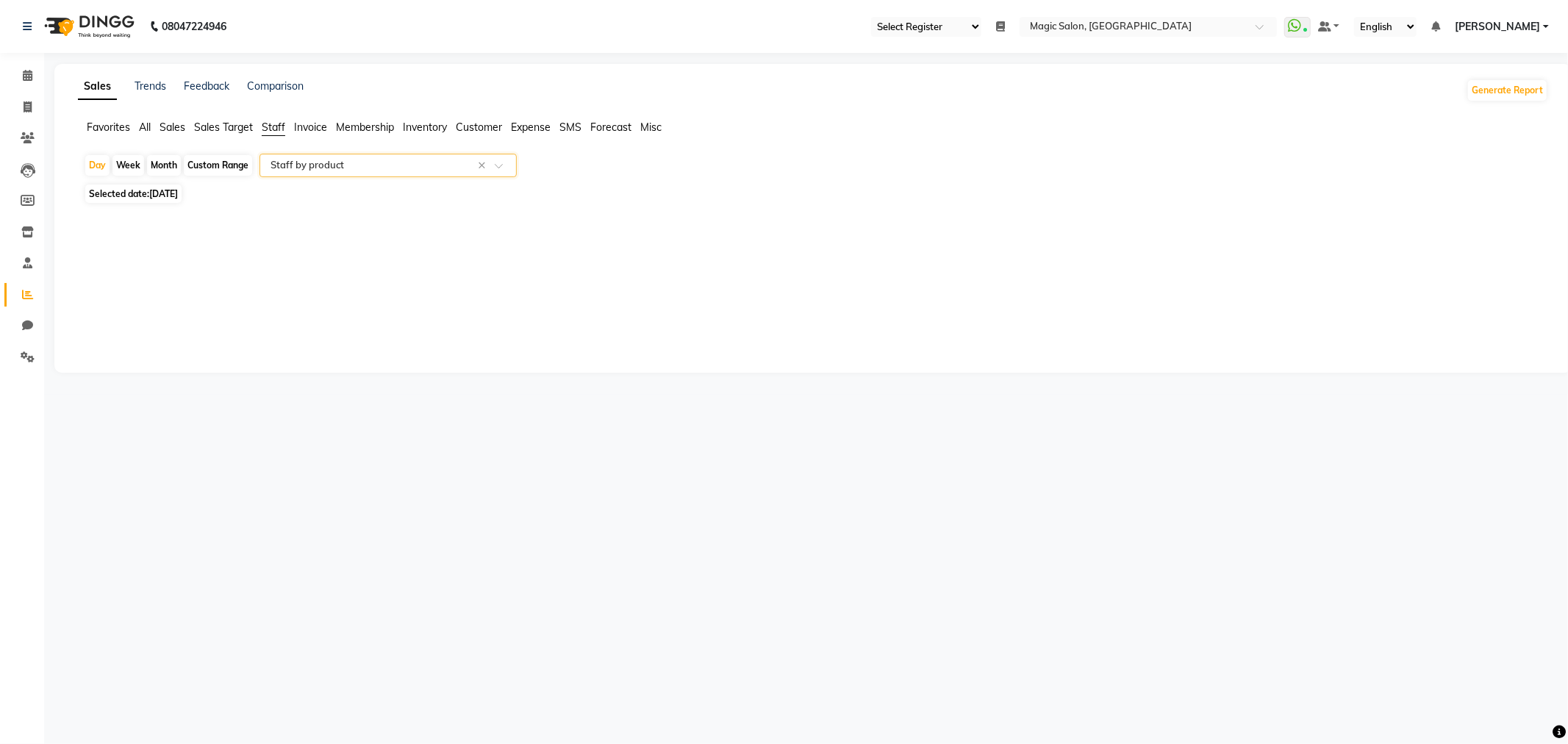
click at [384, 167] on input "text" at bounding box center [373, 165] width 212 height 15
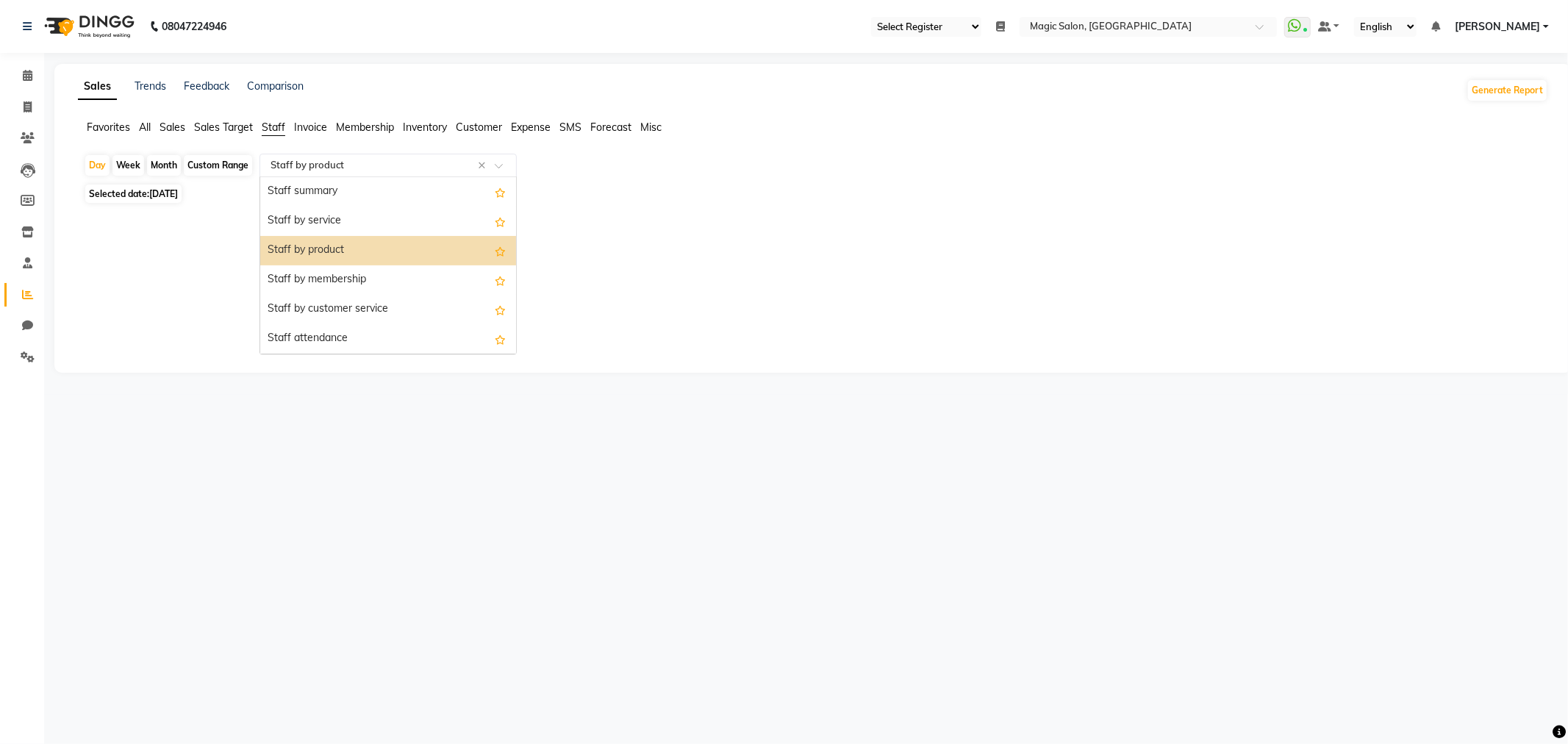
click at [386, 243] on div "Staff by product" at bounding box center [388, 250] width 256 height 29
click at [386, 158] on input "text" at bounding box center [373, 165] width 212 height 15
click at [391, 275] on div "Staff by membership" at bounding box center [388, 279] width 256 height 29
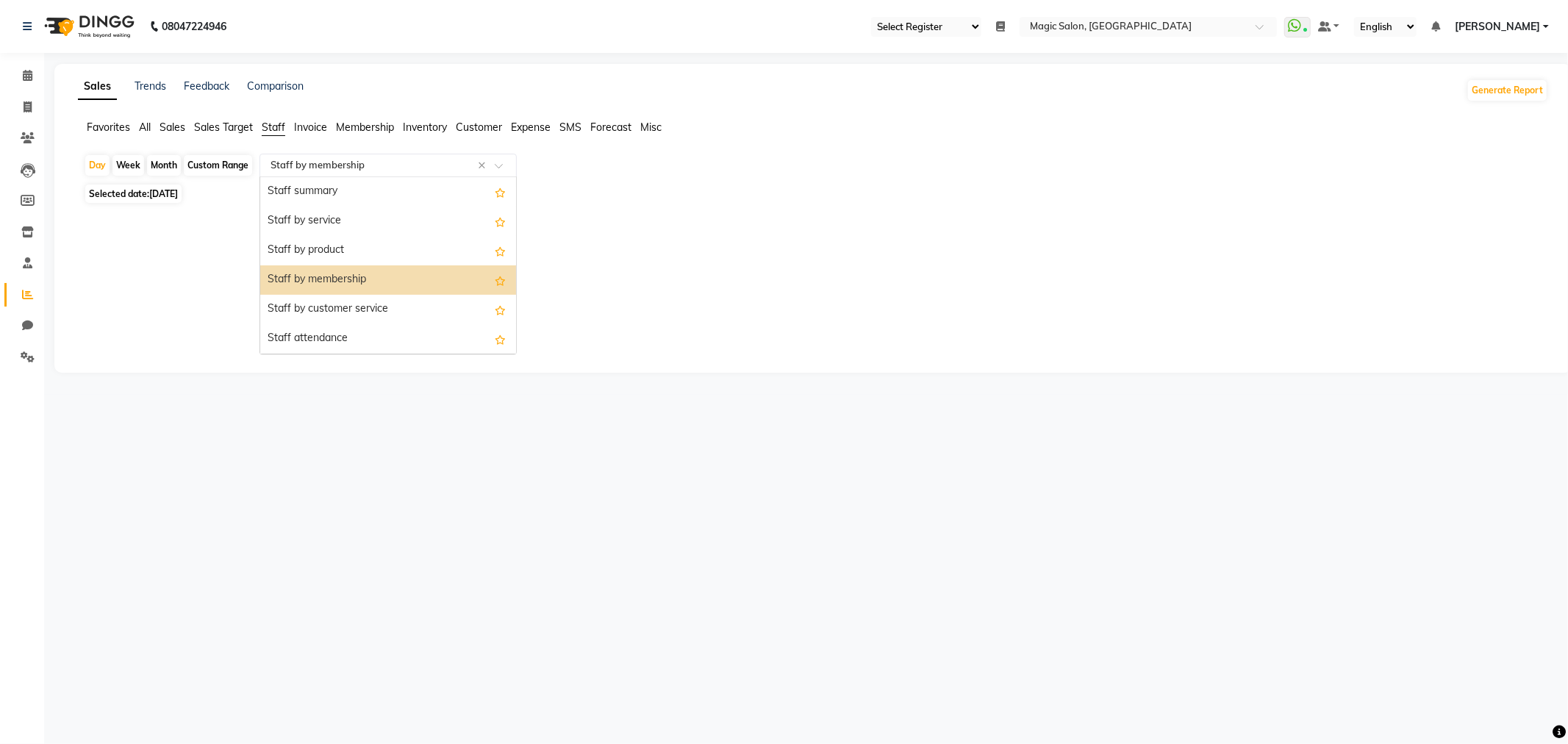
click at [392, 171] on input "text" at bounding box center [373, 165] width 212 height 15
click at [392, 328] on div "Staff attendance" at bounding box center [388, 339] width 256 height 29
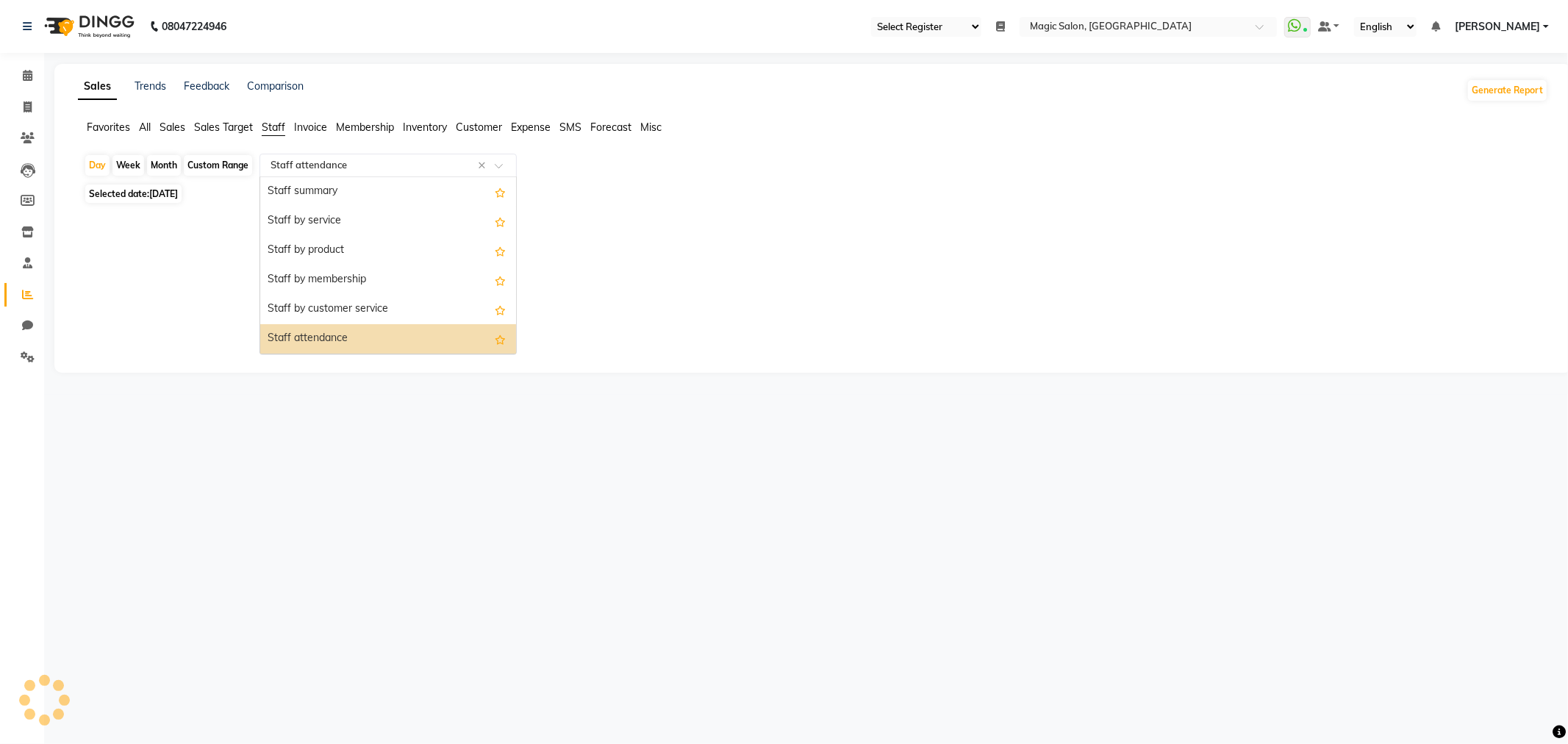
click at [373, 169] on input "text" at bounding box center [373, 165] width 212 height 15
click at [354, 249] on div "Staff by product" at bounding box center [388, 250] width 256 height 29
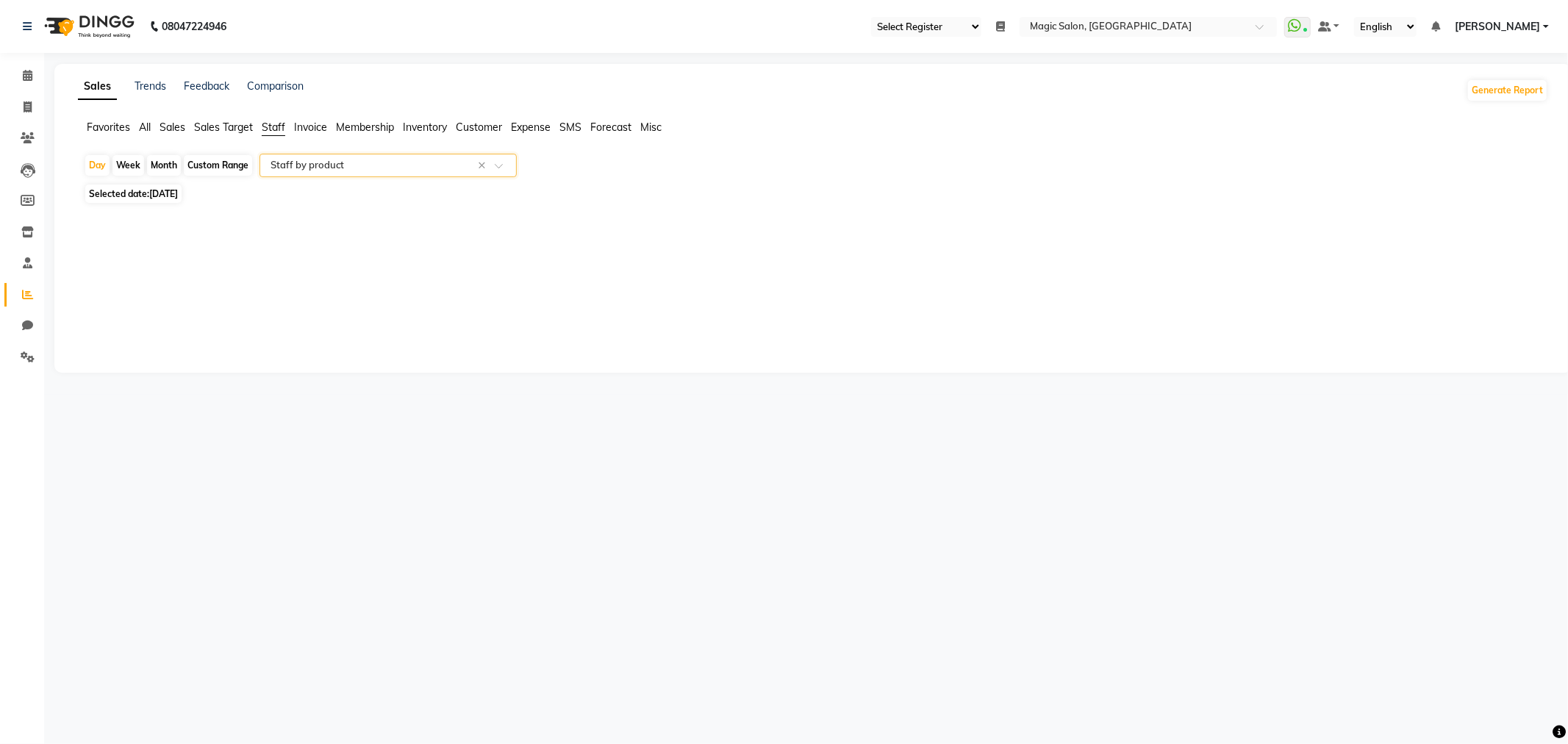
drag, startPoint x: 361, startPoint y: 159, endPoint x: 361, endPoint y: 173, distance: 14.0
click at [361, 165] on input "text" at bounding box center [373, 165] width 212 height 15
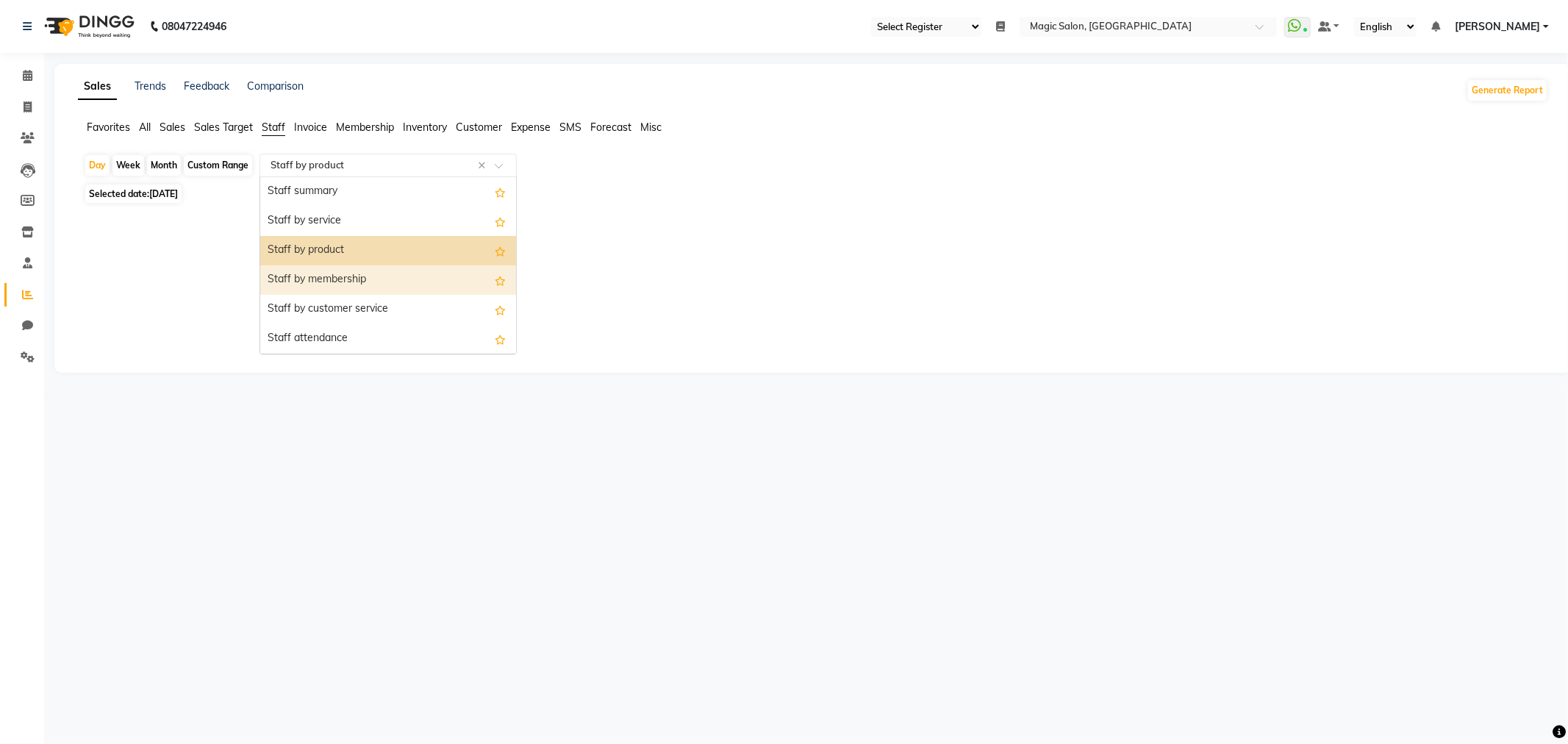
click at [358, 281] on div "Staff by membership" at bounding box center [388, 279] width 256 height 29
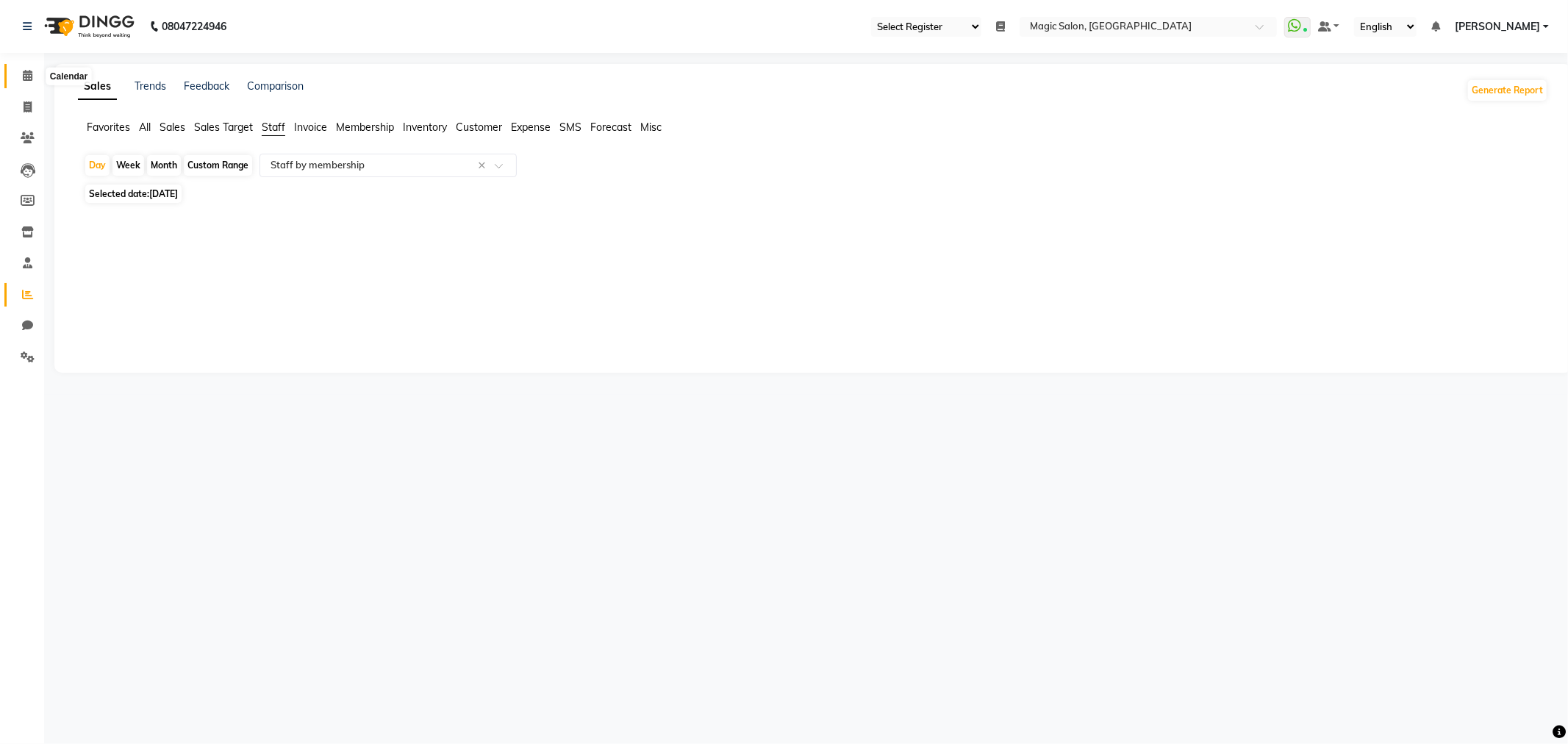
click at [23, 77] on icon at bounding box center [28, 75] width 9 height 11
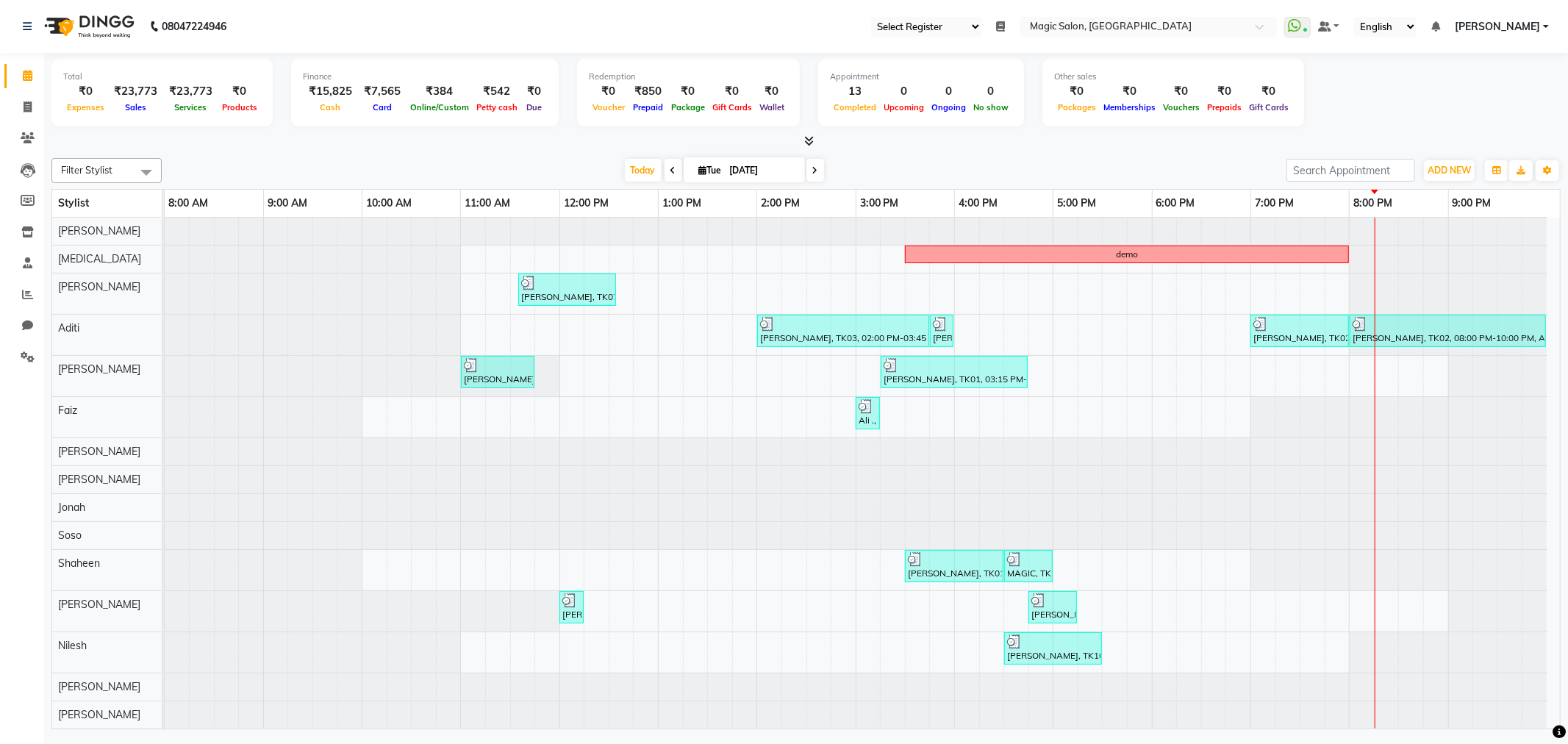
click at [807, 174] on span at bounding box center [815, 170] width 17 height 23
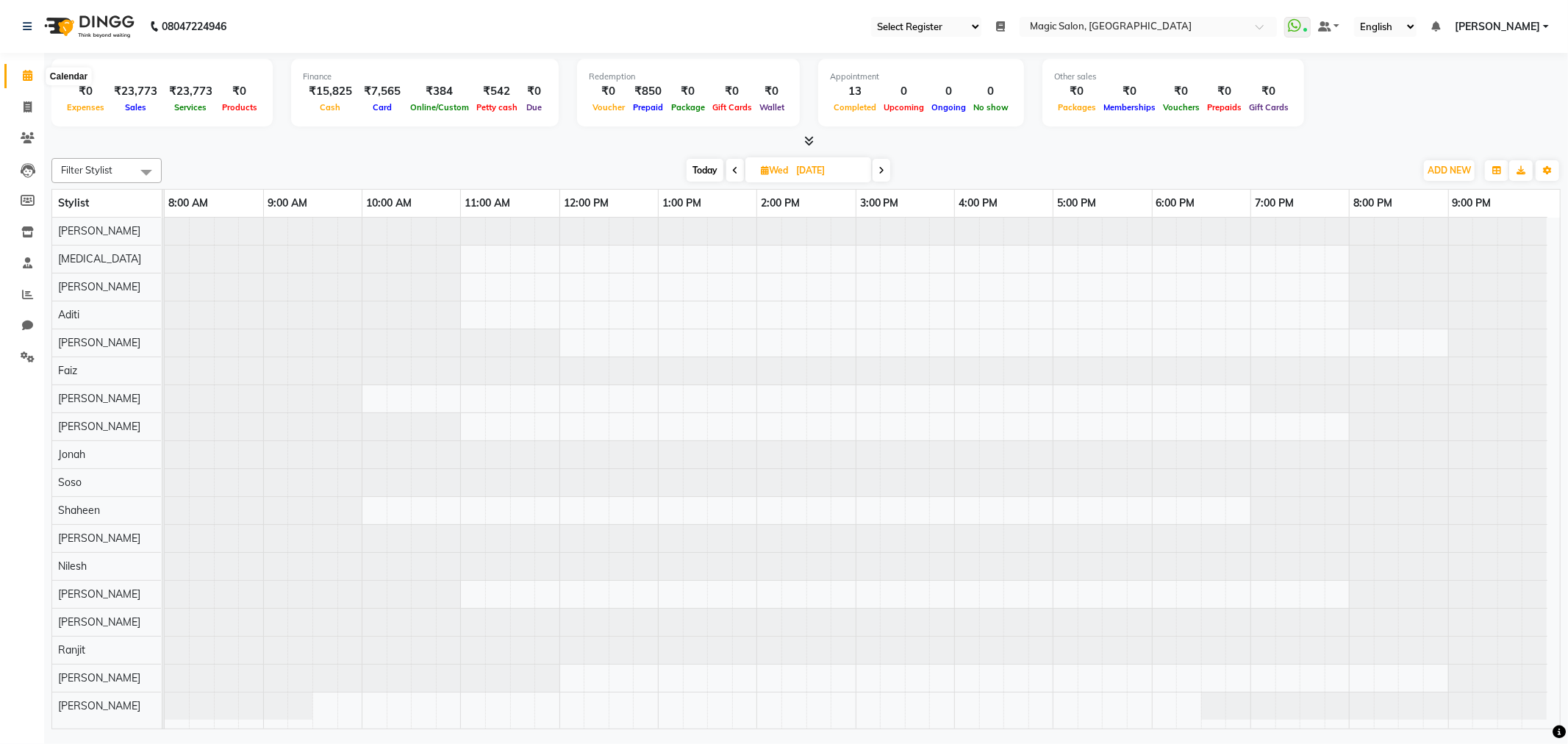
click at [23, 75] on icon at bounding box center [28, 75] width 9 height 11
click at [25, 31] on icon at bounding box center [27, 26] width 9 height 10
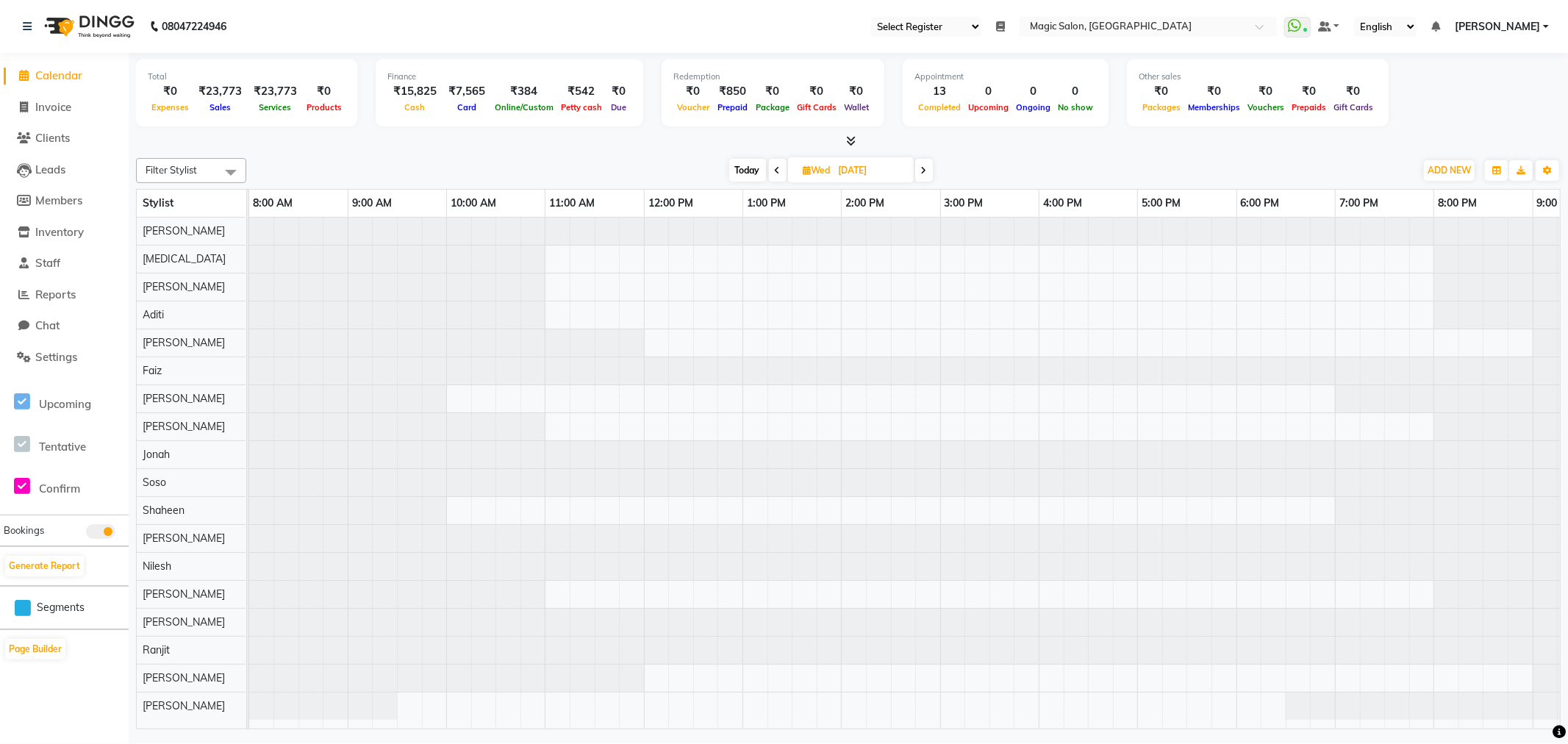
click at [21, 76] on icon at bounding box center [25, 75] width 9 height 11
click at [16, 25] on div "08047224946" at bounding box center [124, 26] width 225 height 41
click at [21, 23] on div "08047224946" at bounding box center [124, 26] width 225 height 41
click at [33, 72] on span at bounding box center [25, 75] width 22 height 17
click at [771, 166] on span at bounding box center [778, 170] width 17 height 23
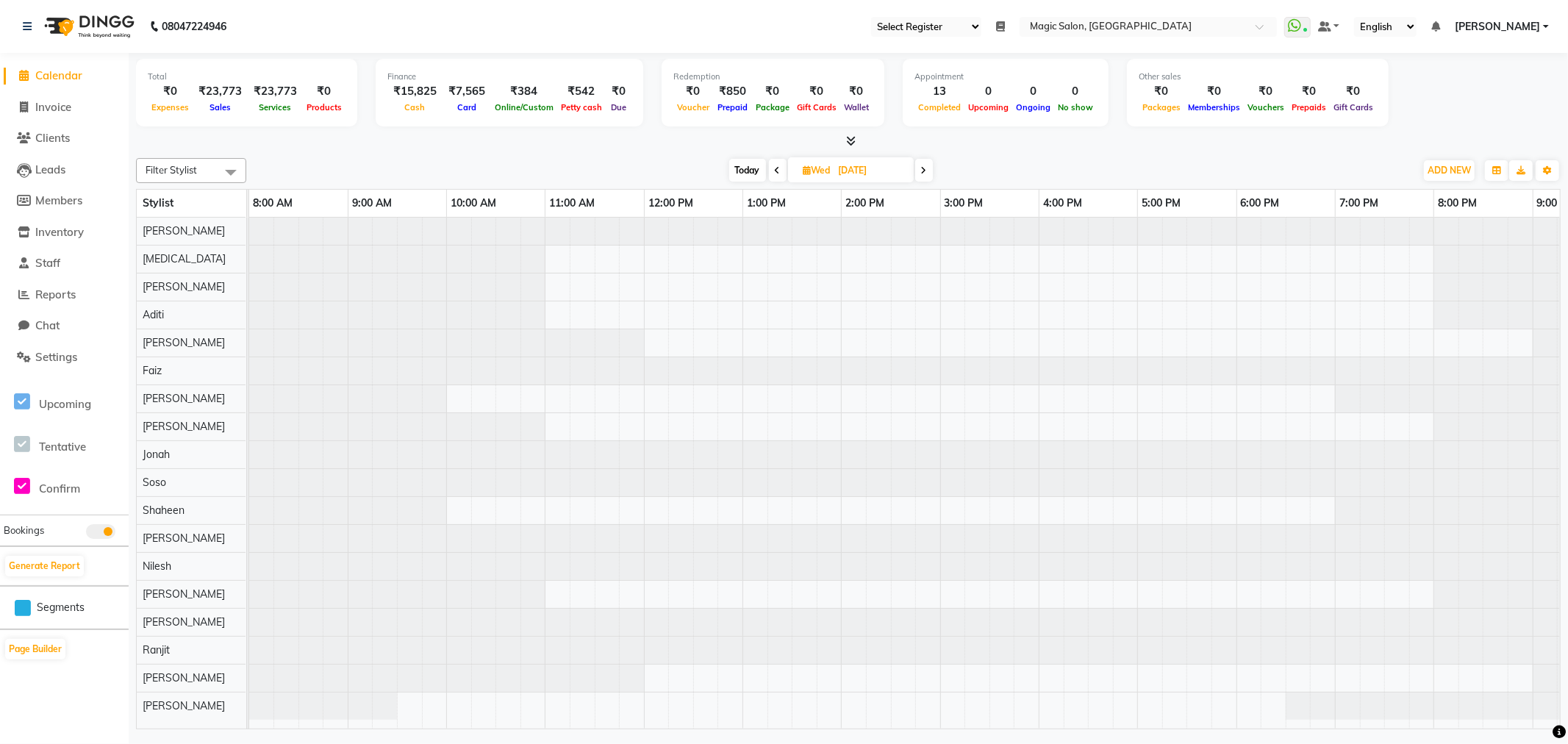
type input "[DATE]"
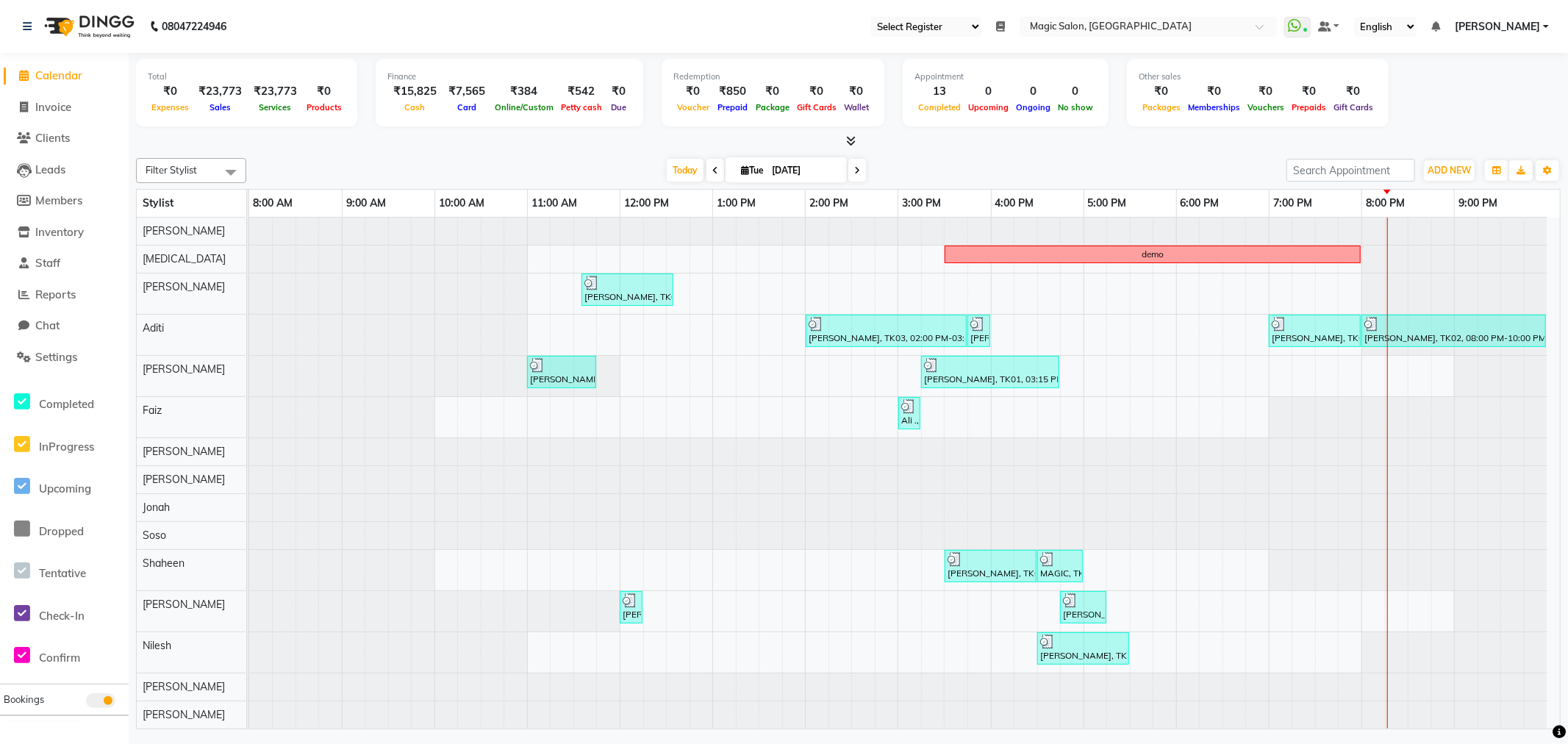
click at [21, 17] on div "08047224946" at bounding box center [124, 26] width 225 height 41
click at [249, 368] on div at bounding box center [249, 376] width 0 height 40
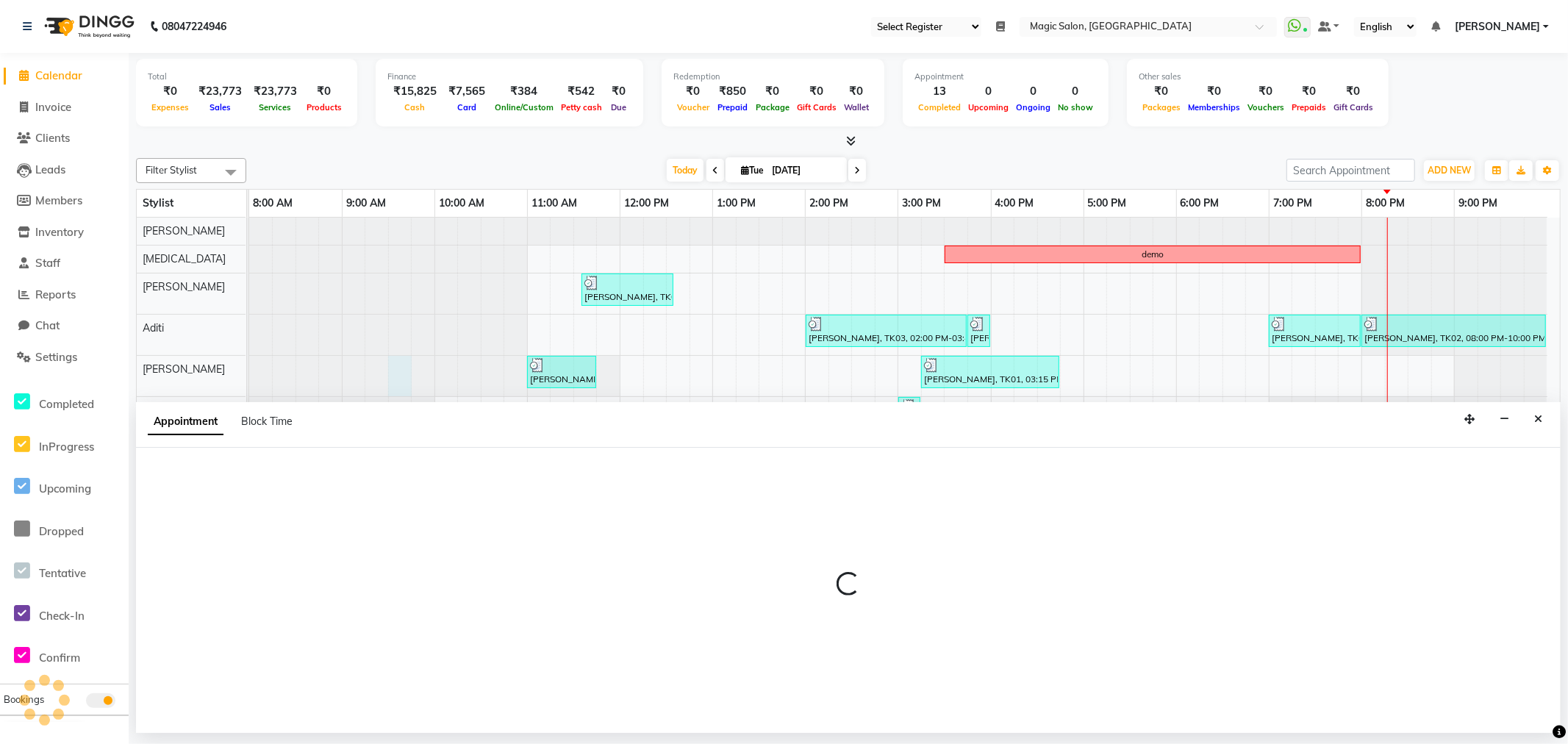
select select "61841"
select select "570"
select select "tentative"
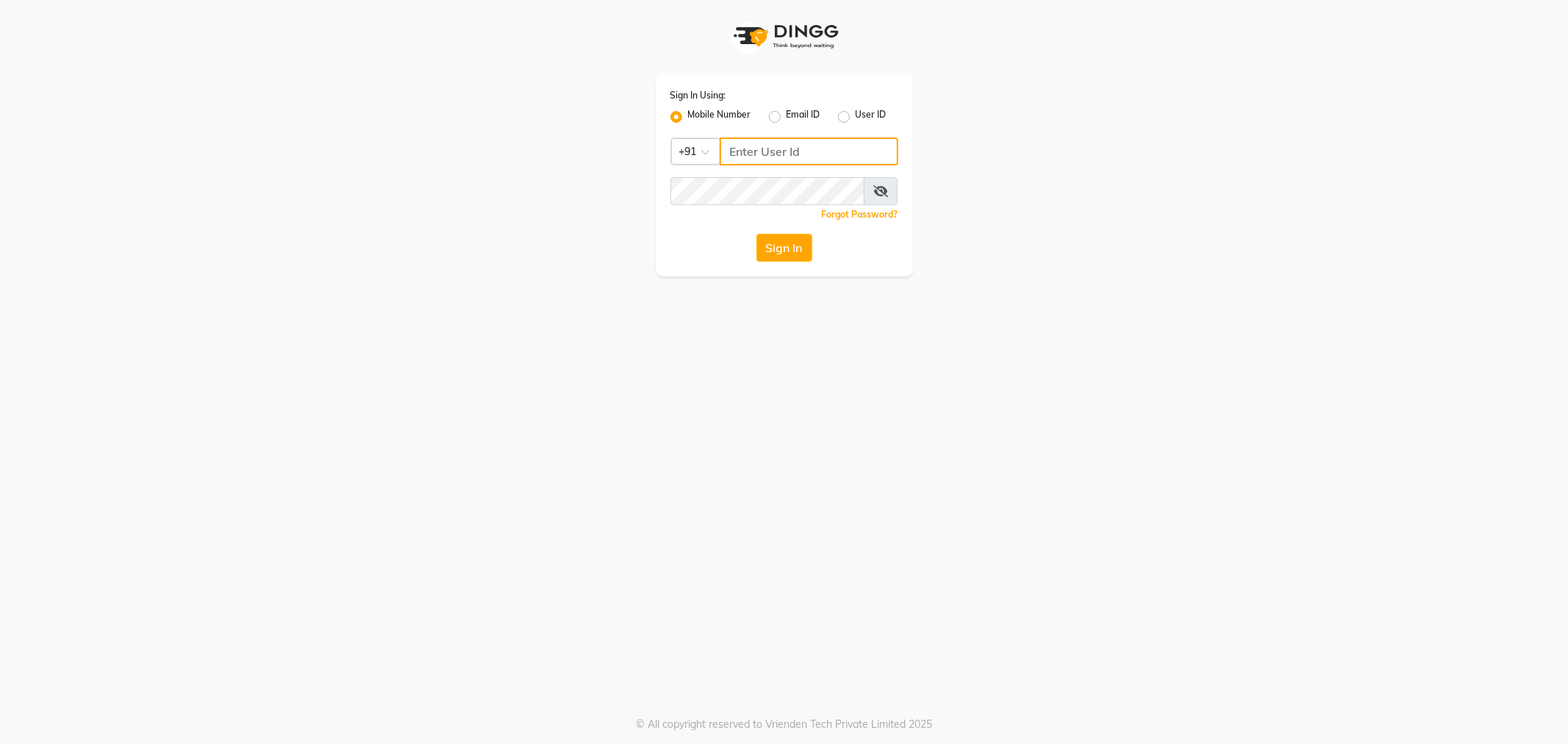
click at [796, 150] on input "Username" at bounding box center [809, 151] width 179 height 28
drag, startPoint x: 812, startPoint y: 151, endPoint x: 713, endPoint y: 155, distance: 99.1
click at [714, 155] on div "Country Code × [PHONE_NUMBER]" at bounding box center [784, 151] width 228 height 28
type input "9967947168"
click at [773, 244] on button "Sign In" at bounding box center [784, 247] width 56 height 28
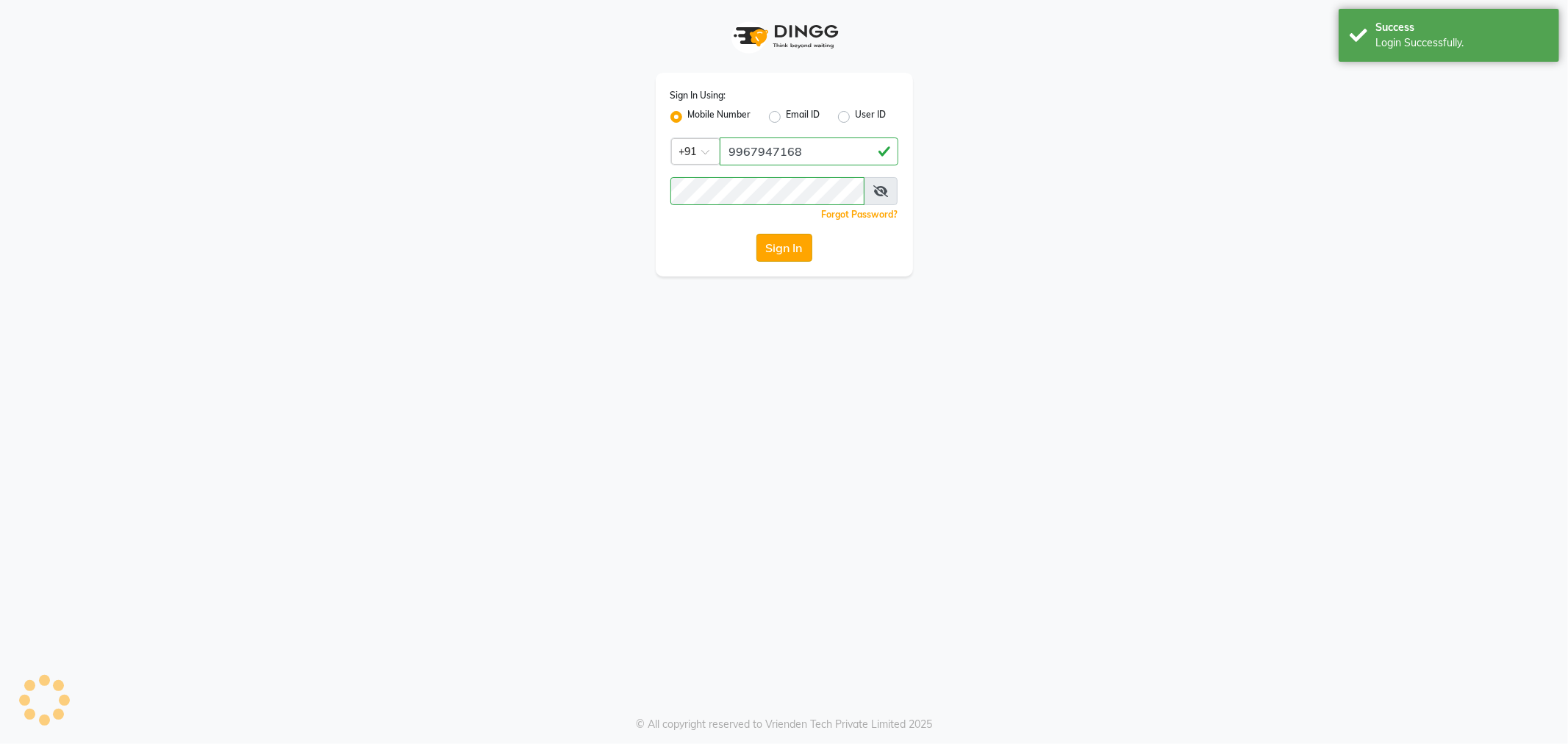
select select "55"
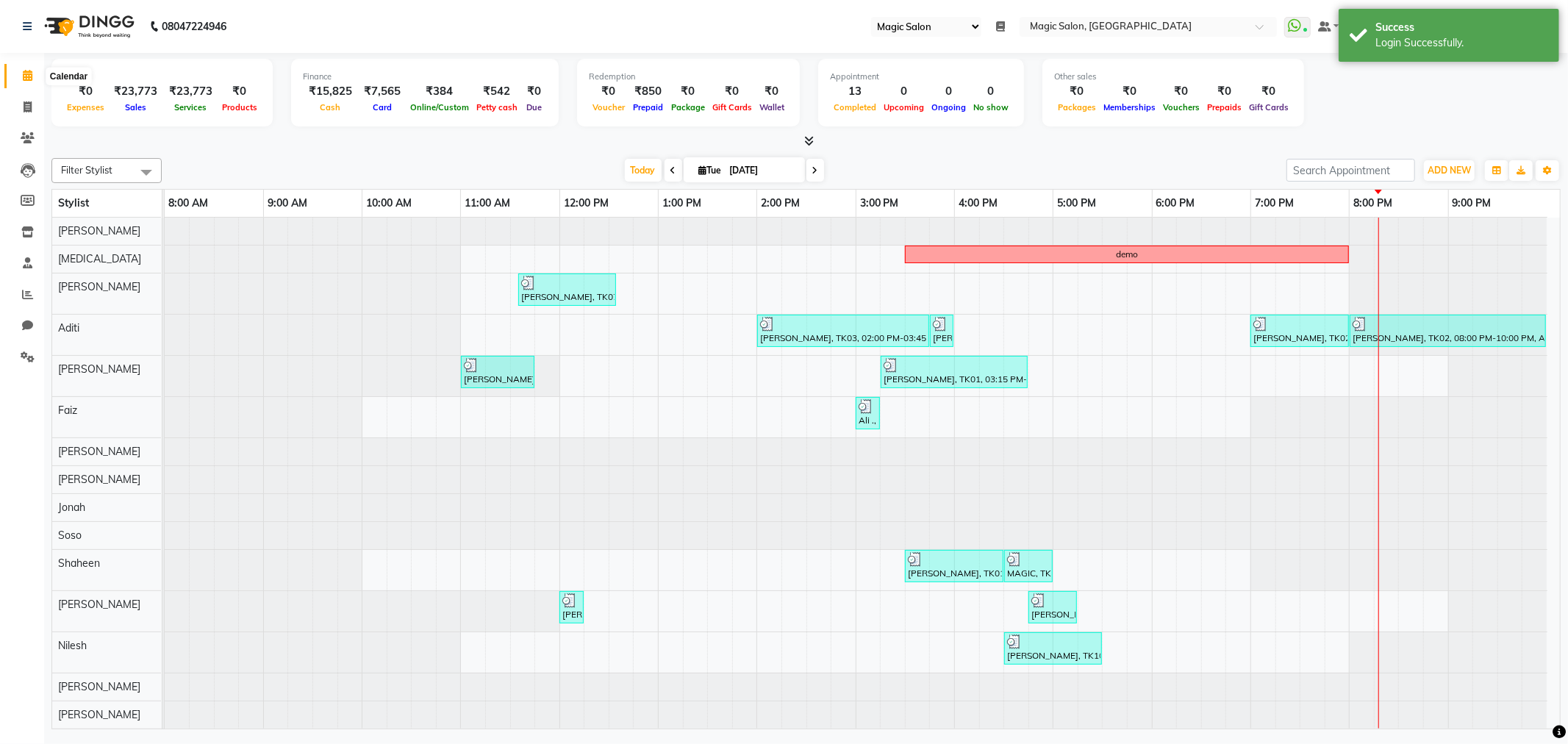
click at [30, 81] on icon at bounding box center [28, 75] width 9 height 11
click at [29, 104] on icon at bounding box center [28, 107] width 8 height 11
select select "7276"
select select "service"
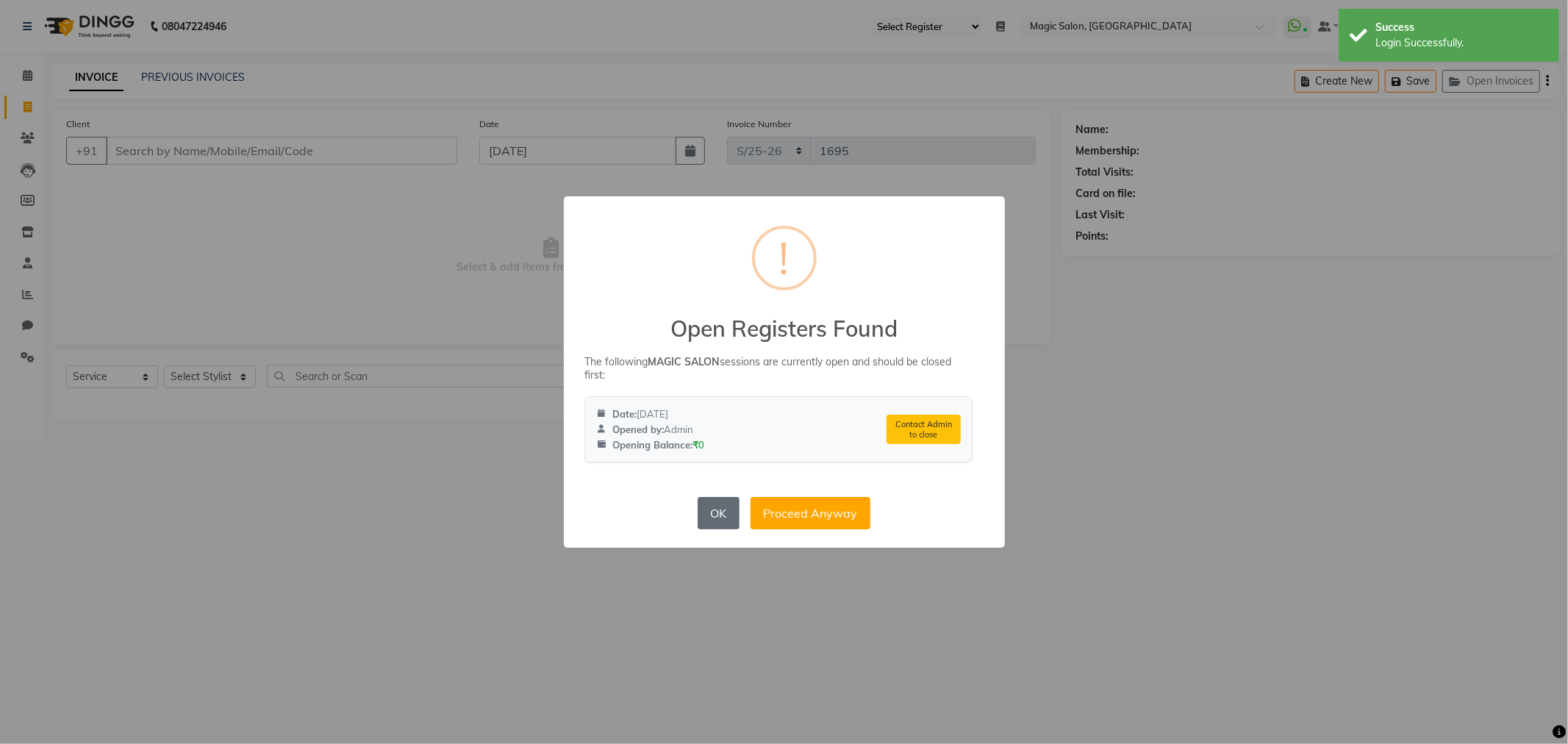
click at [723, 513] on button "OK" at bounding box center [718, 513] width 42 height 32
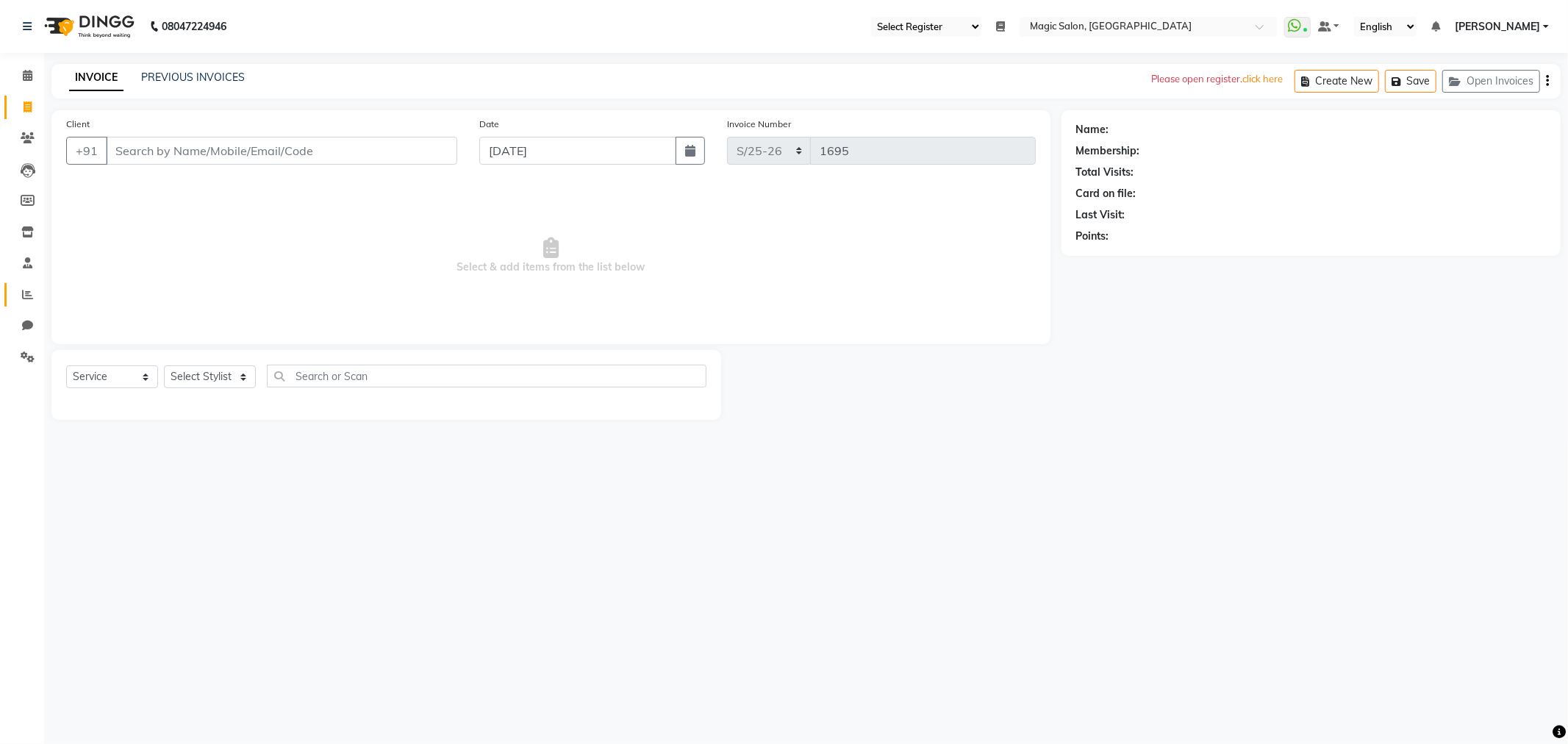
click at [25, 283] on link "Reports" at bounding box center [22, 295] width 36 height 25
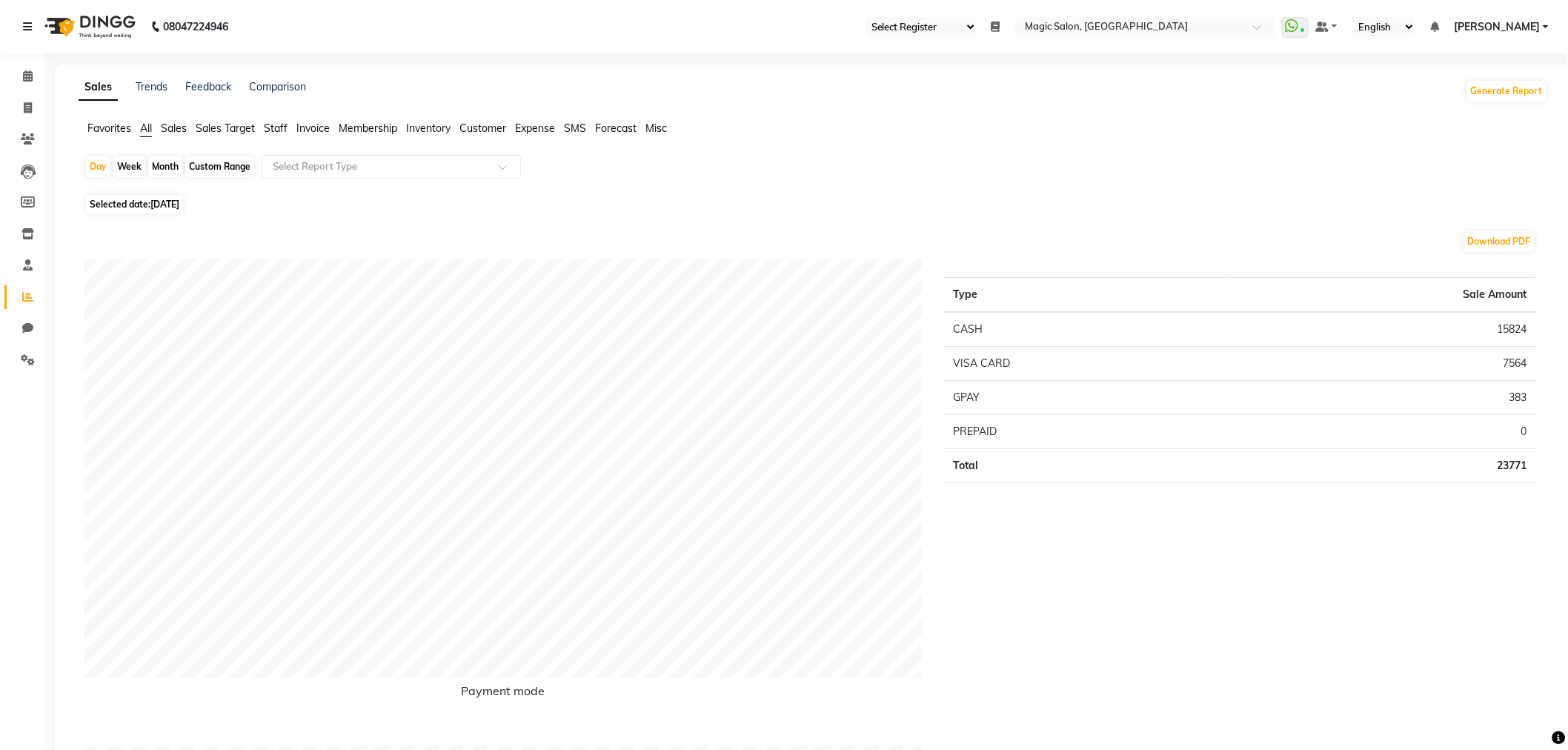
click at [24, 23] on icon at bounding box center [27, 26] width 9 height 10
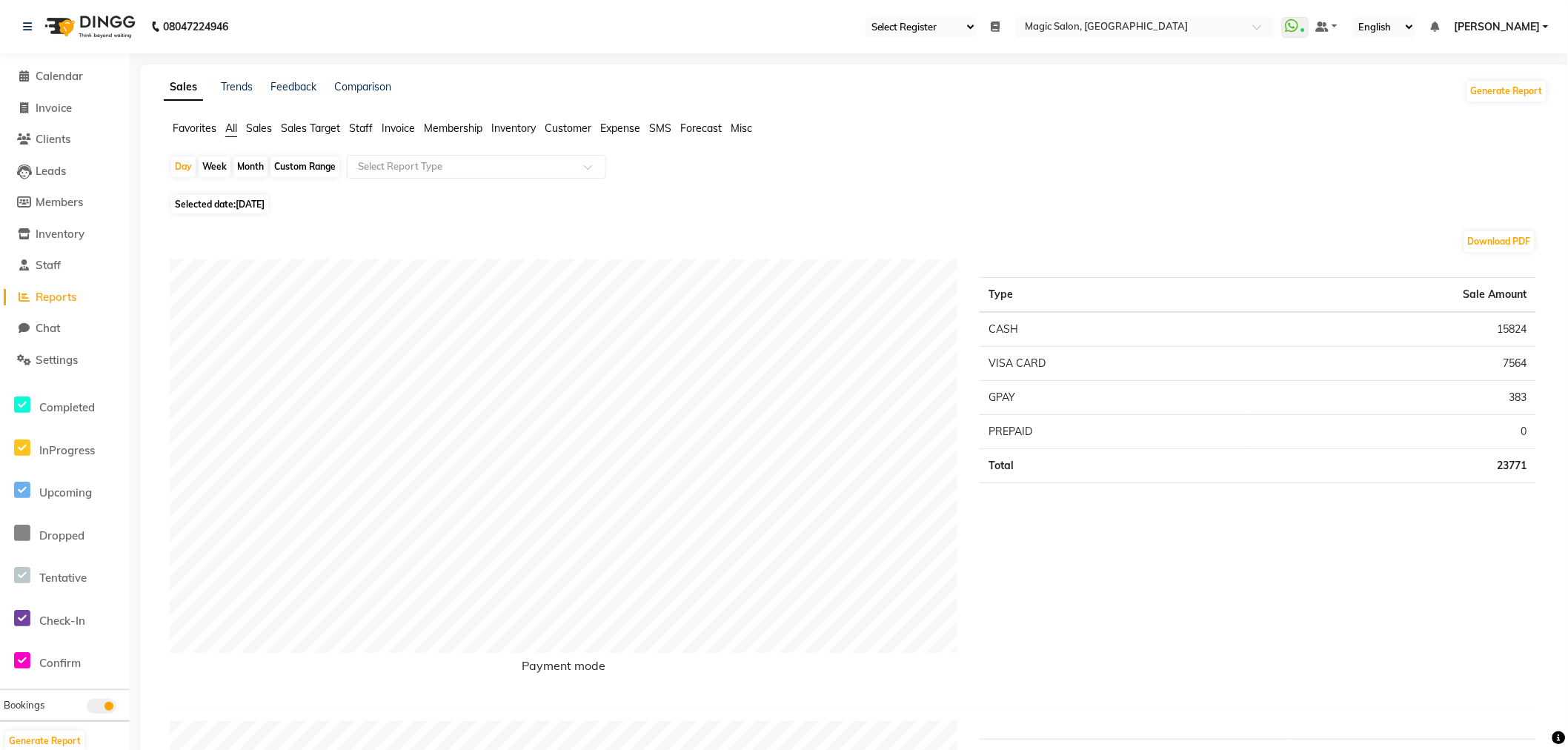
click at [21, 18] on div "08047224946" at bounding box center [125, 26] width 227 height 41
click at [71, 22] on img at bounding box center [88, 26] width 101 height 41
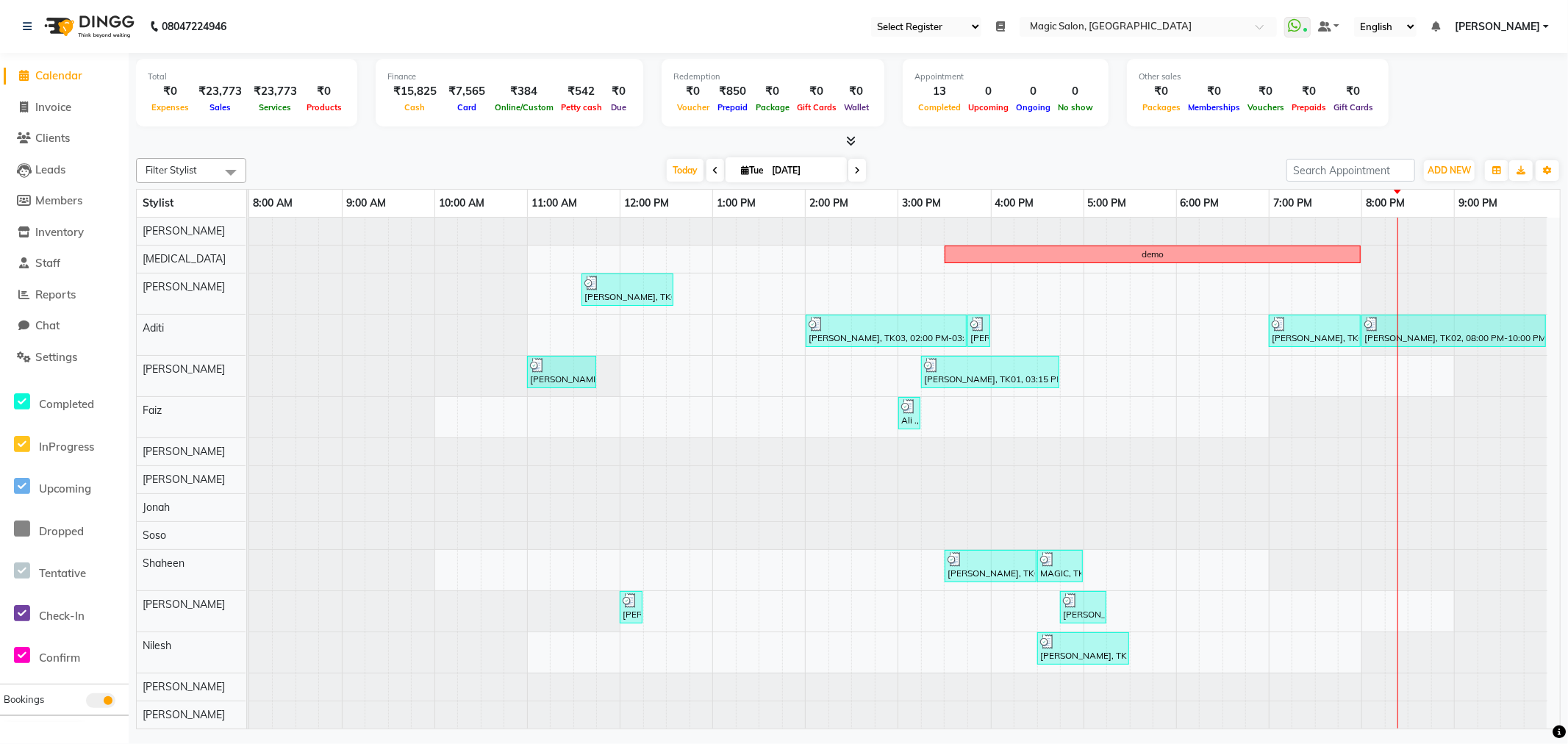
drag, startPoint x: 9, startPoint y: 0, endPoint x: 17, endPoint y: 82, distance: 82.4
click at [17, 82] on span at bounding box center [25, 75] width 22 height 17
click at [45, 108] on span "Invoice" at bounding box center [54, 107] width 36 height 14
select select "service"
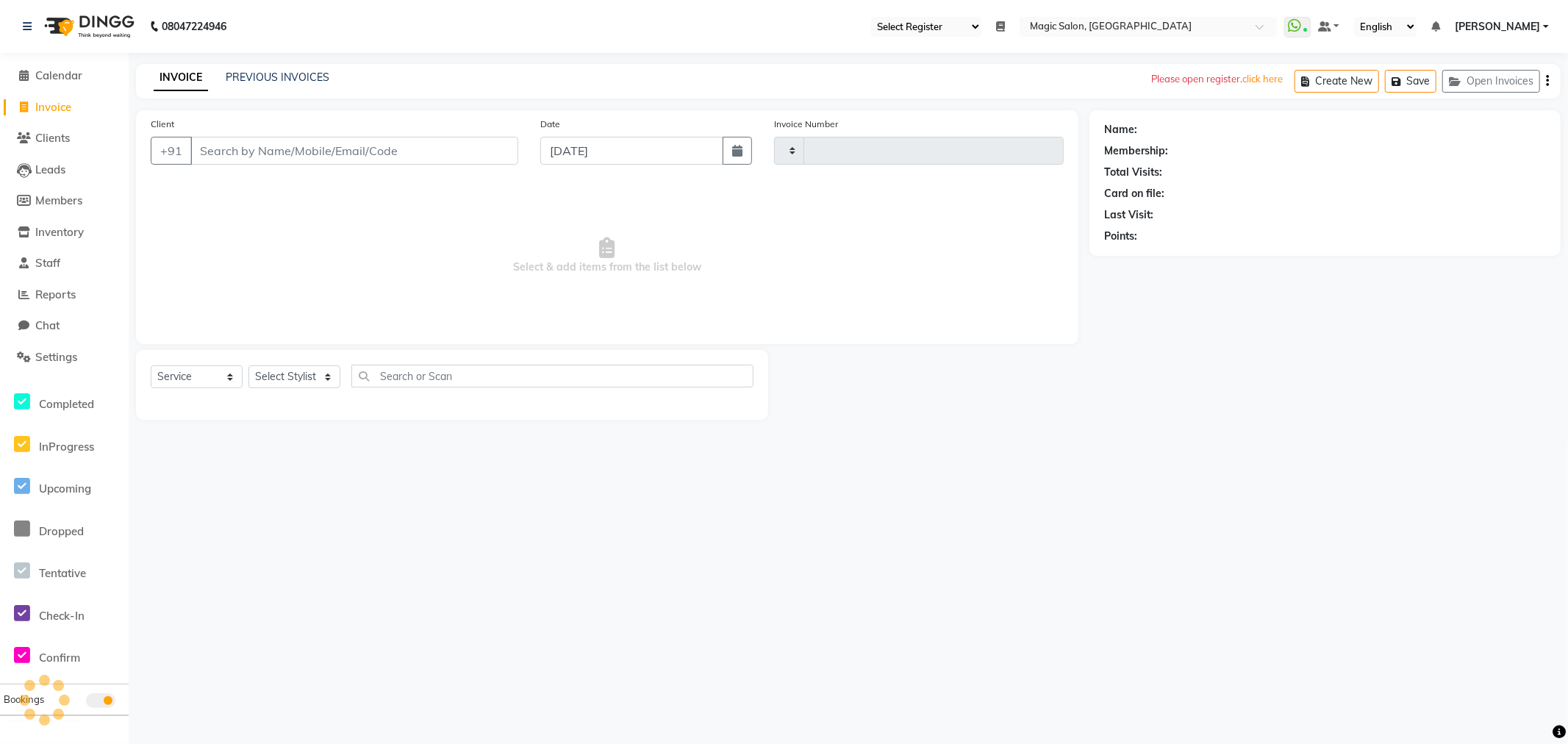
type input "1695"
select select "7276"
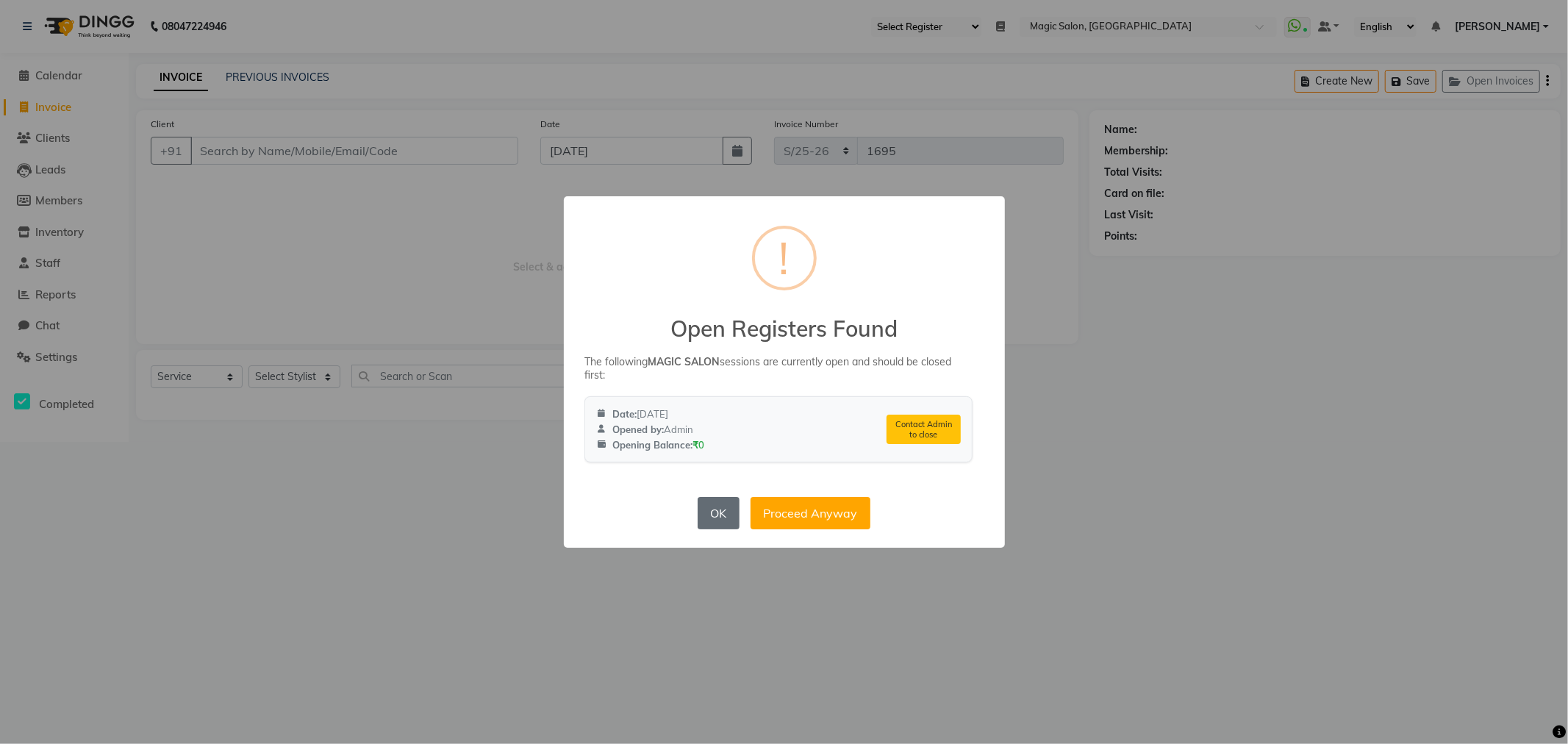
click at [729, 515] on button "OK" at bounding box center [718, 513] width 42 height 32
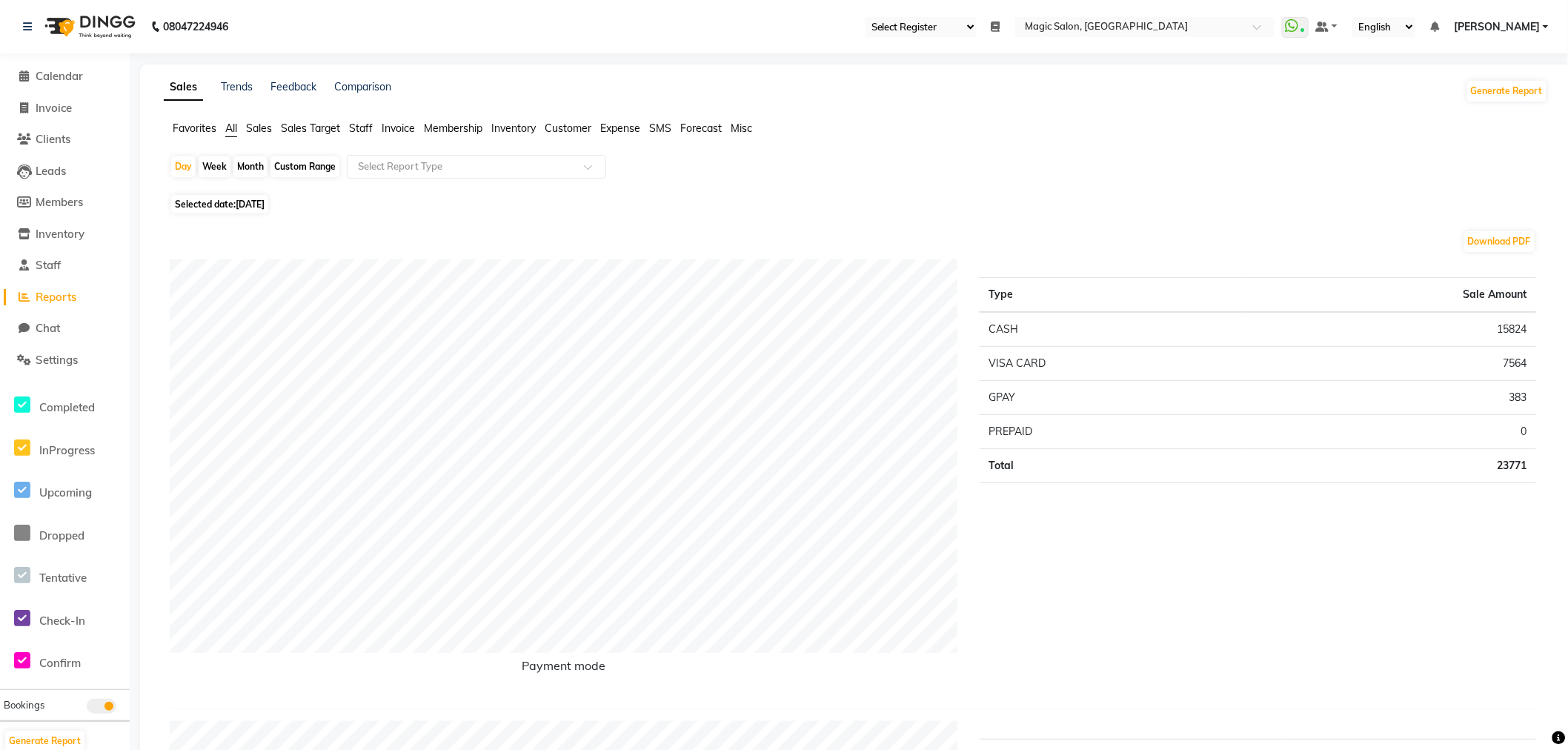
select select "service"
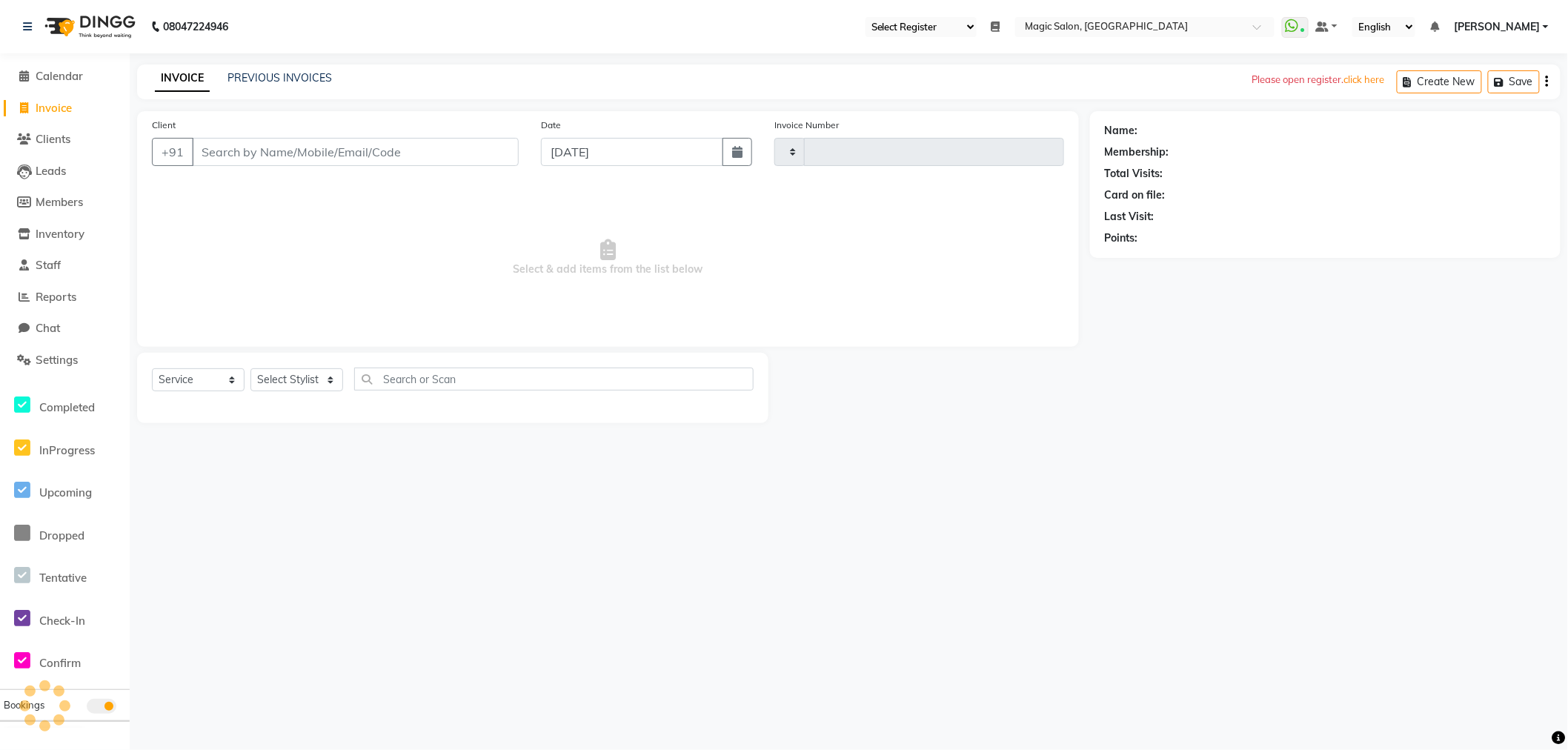
type input "1695"
select select "7276"
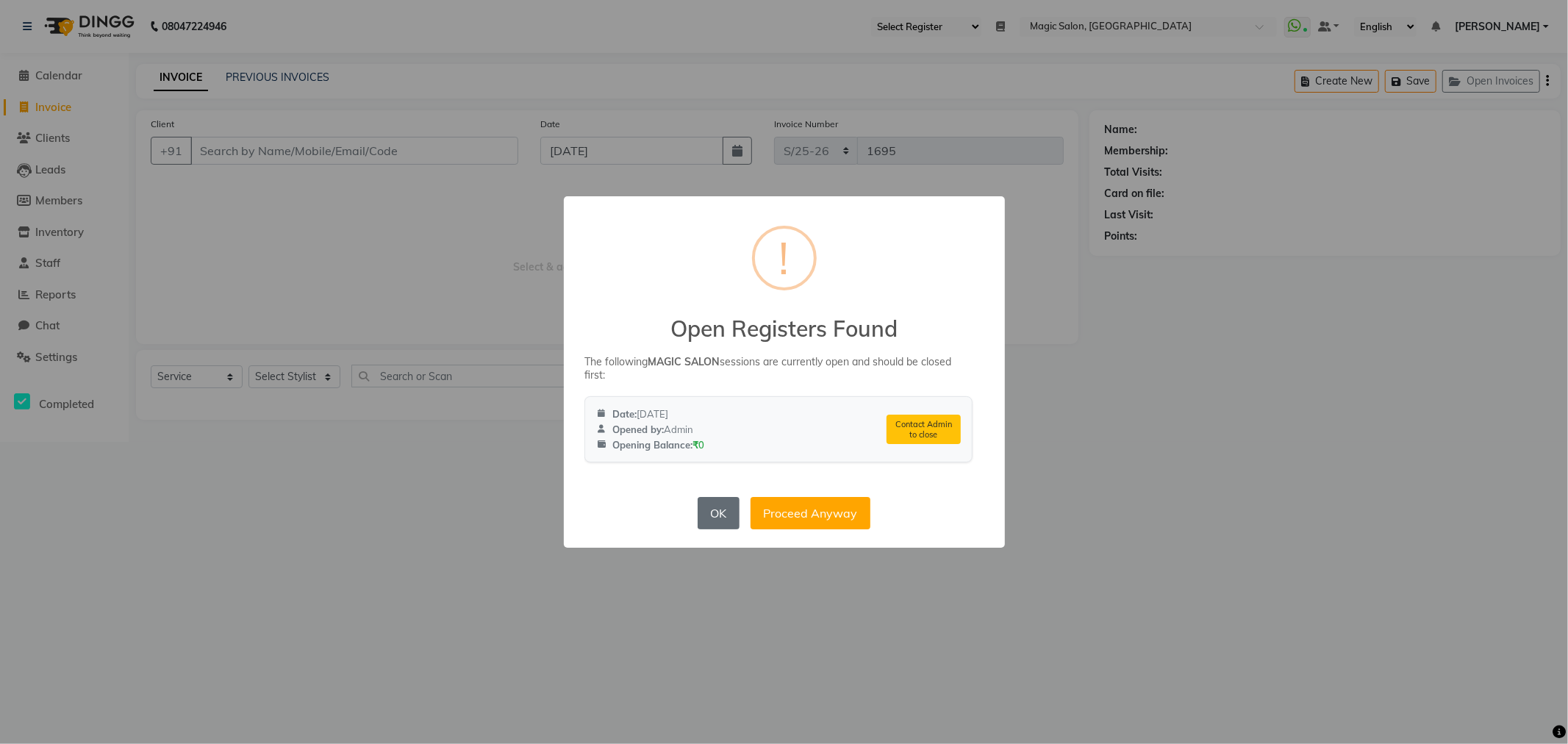
click at [700, 502] on button "OK" at bounding box center [718, 513] width 42 height 32
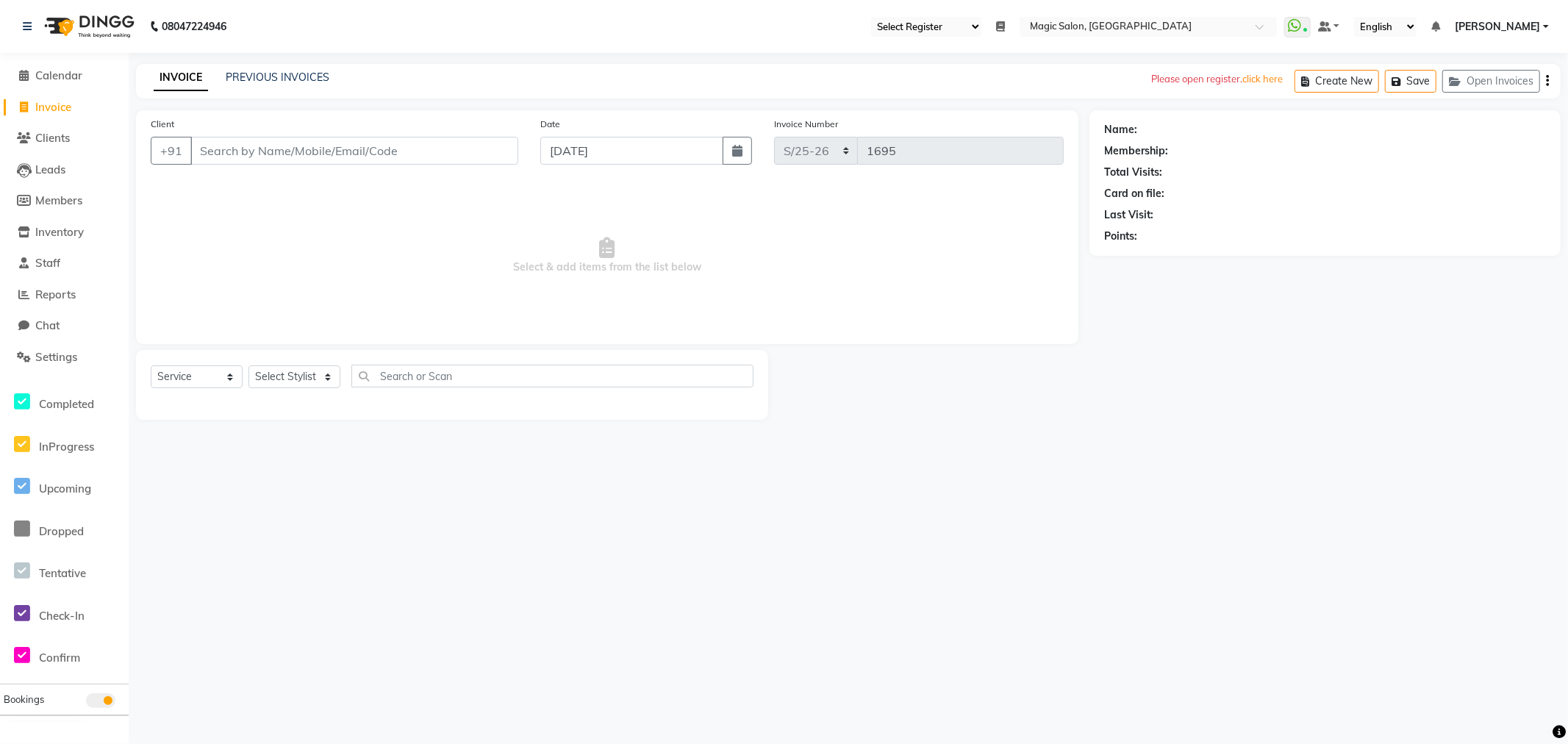
click at [74, 128] on li "Clients" at bounding box center [64, 139] width 129 height 32
click at [69, 139] on span "Clients" at bounding box center [53, 138] width 35 height 14
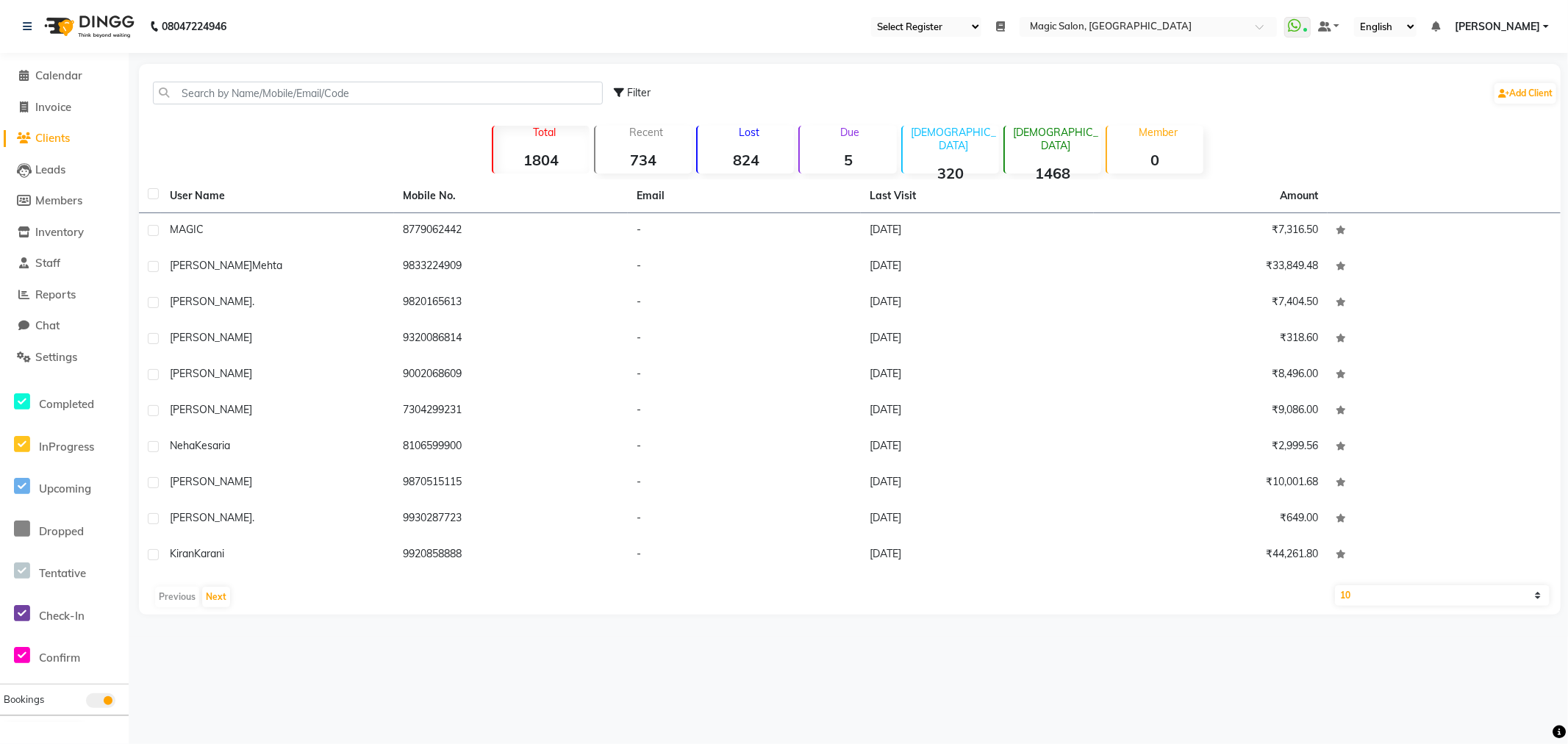
click at [0, 71] on li "Calendar" at bounding box center [64, 76] width 129 height 32
click at [26, 67] on span at bounding box center [25, 75] width 22 height 17
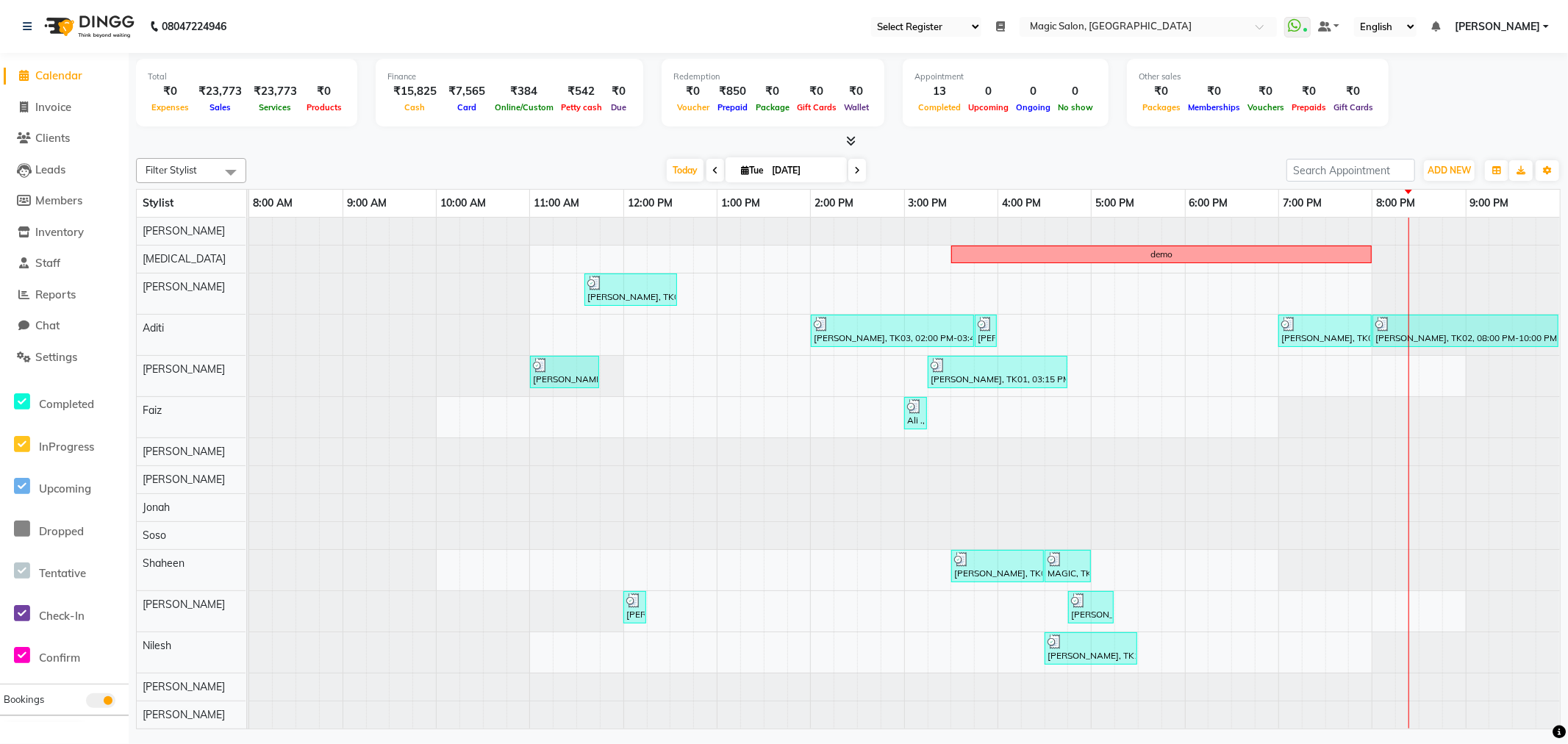
click at [17, 77] on span at bounding box center [25, 75] width 22 height 17
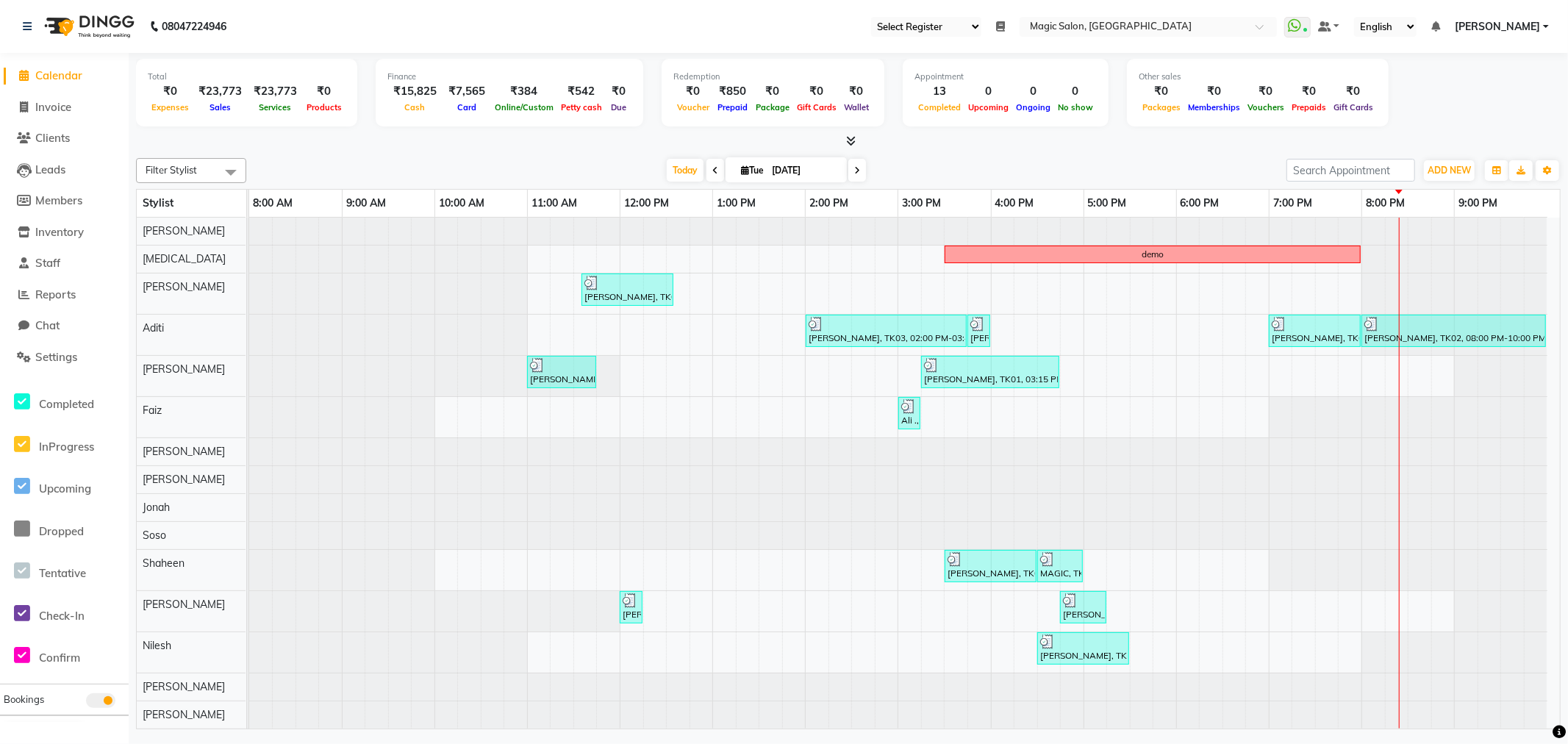
click at [854, 172] on icon at bounding box center [857, 170] width 6 height 9
type input "[DATE]"
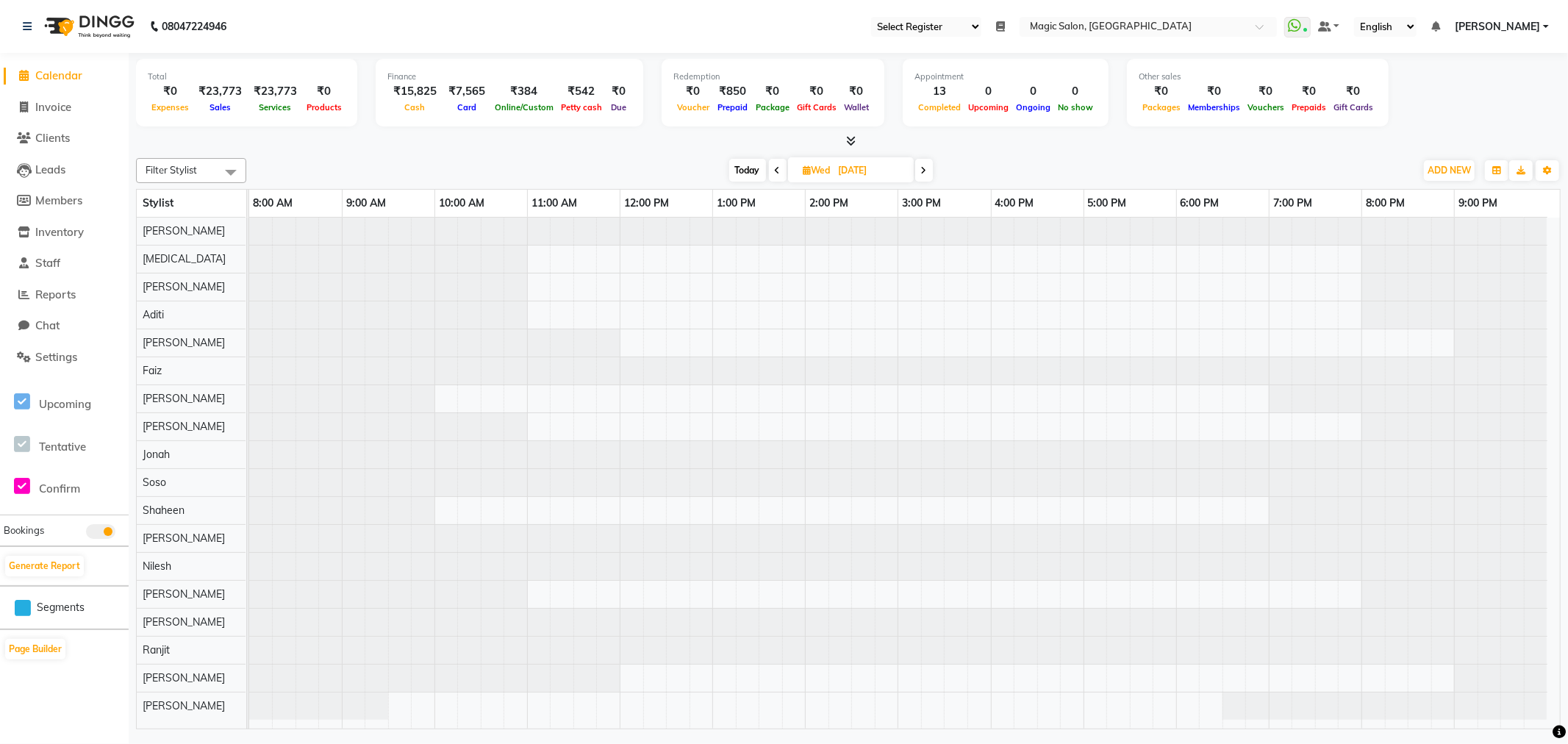
scroll to position [4, 0]
